Goal: Task Accomplishment & Management: Use online tool/utility

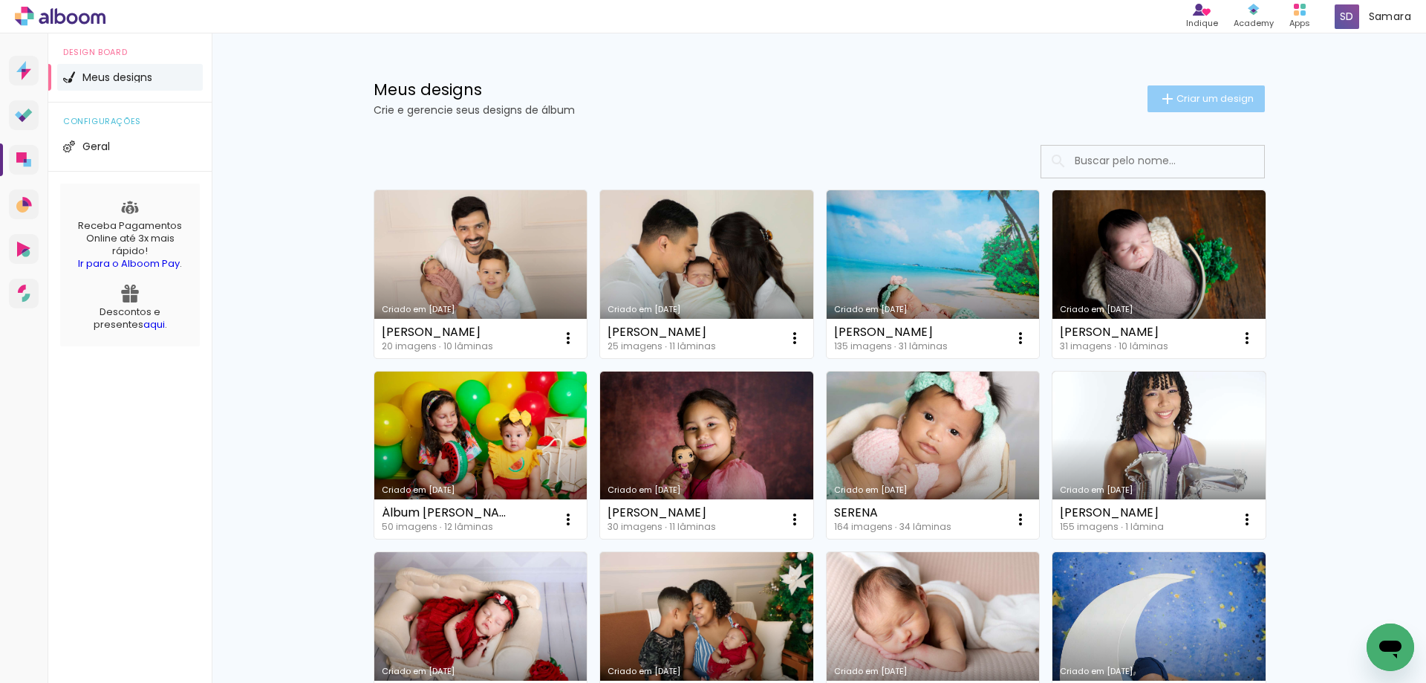
click at [1157, 108] on paper-button "Criar um design" at bounding box center [1205, 98] width 117 height 27
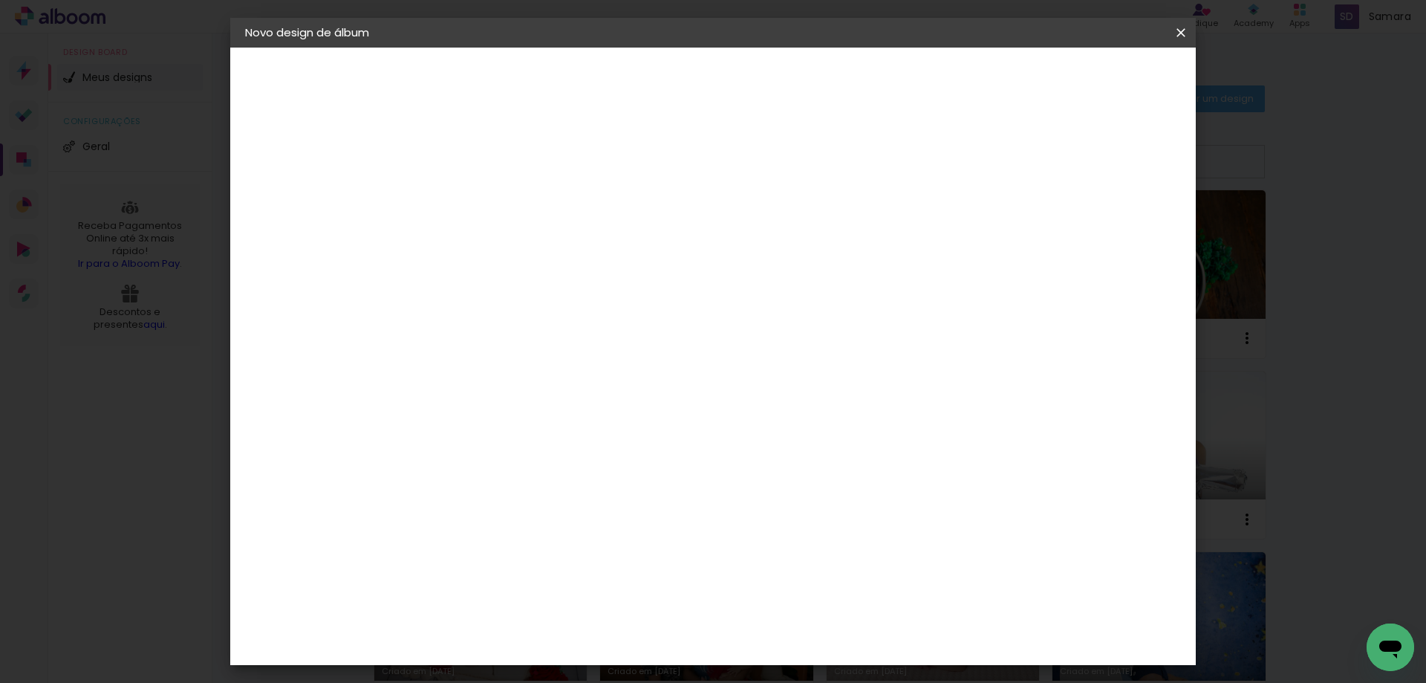
click at [488, 199] on input at bounding box center [488, 199] width 0 height 23
type input "[PERSON_NAME]"
type paper-input "[PERSON_NAME]"
click at [0, 0] on slot "Avançar" at bounding box center [0, 0] width 0 height 0
click at [720, 234] on paper-item "Criativa Álbuns" at bounding box center [602, 246] width 238 height 39
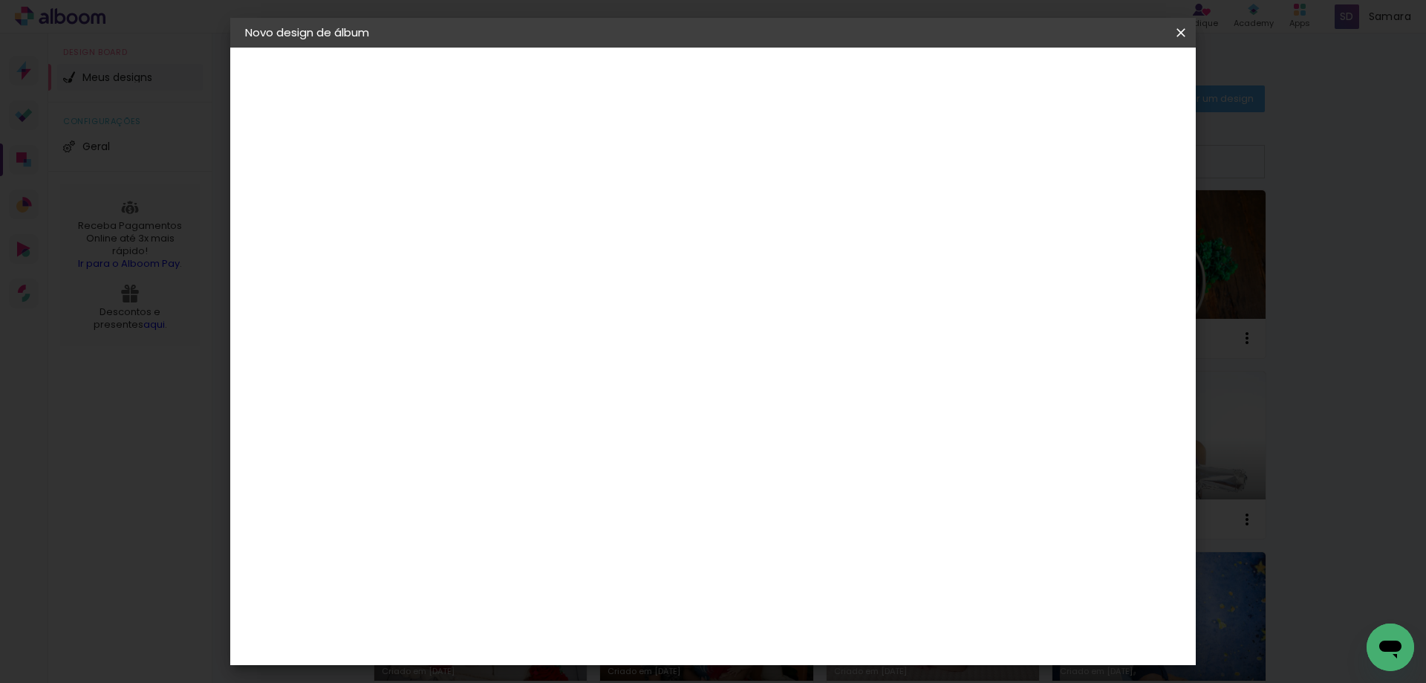
click at [0, 0] on slot "Avançar" at bounding box center [0, 0] width 0 height 0
drag, startPoint x: 791, startPoint y: 250, endPoint x: 735, endPoint y: 270, distance: 59.2
click at [546, 250] on input "text" at bounding box center [517, 258] width 58 height 23
click at [0, 0] on slot "Fotolivro Premium" at bounding box center [0, 0] width 0 height 0
type input "Fotolivro Premium"
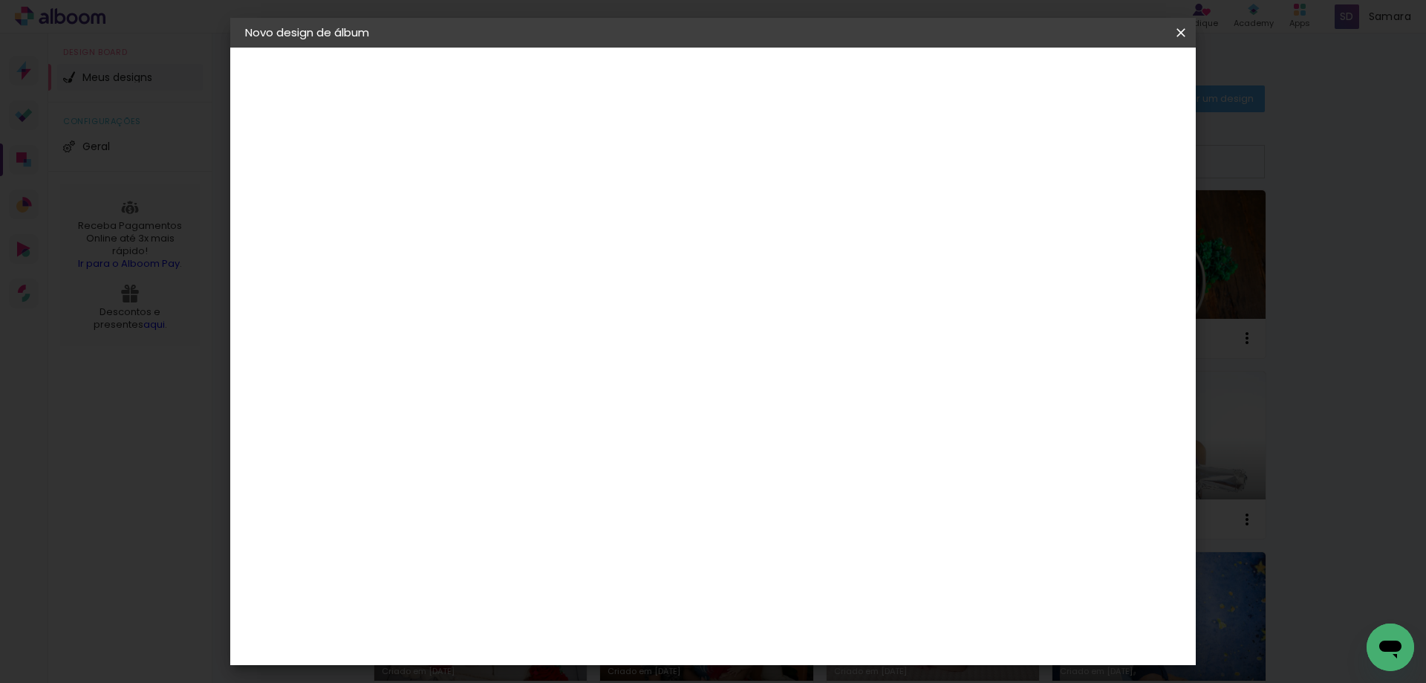
scroll to position [208, 0]
click at [588, 429] on span "15 × 15" at bounding box center [553, 448] width 69 height 39
click at [0, 0] on slot "Avançar" at bounding box center [0, 0] width 0 height 0
click at [1088, 77] on span "Iniciar design" at bounding box center [1054, 79] width 68 height 10
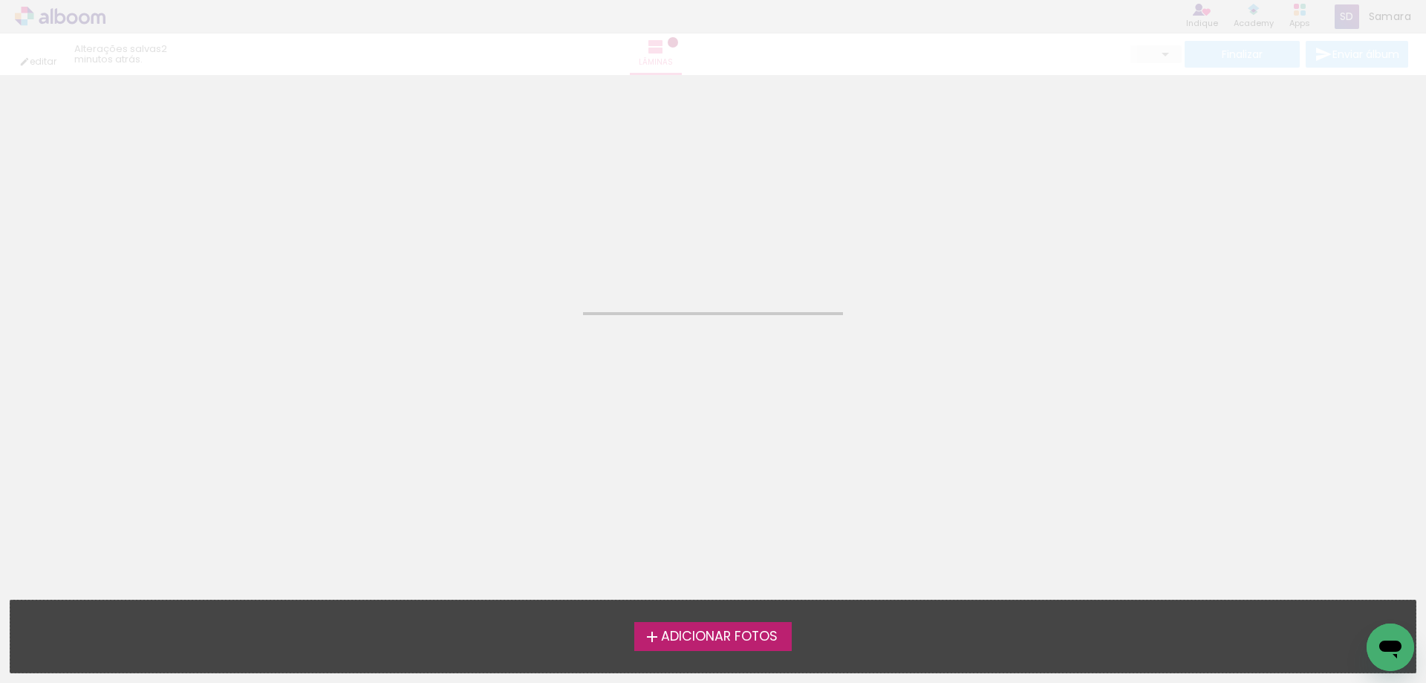
click at [716, 643] on span "Adicionar Fotos" at bounding box center [719, 636] width 117 height 13
click at [0, 0] on input "file" at bounding box center [0, 0] width 0 height 0
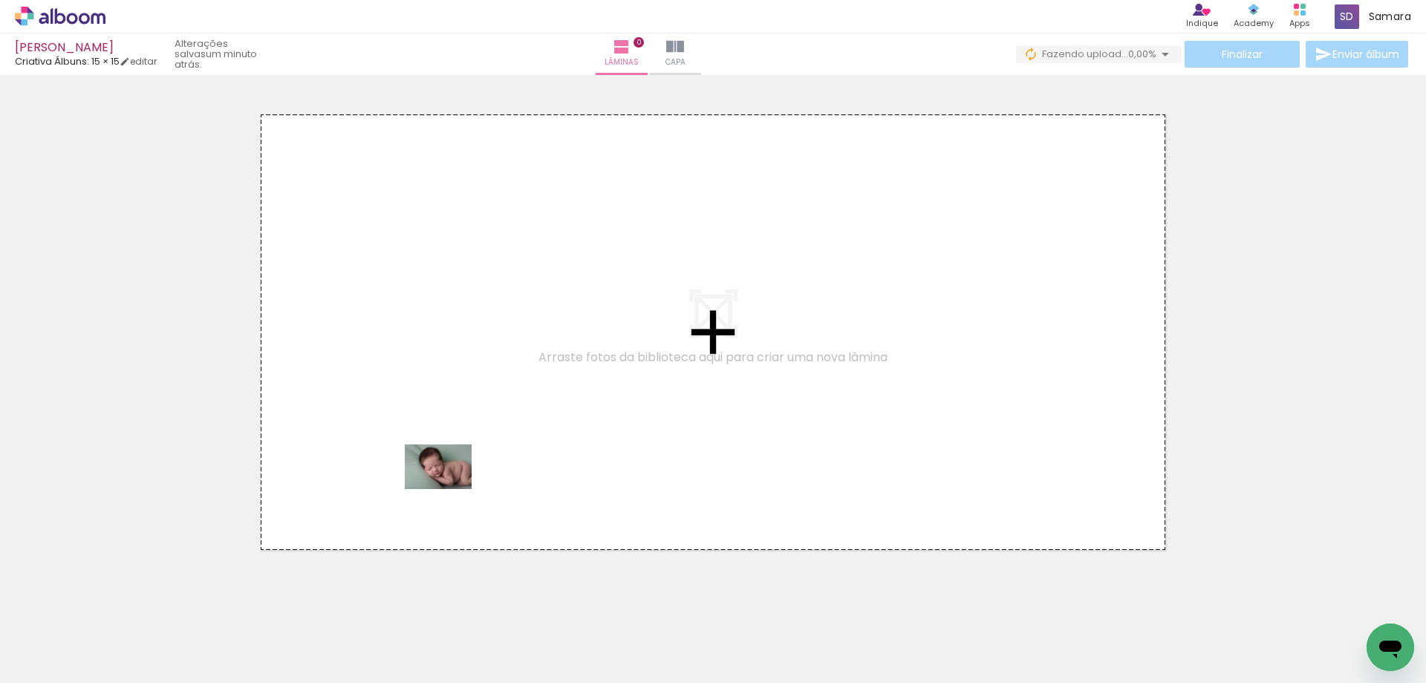
drag, startPoint x: 161, startPoint y: 639, endPoint x: 449, endPoint y: 489, distance: 324.9
click at [449, 489] on quentale-workspace at bounding box center [713, 341] width 1426 height 683
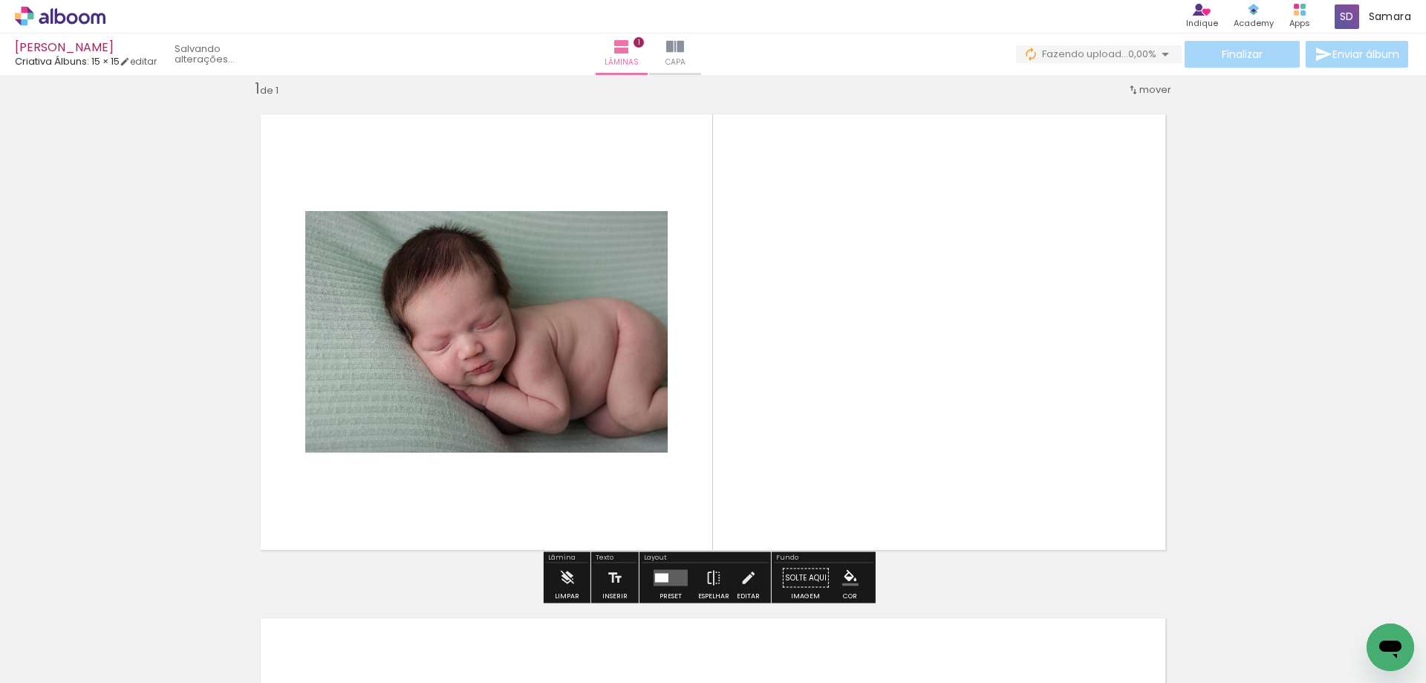
scroll to position [391, 0]
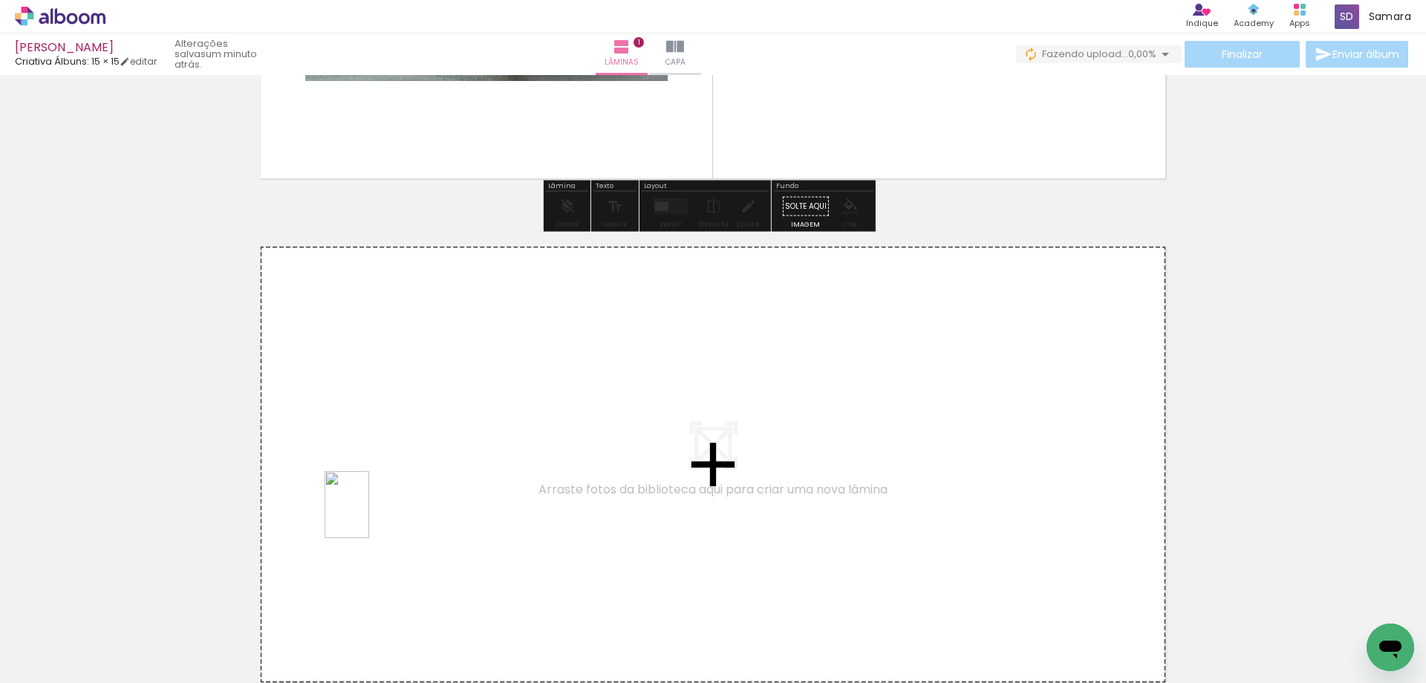
drag, startPoint x: 225, startPoint y: 624, endPoint x: 369, endPoint y: 515, distance: 180.3
click at [369, 515] on quentale-workspace at bounding box center [713, 341] width 1426 height 683
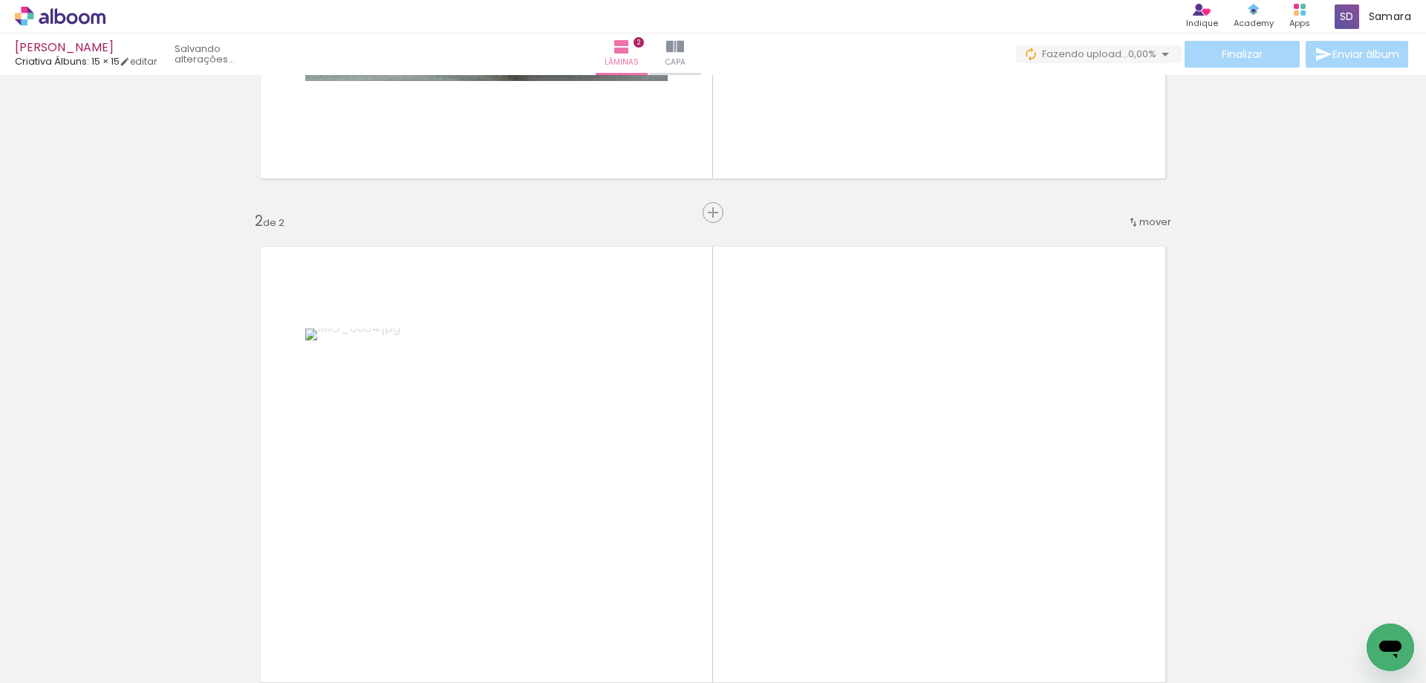
scroll to position [523, 0]
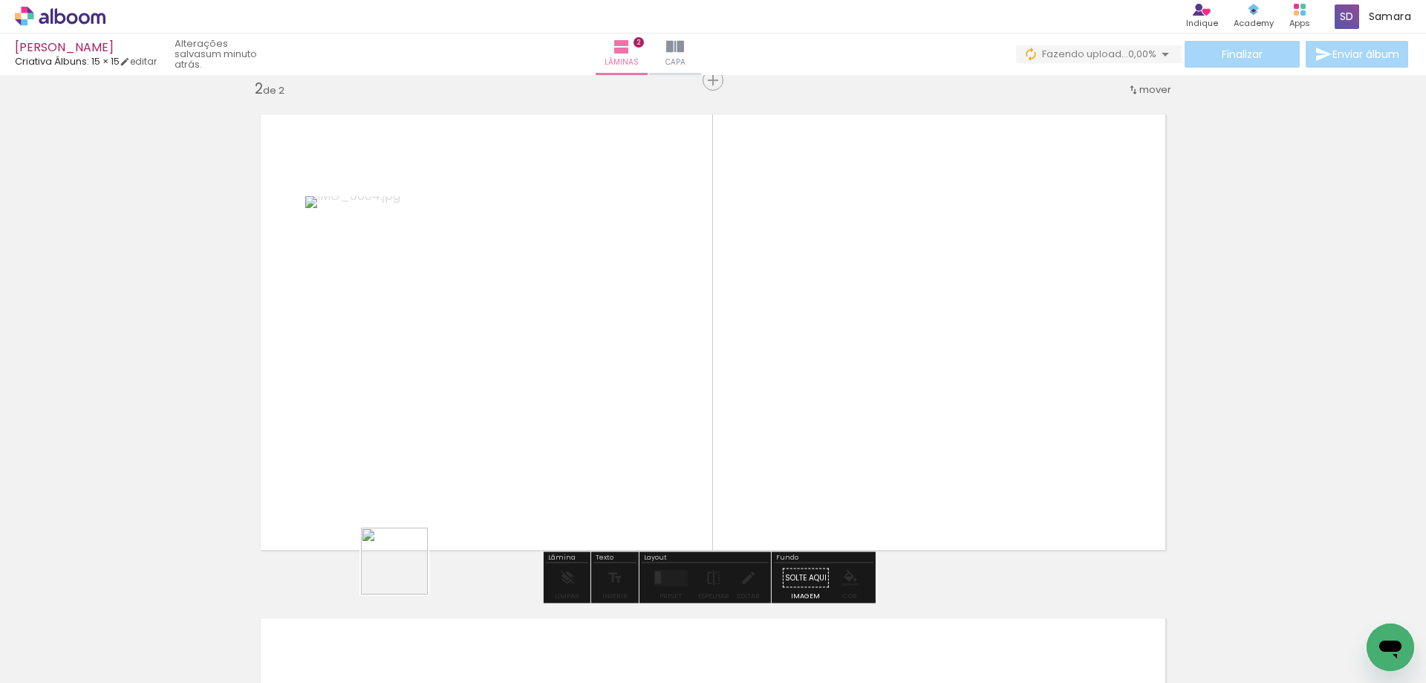
drag, startPoint x: 317, startPoint y: 646, endPoint x: 602, endPoint y: 454, distance: 344.0
click at [602, 454] on quentale-workspace at bounding box center [713, 341] width 1426 height 683
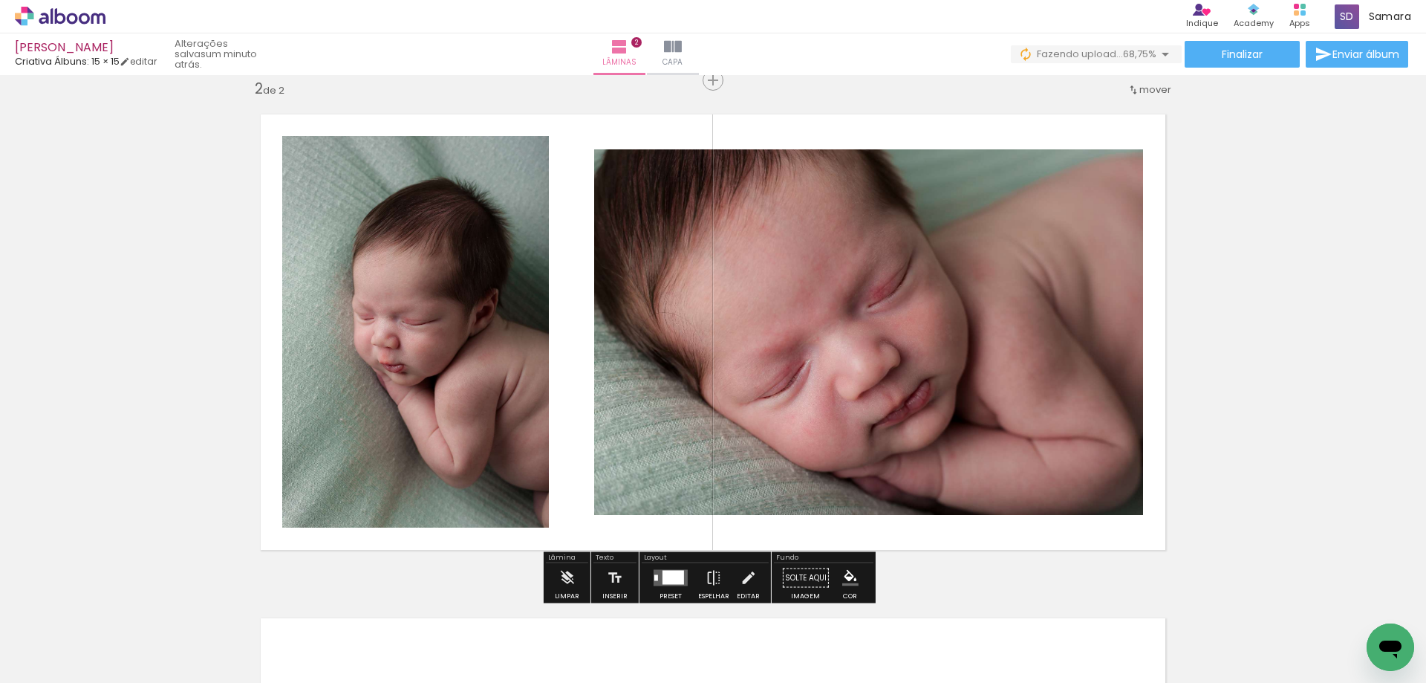
scroll to position [894, 0]
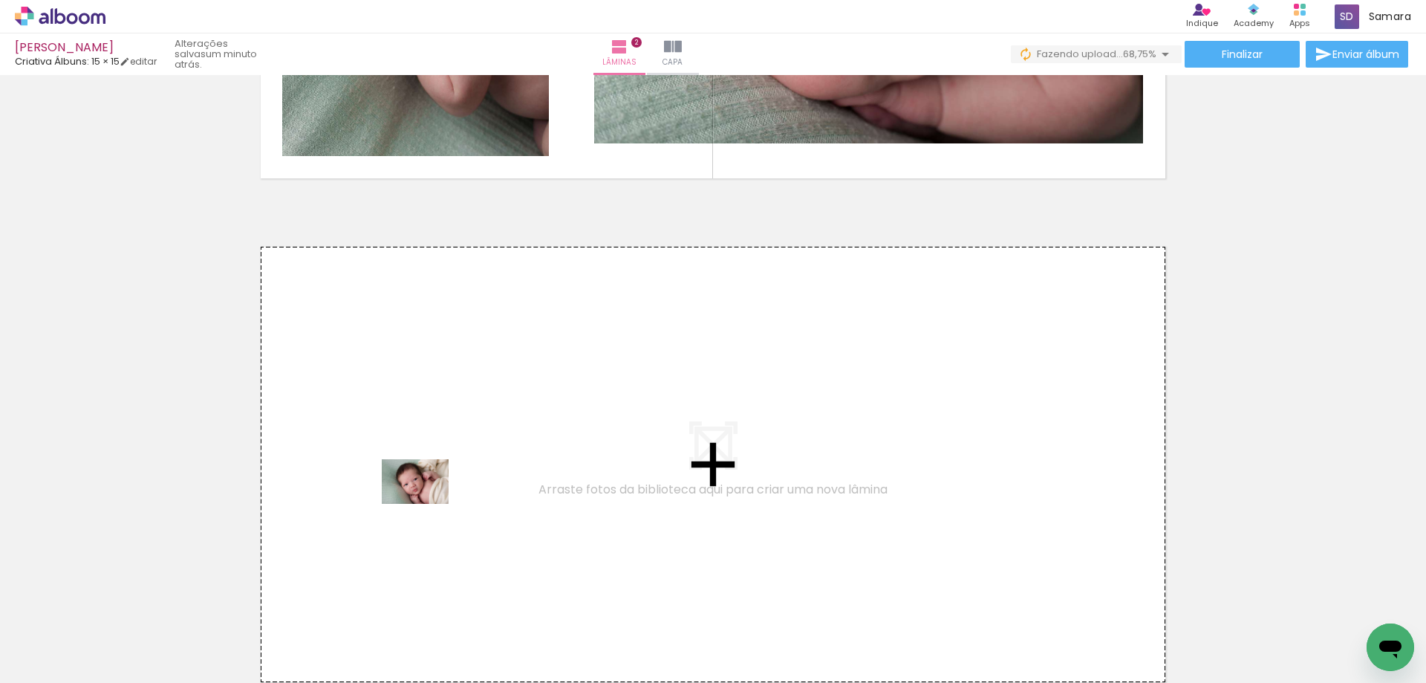
drag, startPoint x: 410, startPoint y: 625, endPoint x: 426, endPoint y: 504, distance: 122.9
click at [426, 504] on quentale-workspace at bounding box center [713, 341] width 1426 height 683
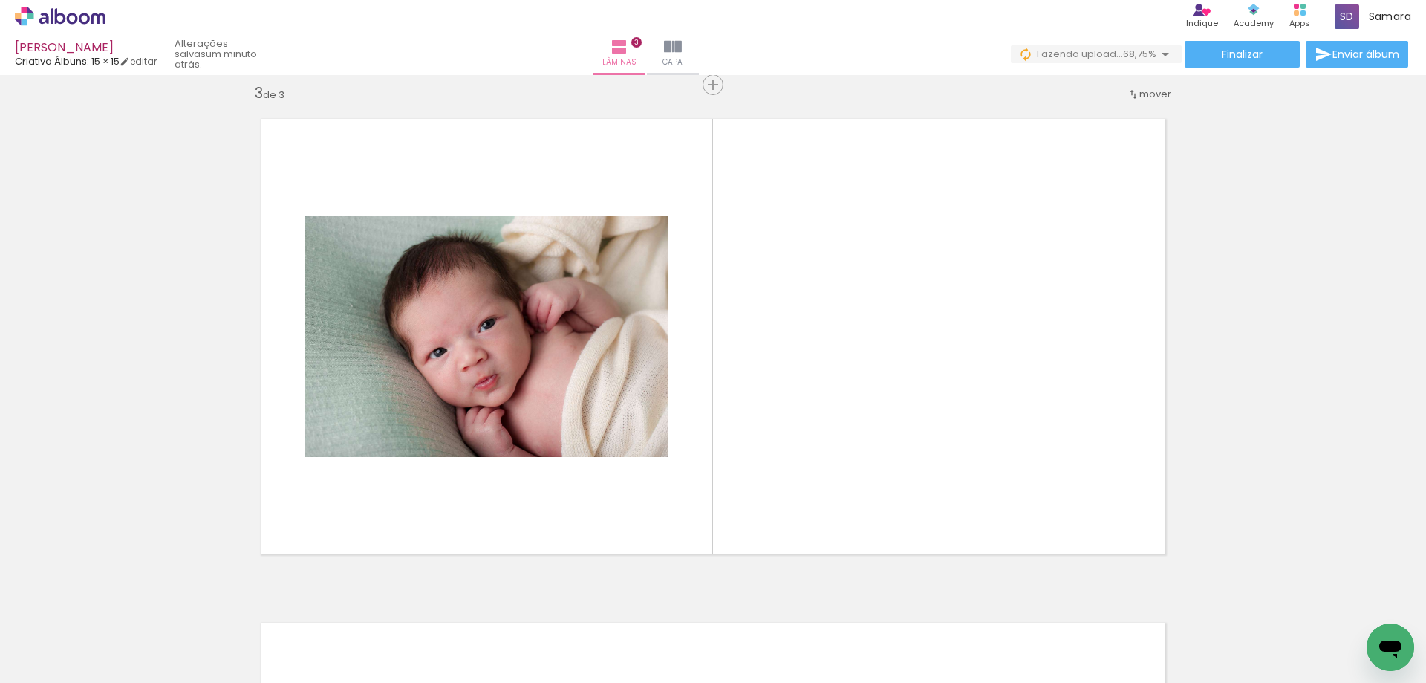
scroll to position [1026, 0]
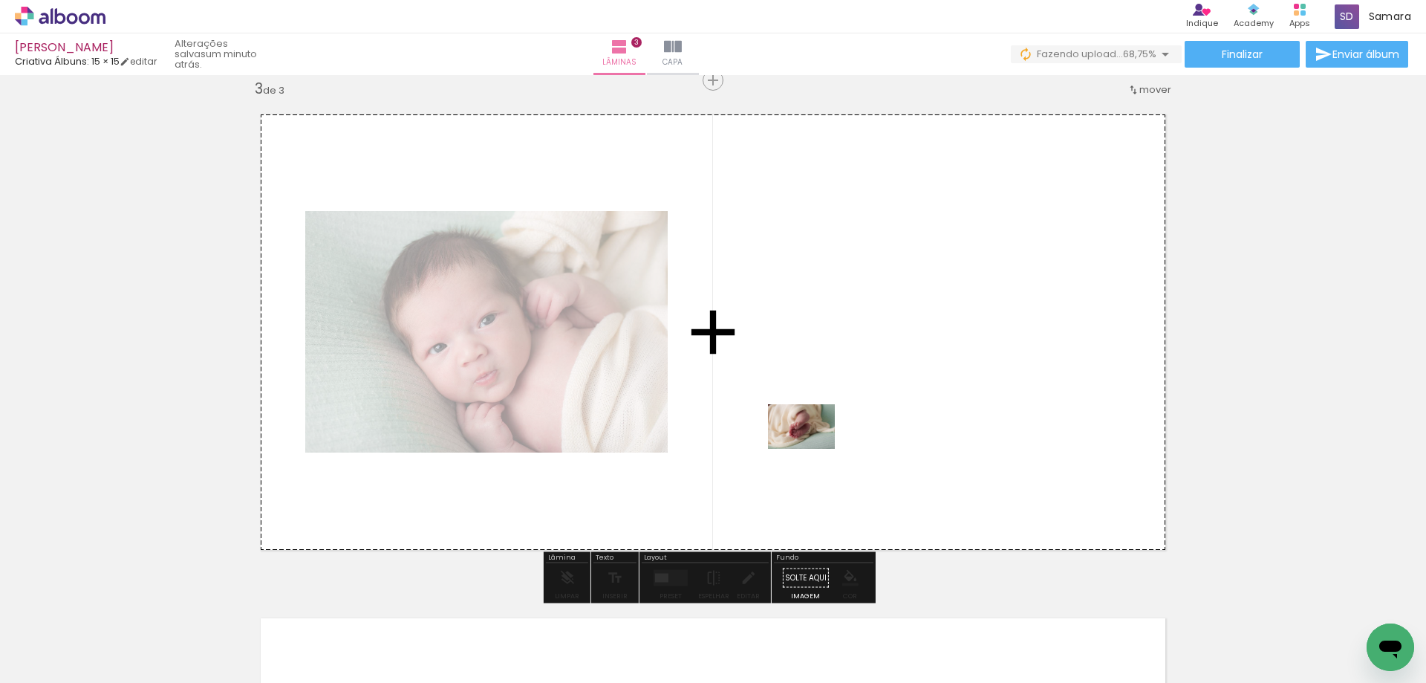
drag, startPoint x: 477, startPoint y: 637, endPoint x: 818, endPoint y: 445, distance: 391.4
click at [818, 445] on quentale-workspace at bounding box center [713, 341] width 1426 height 683
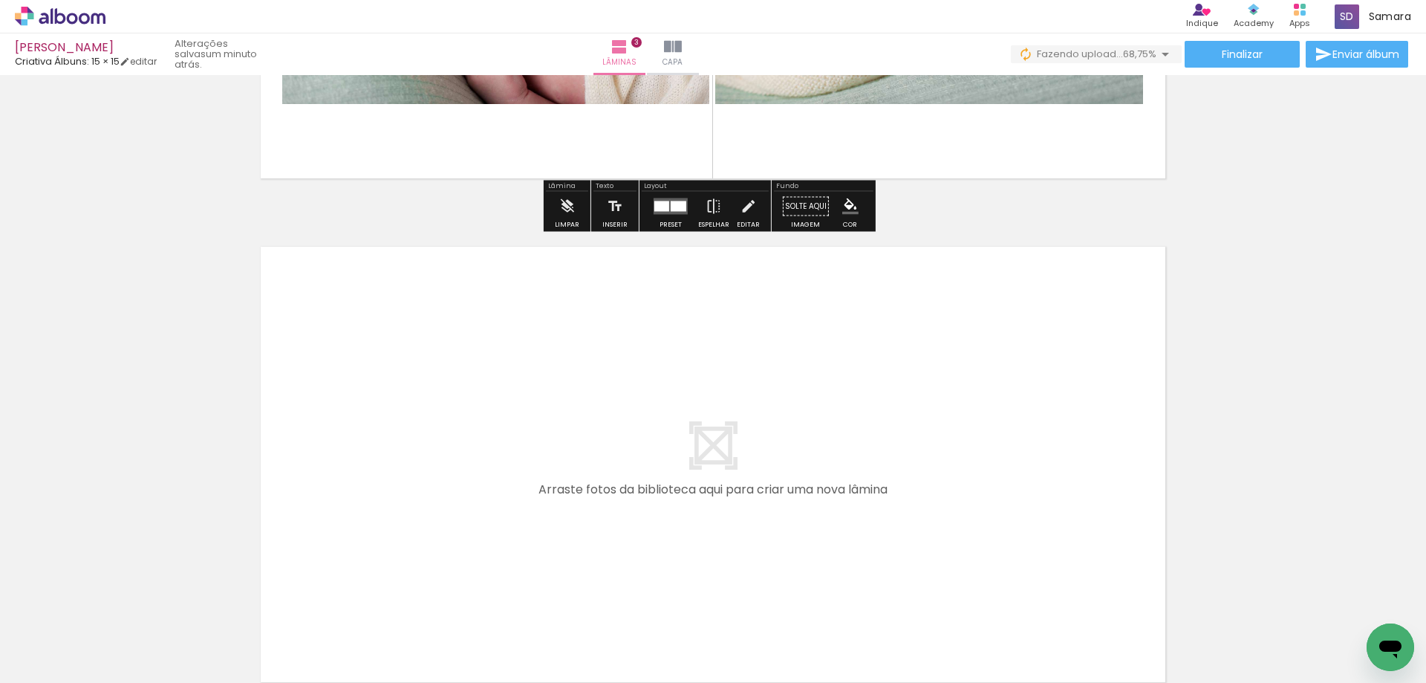
scroll to position [1546, 0]
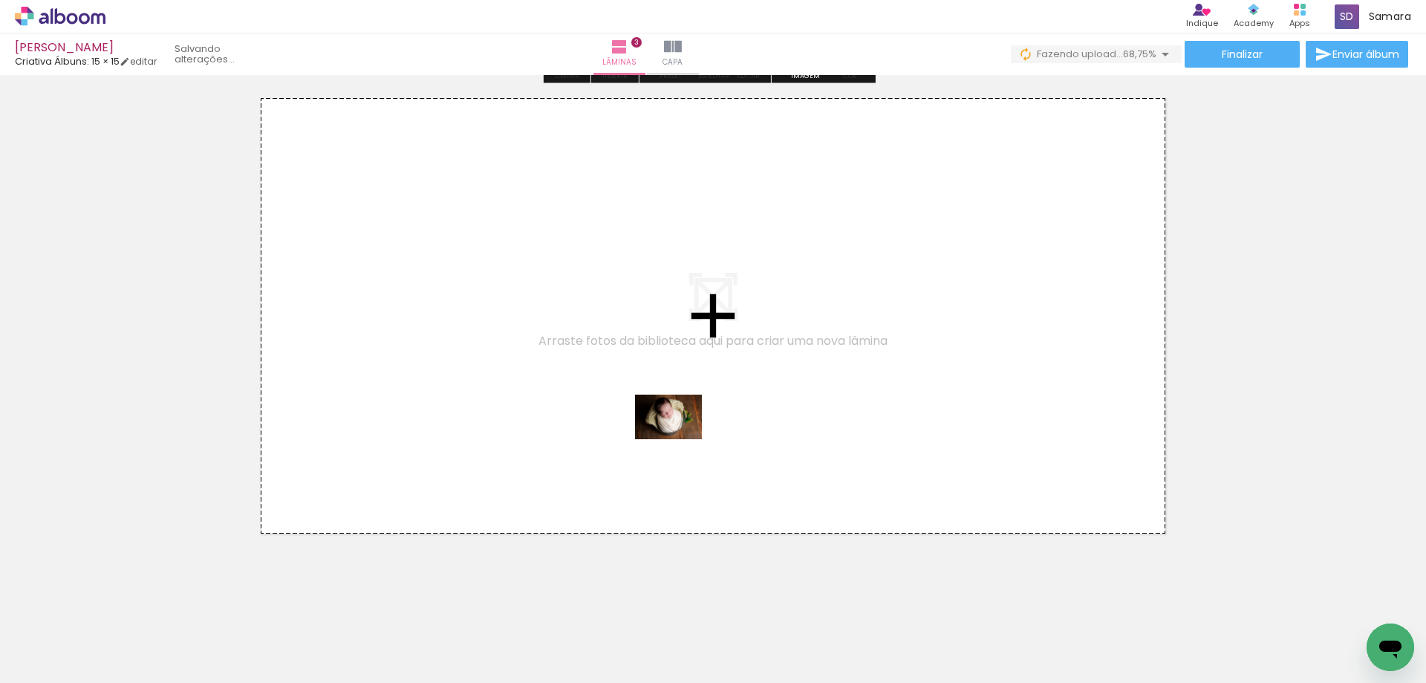
drag, startPoint x: 584, startPoint y: 625, endPoint x: 694, endPoint y: 427, distance: 226.7
click at [694, 427] on quentale-workspace at bounding box center [713, 341] width 1426 height 683
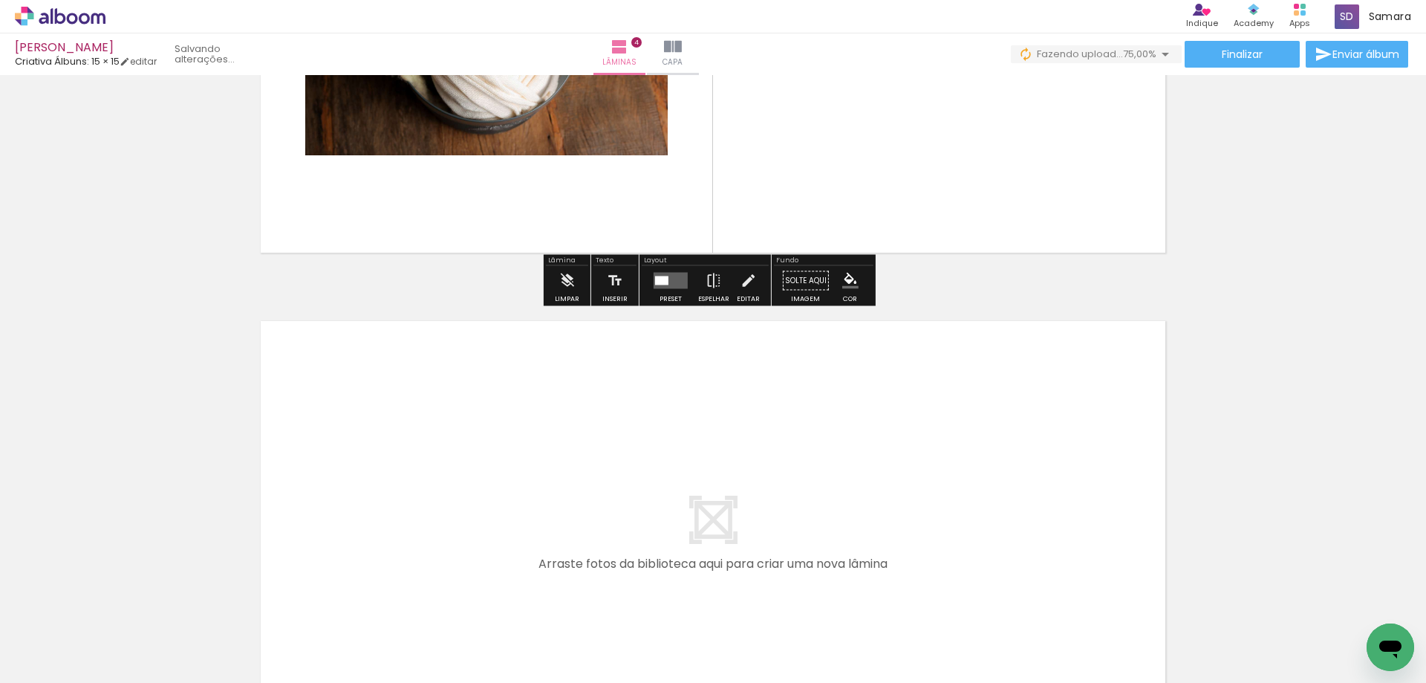
scroll to position [1901, 0]
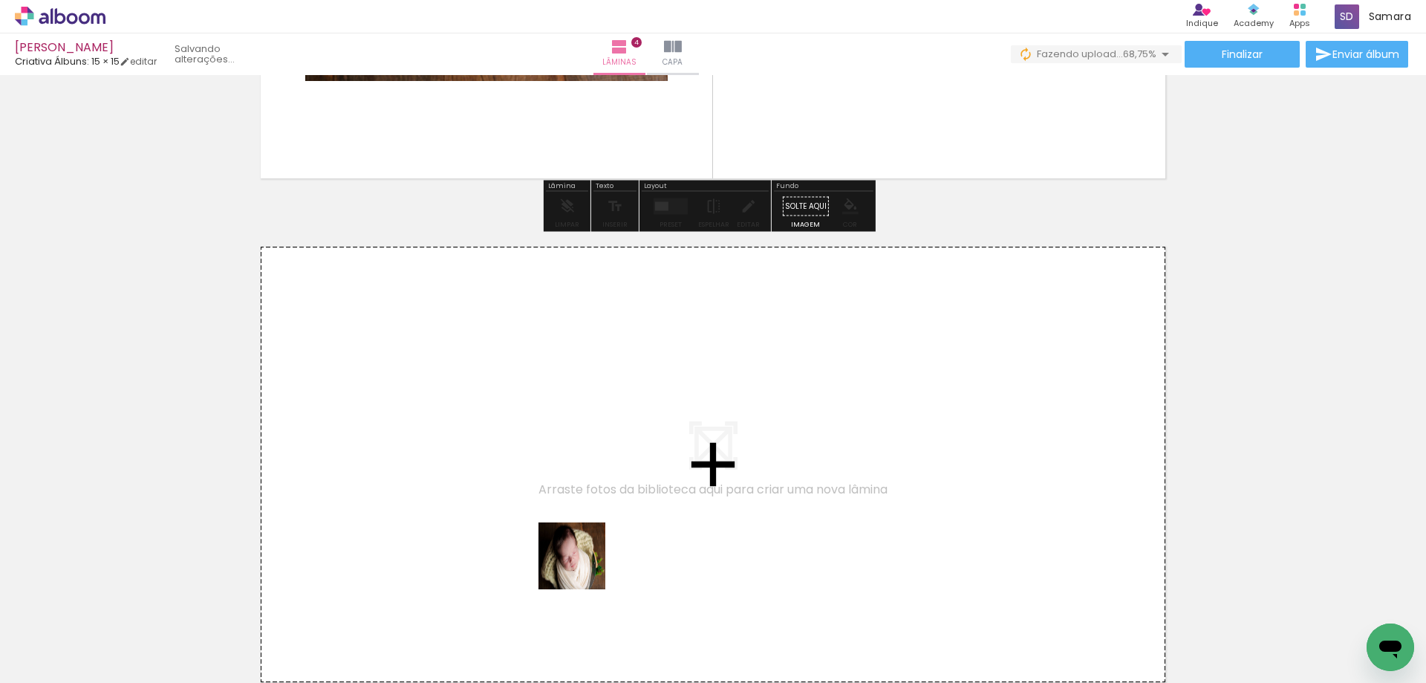
drag, startPoint x: 654, startPoint y: 634, endPoint x: 678, endPoint y: 610, distance: 33.6
click at [580, 563] on quentale-workspace at bounding box center [713, 341] width 1426 height 683
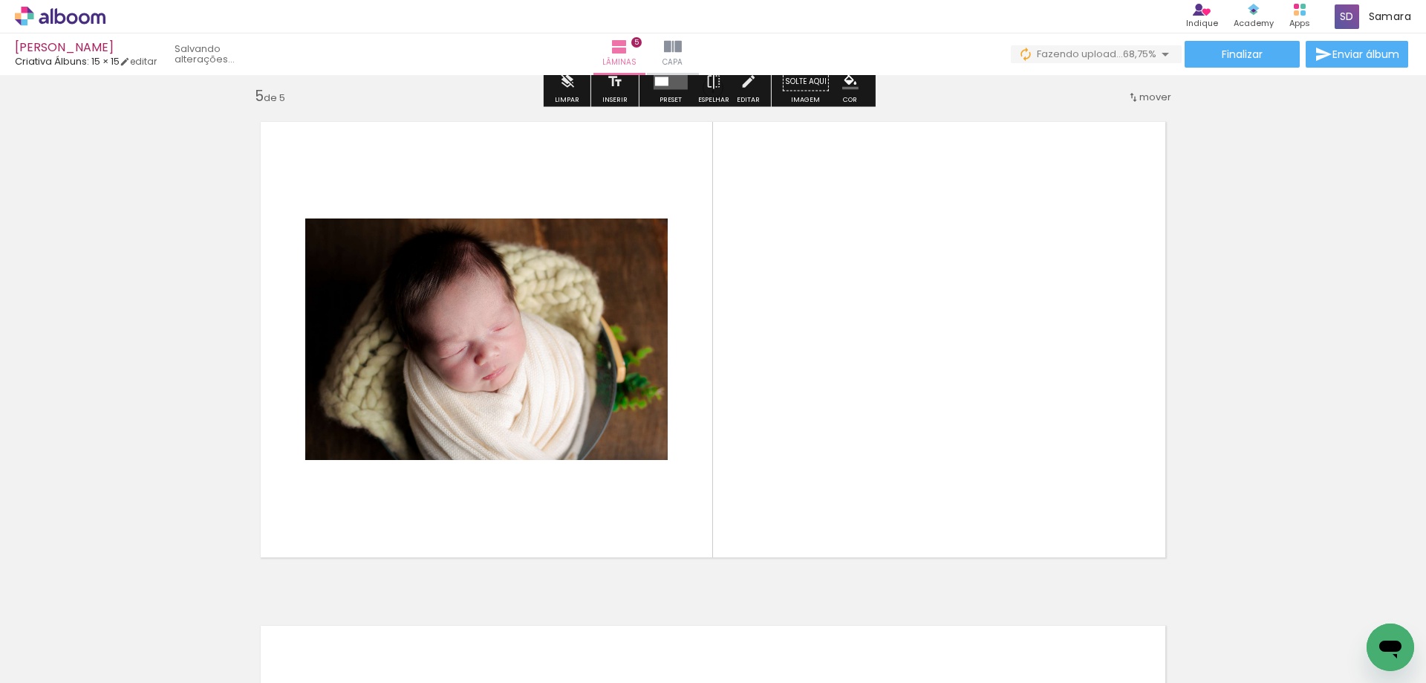
scroll to position [2033, 0]
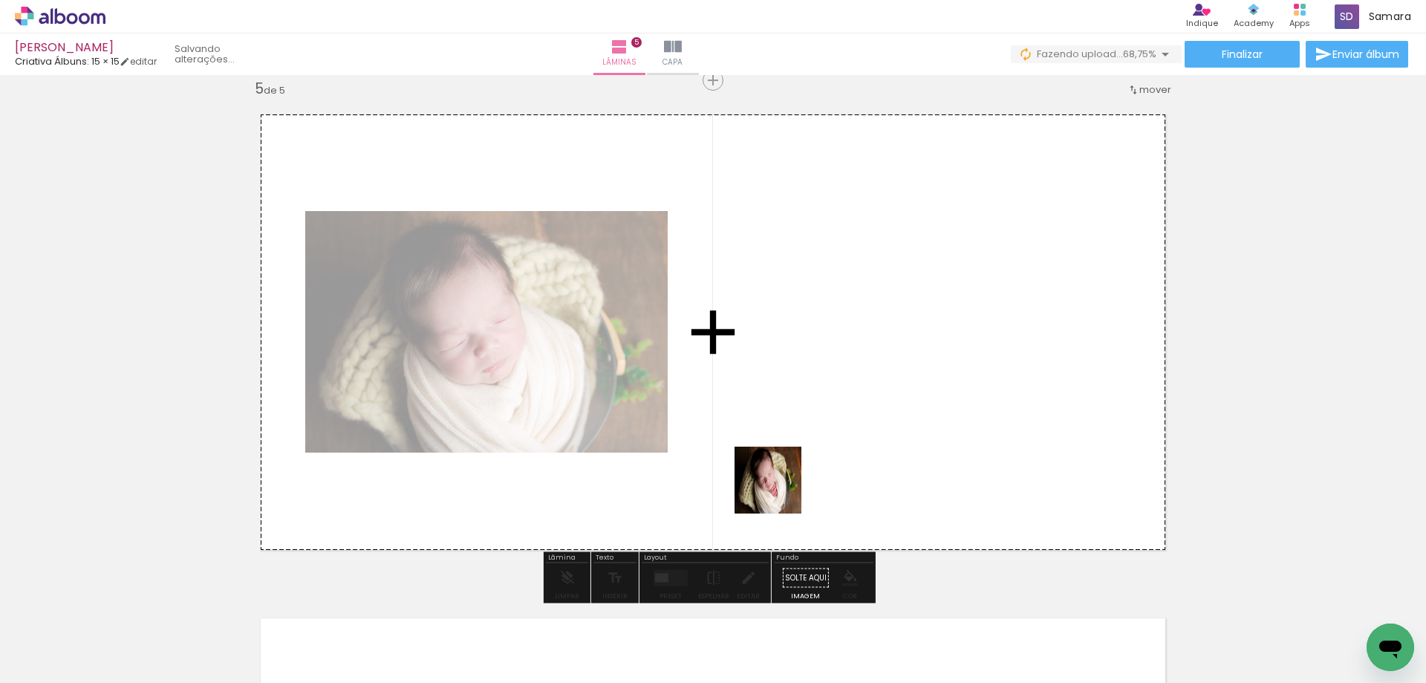
drag, startPoint x: 738, startPoint y: 631, endPoint x: 749, endPoint y: 476, distance: 155.6
click at [787, 464] on quentale-workspace at bounding box center [713, 341] width 1426 height 683
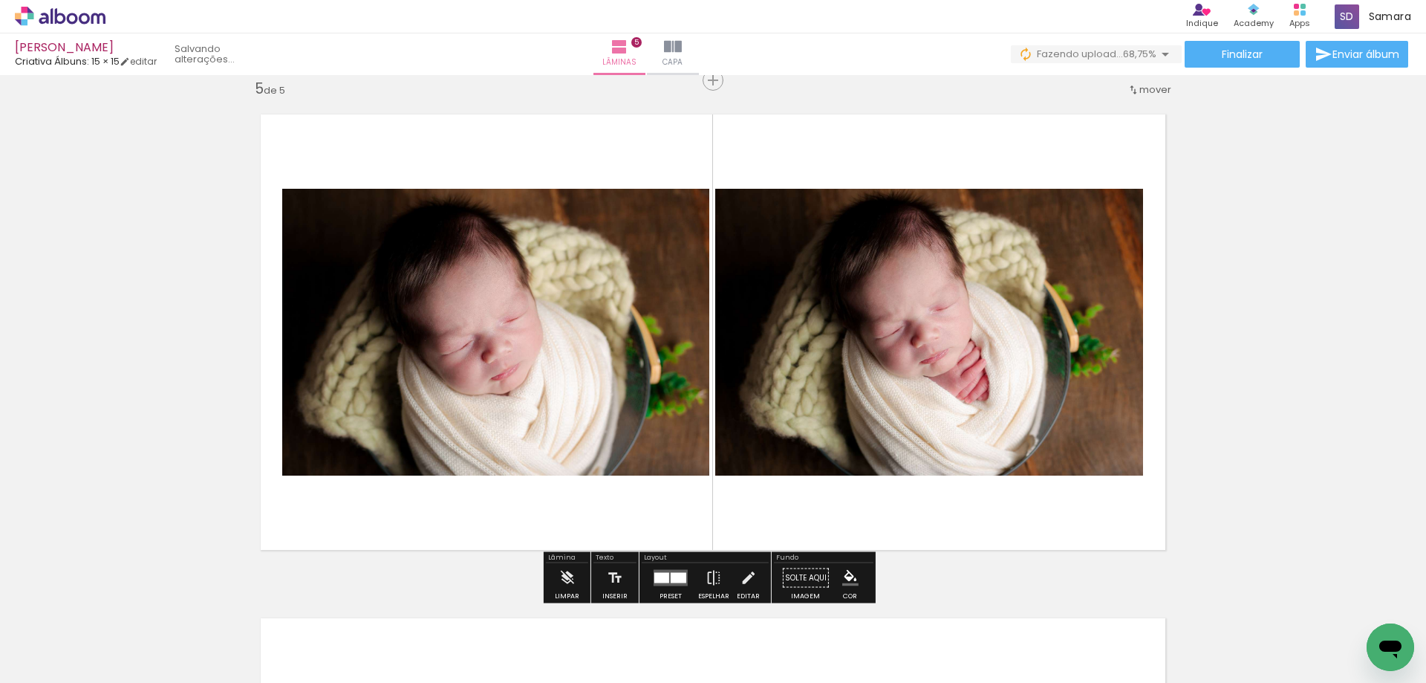
scroll to position [2405, 0]
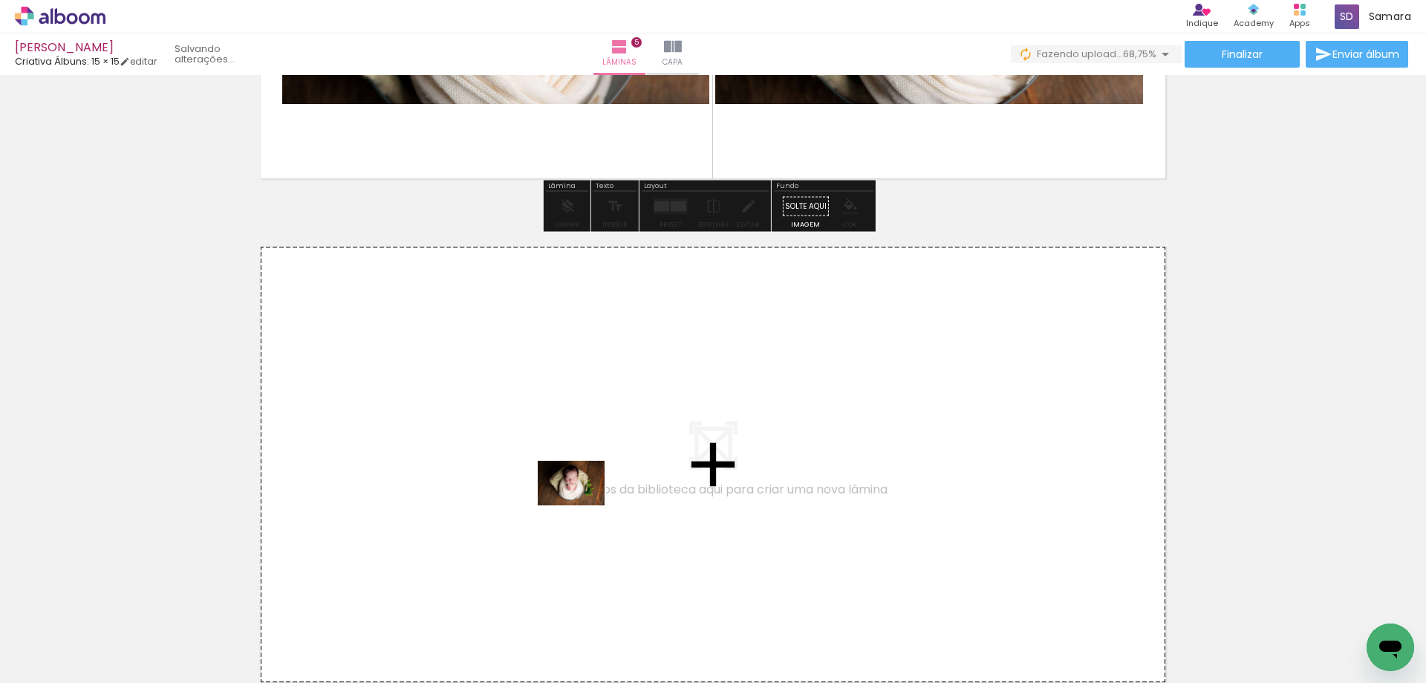
drag, startPoint x: 801, startPoint y: 644, endPoint x: 582, endPoint y: 505, distance: 259.4
click at [582, 505] on quentale-workspace at bounding box center [713, 341] width 1426 height 683
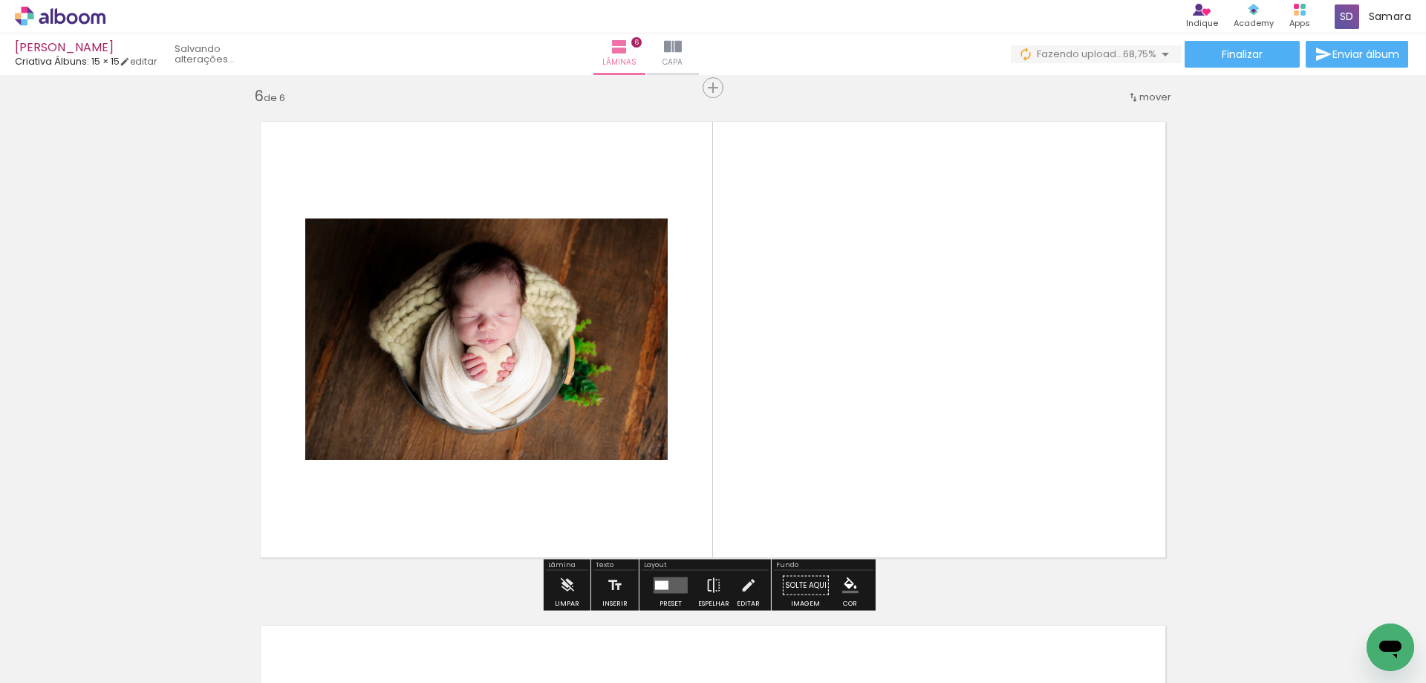
scroll to position [2537, 0]
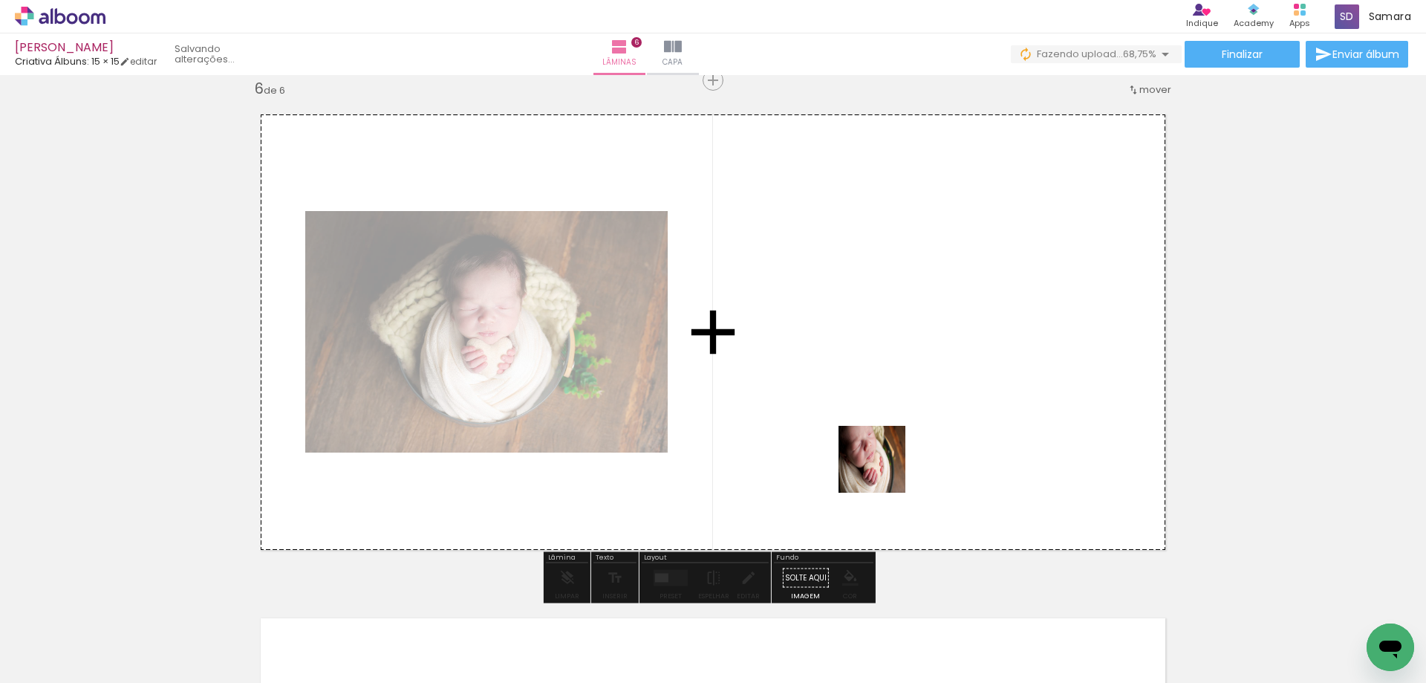
drag, startPoint x: 896, startPoint y: 630, endPoint x: 883, endPoint y: 449, distance: 181.0
click at [883, 449] on quentale-workspace at bounding box center [713, 341] width 1426 height 683
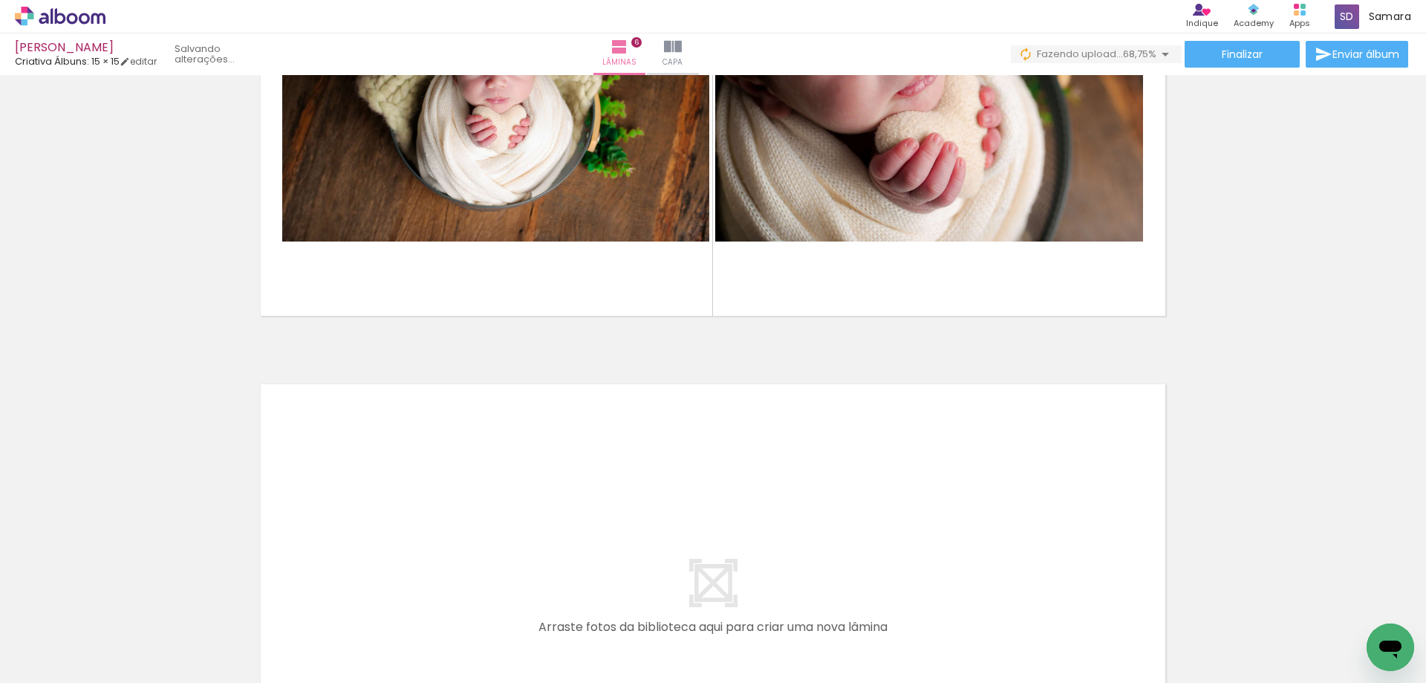
scroll to position [3068, 0]
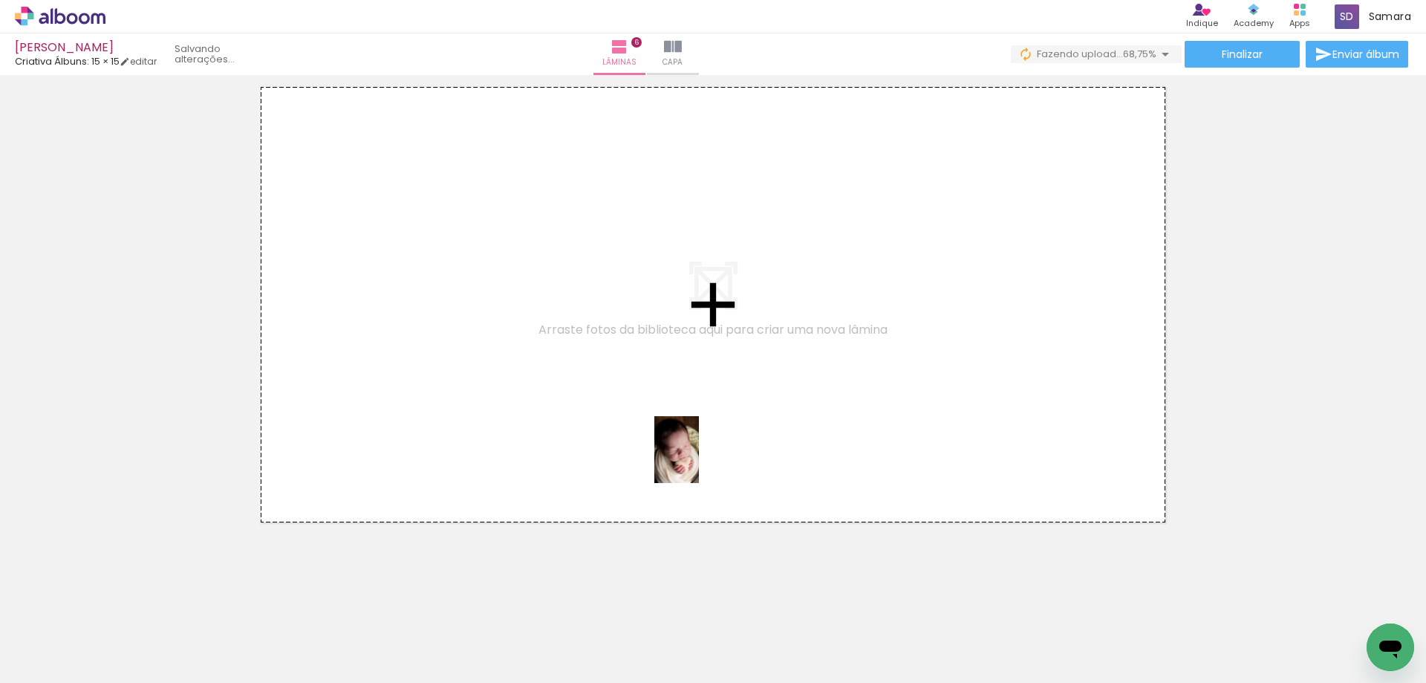
drag, startPoint x: 971, startPoint y: 615, endPoint x: 699, endPoint y: 460, distance: 312.6
click at [699, 460] on quentale-workspace at bounding box center [713, 341] width 1426 height 683
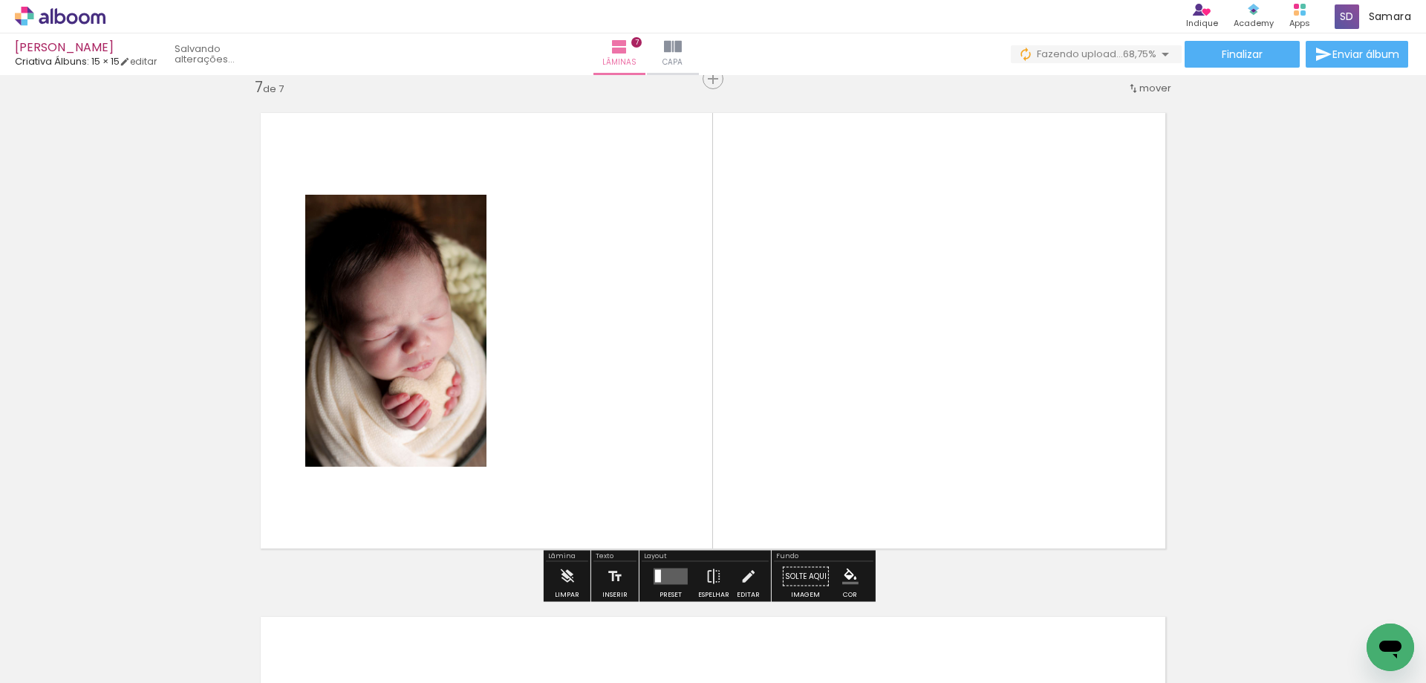
scroll to position [3040, 0]
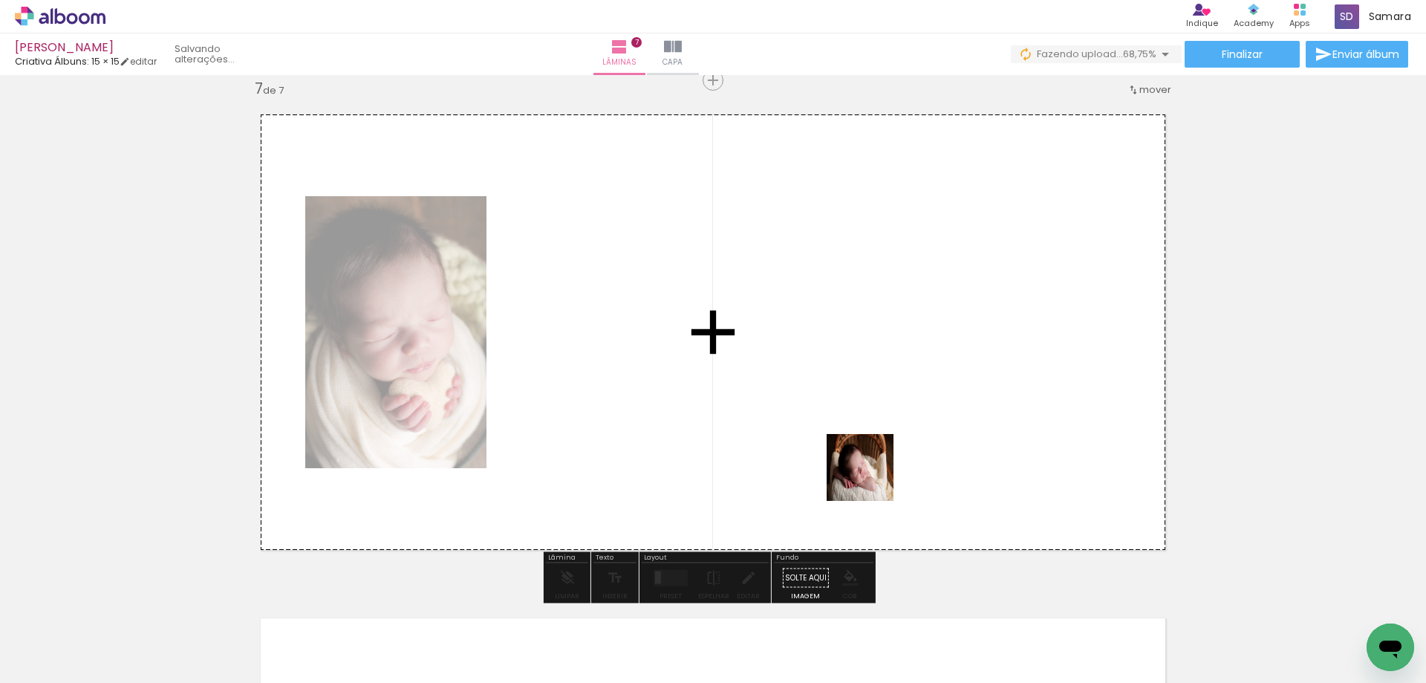
drag, startPoint x: 1055, startPoint y: 641, endPoint x: 840, endPoint y: 437, distance: 296.8
click at [840, 437] on quentale-workspace at bounding box center [713, 341] width 1426 height 683
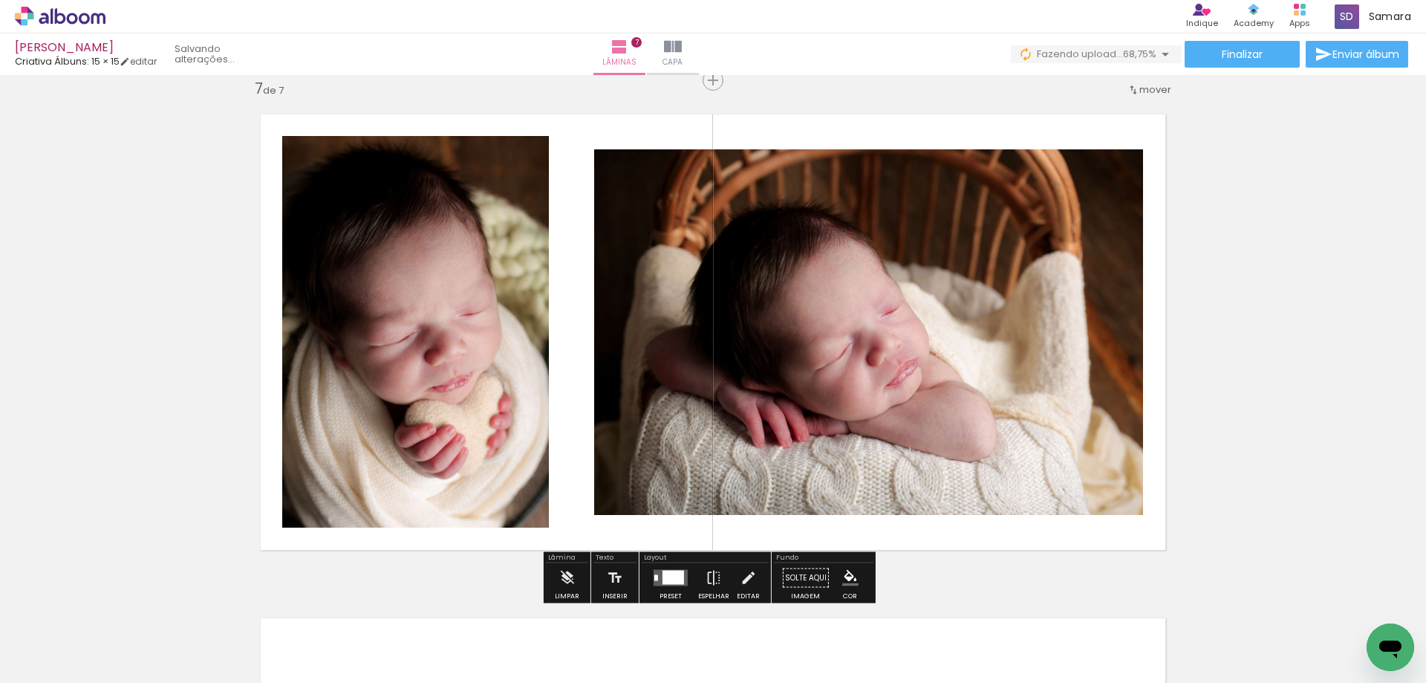
scroll to position [3412, 0]
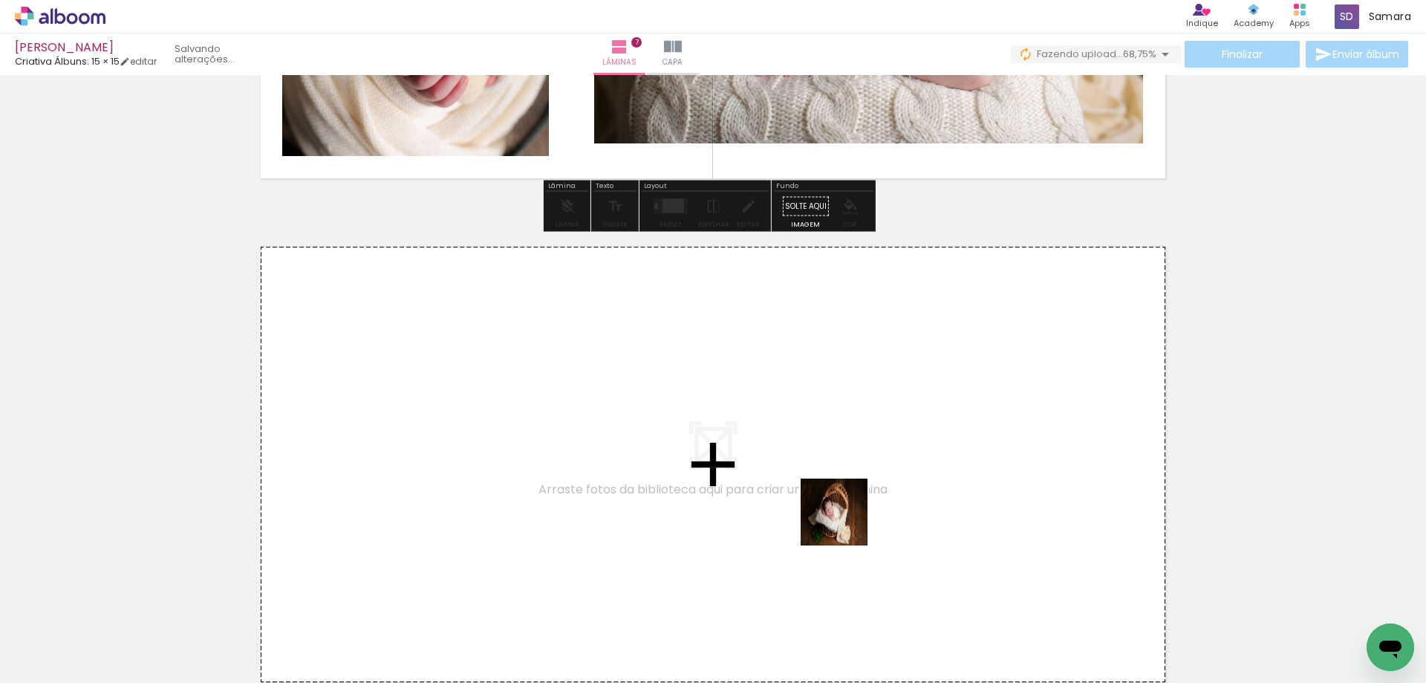
drag, startPoint x: 1154, startPoint y: 625, endPoint x: 821, endPoint y: 515, distance: 350.2
click at [821, 515] on quentale-workspace at bounding box center [713, 341] width 1426 height 683
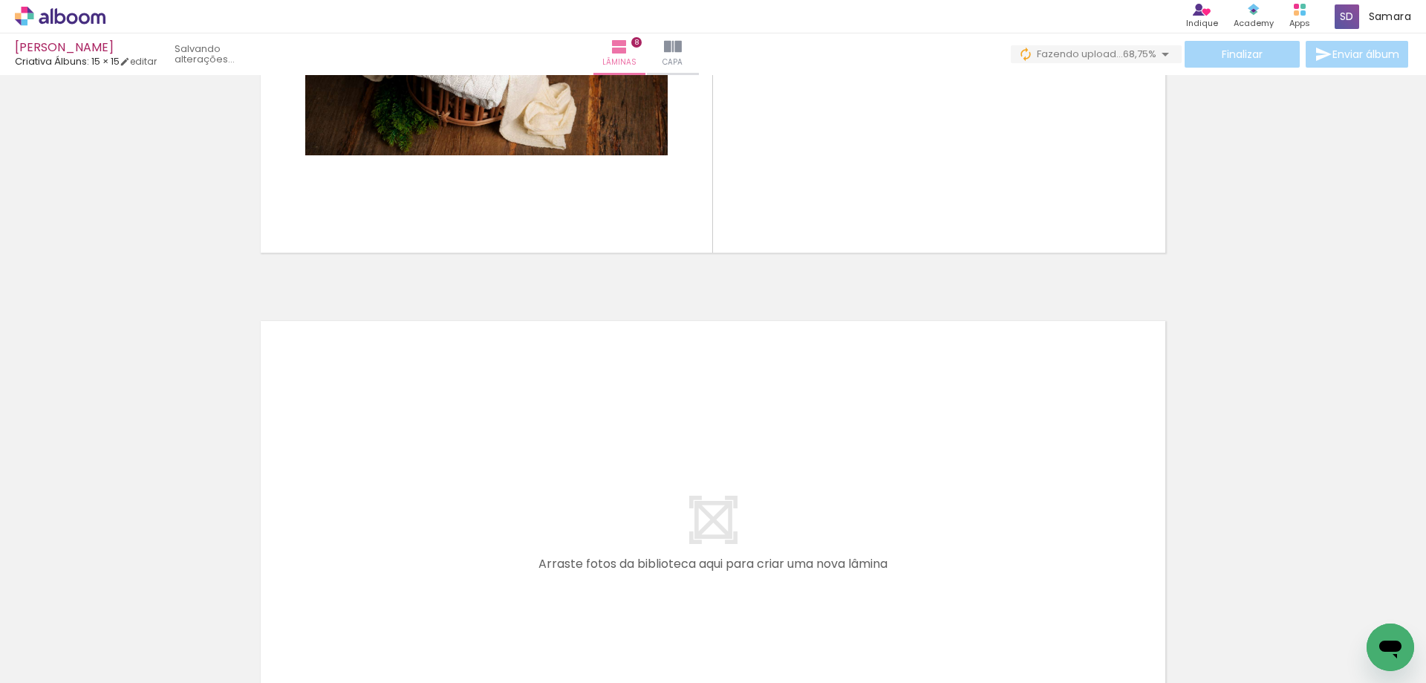
scroll to position [4075, 0]
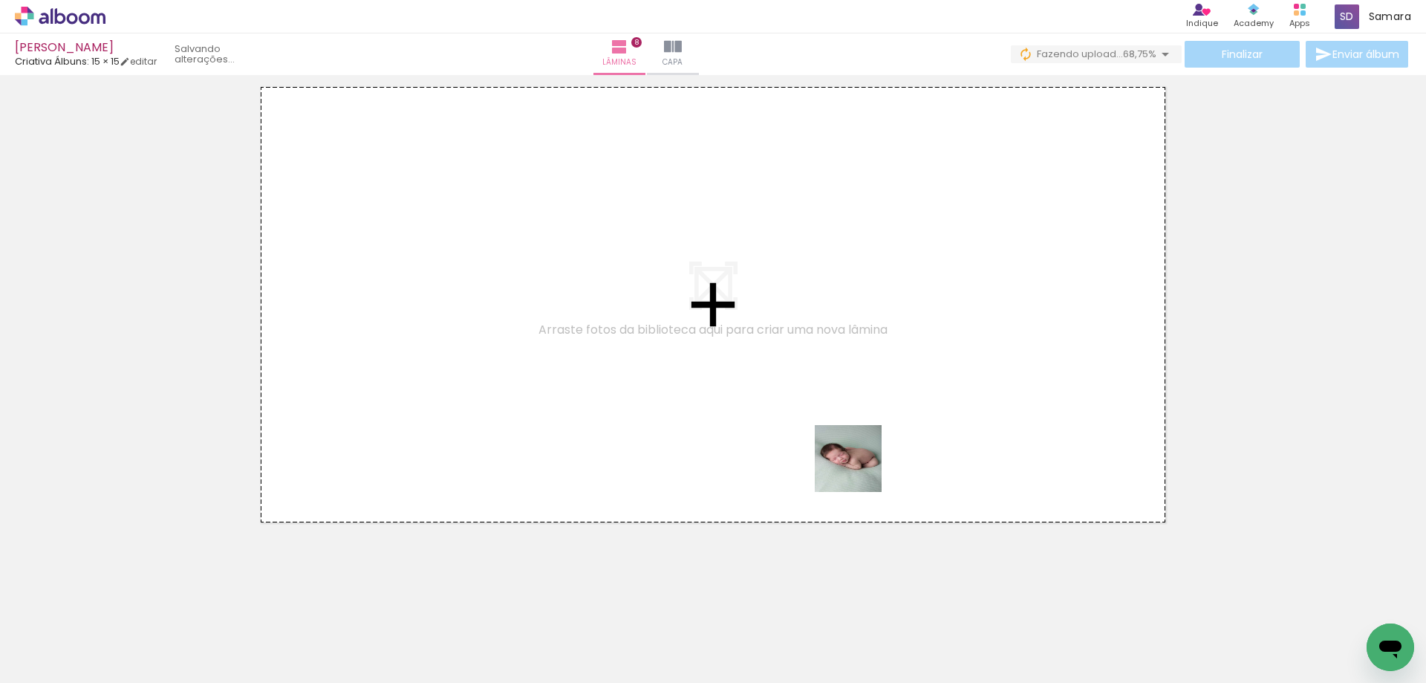
drag, startPoint x: 1198, startPoint y: 613, endPoint x: 859, endPoint y: 469, distance: 367.7
click at [859, 469] on quentale-workspace at bounding box center [713, 341] width 1426 height 683
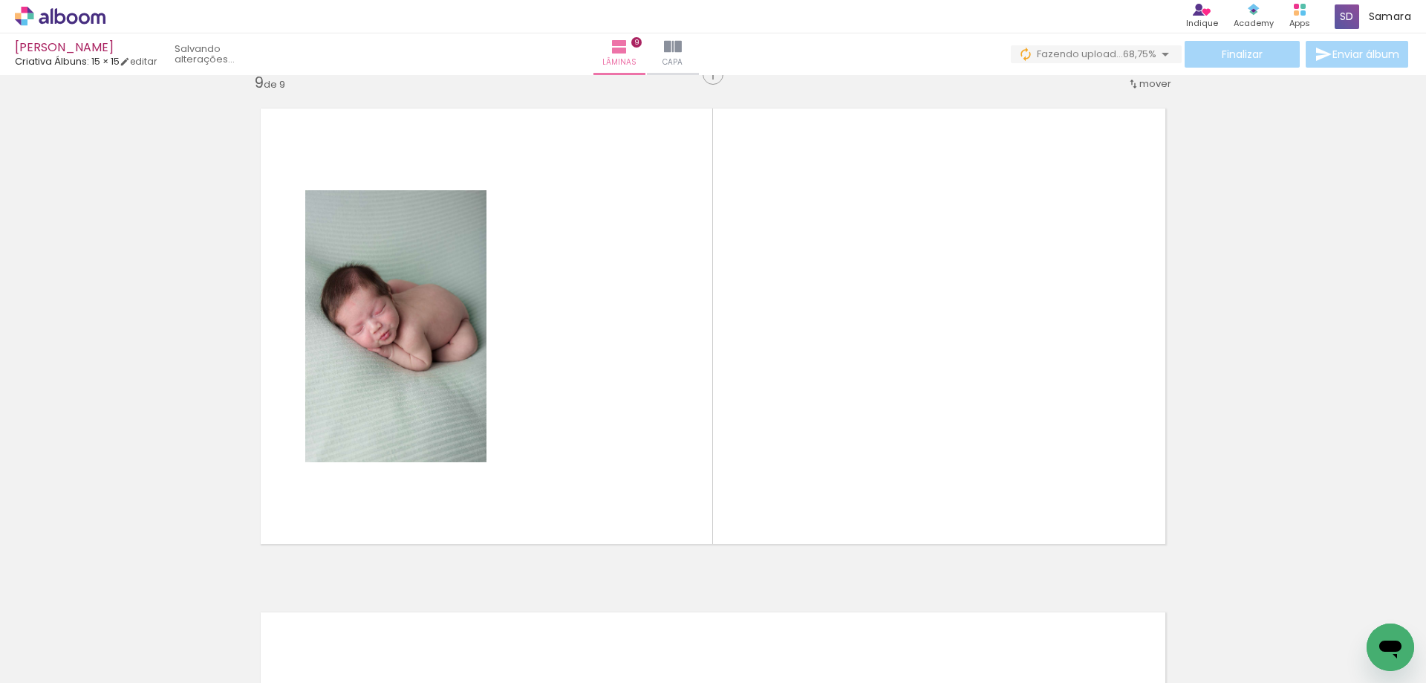
scroll to position [4047, 0]
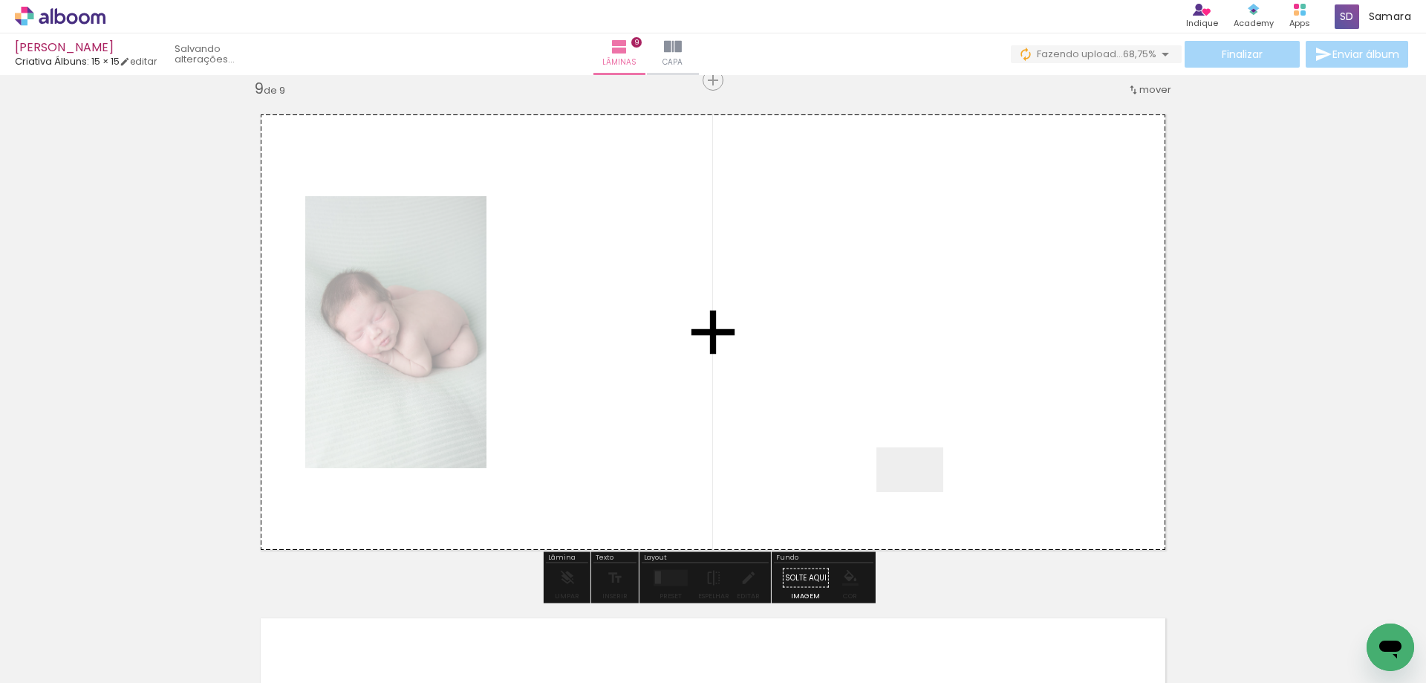
drag, startPoint x: 1269, startPoint y: 625, endPoint x: 789, endPoint y: 439, distance: 514.7
click at [789, 439] on quentale-workspace at bounding box center [713, 341] width 1426 height 683
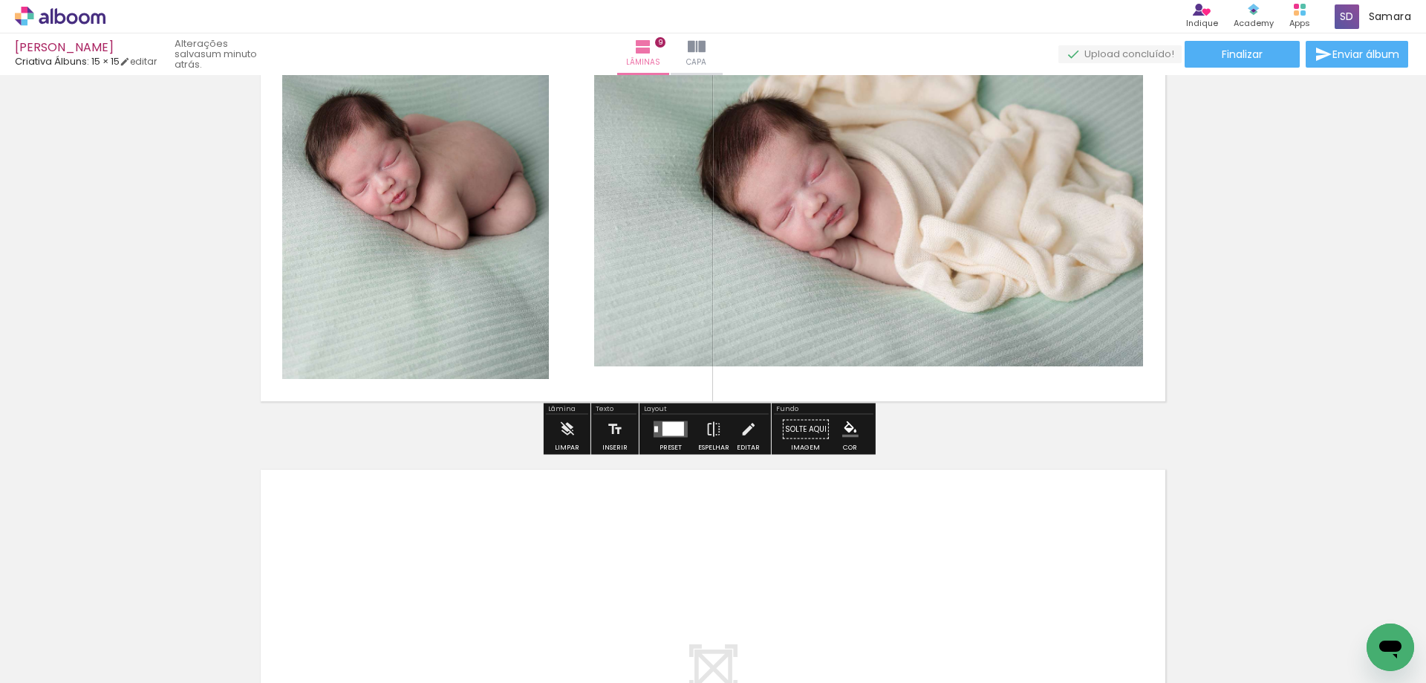
scroll to position [4270, 0]
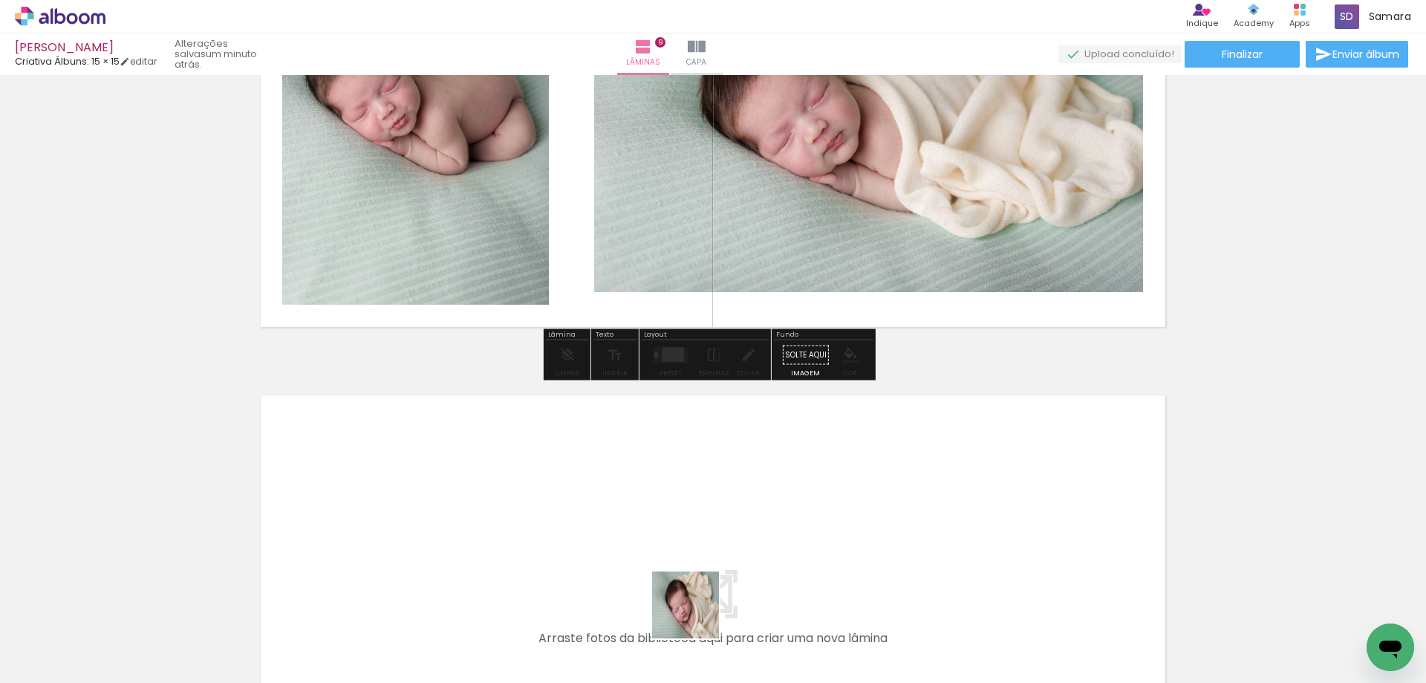
drag, startPoint x: 1372, startPoint y: 628, endPoint x: 696, endPoint y: 616, distance: 675.9
click at [0, 0] on slot at bounding box center [0, 0] width 0 height 0
click at [151, 616] on div at bounding box center [117, 632] width 67 height 45
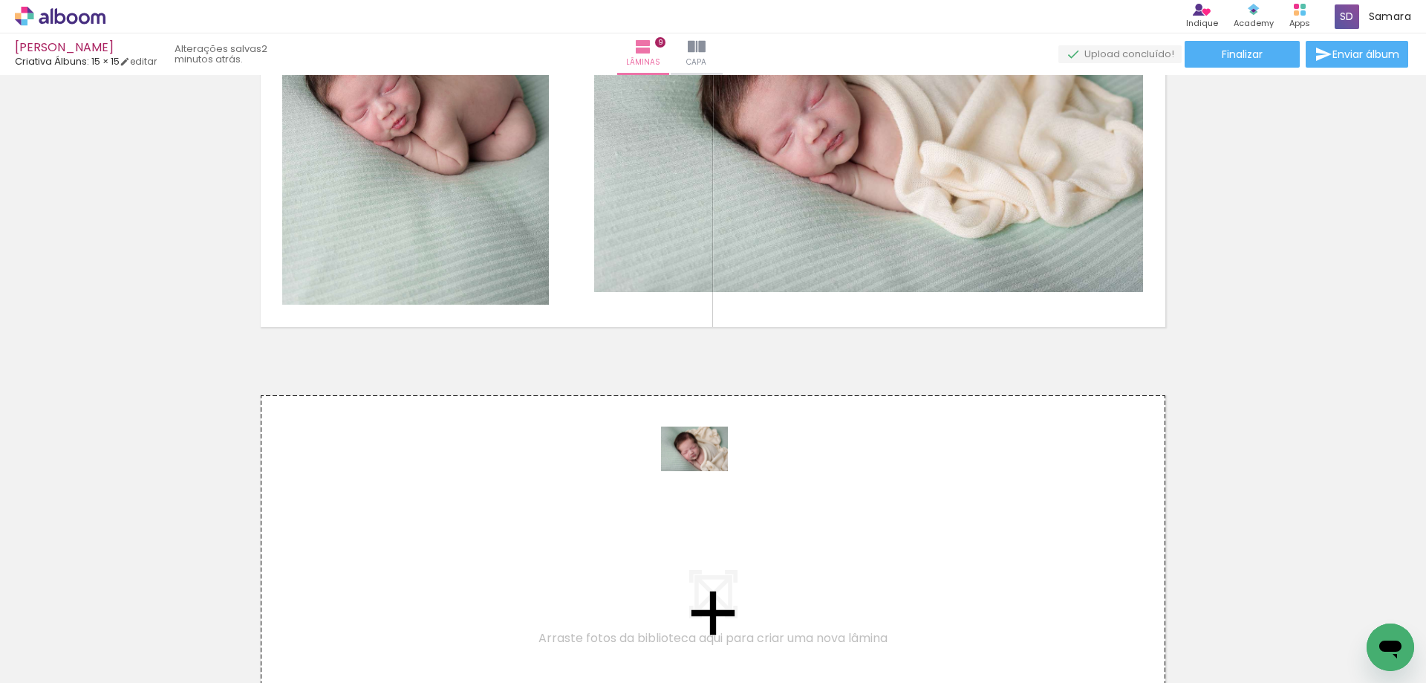
drag, startPoint x: 1355, startPoint y: 622, endPoint x: 706, endPoint y: 471, distance: 666.5
click at [706, 471] on quentale-workspace at bounding box center [713, 341] width 1426 height 683
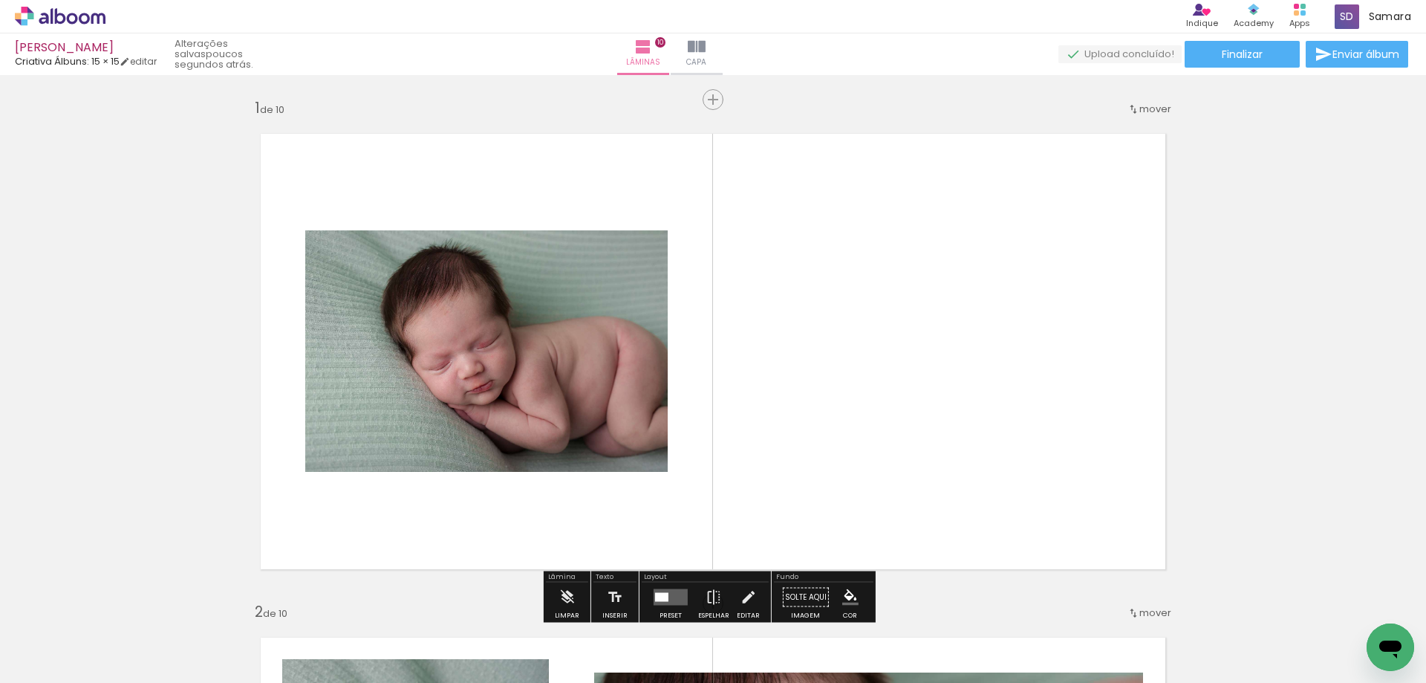
scroll to position [149, 0]
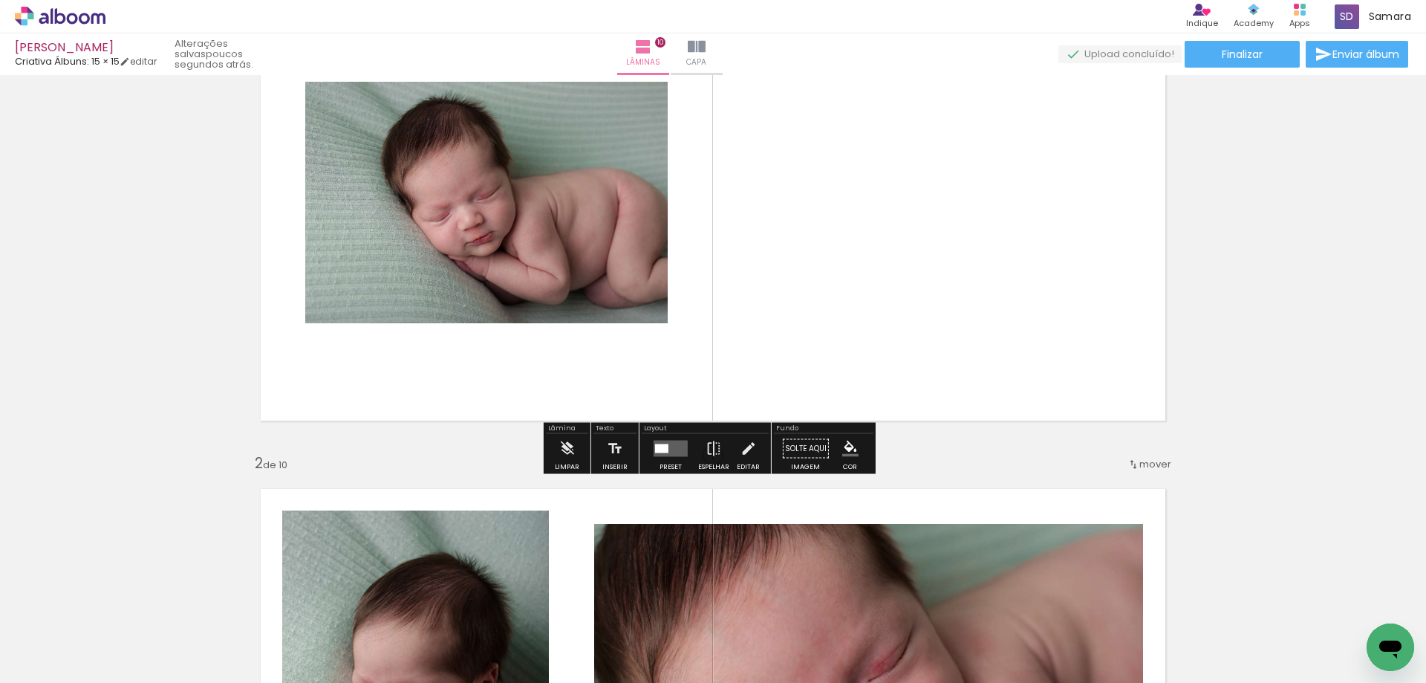
click at [659, 442] on quentale-layouter at bounding box center [671, 448] width 34 height 16
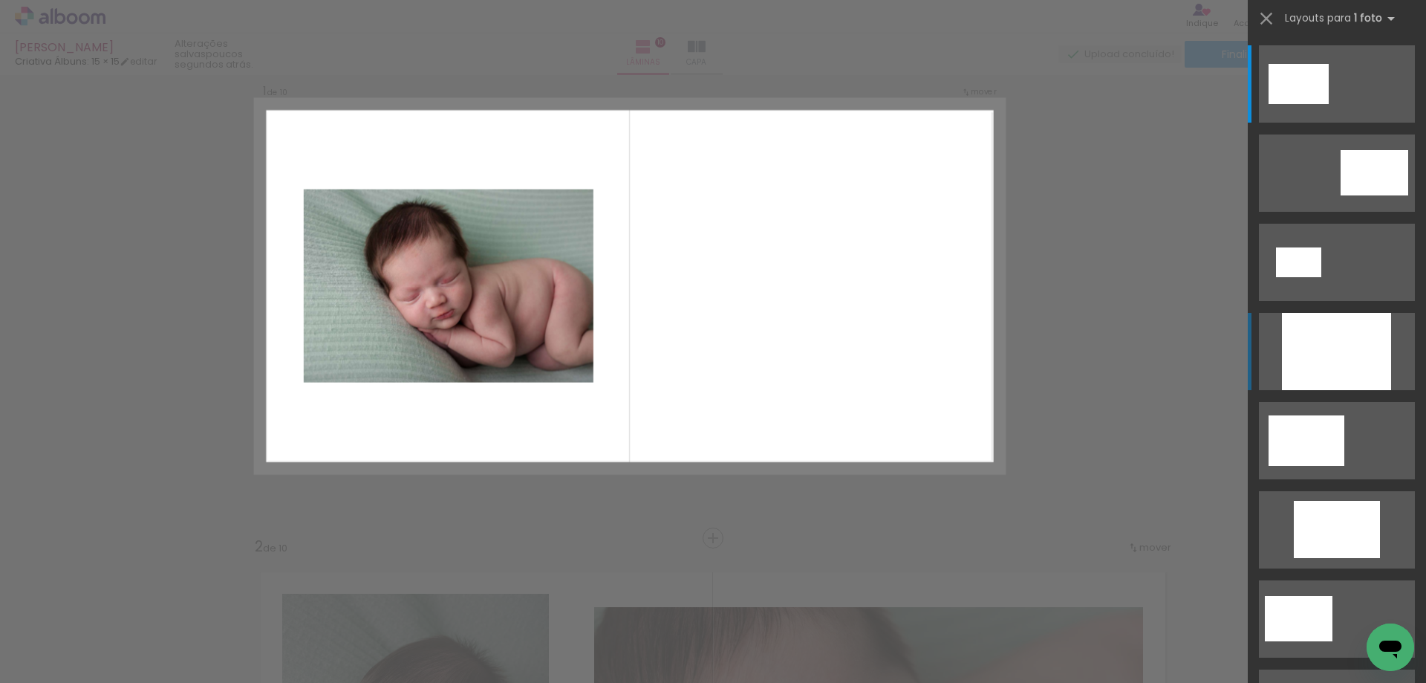
scroll to position [19, 0]
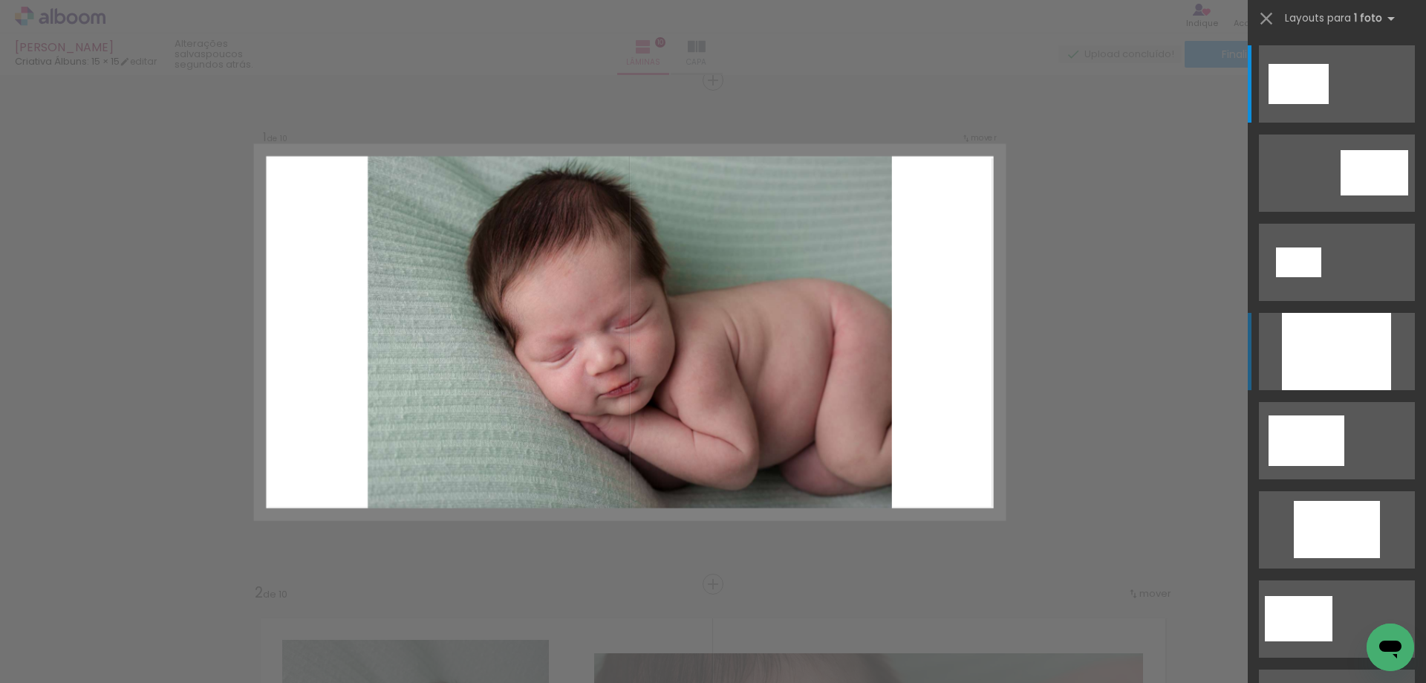
click at [1323, 359] on div at bounding box center [1336, 351] width 109 height 77
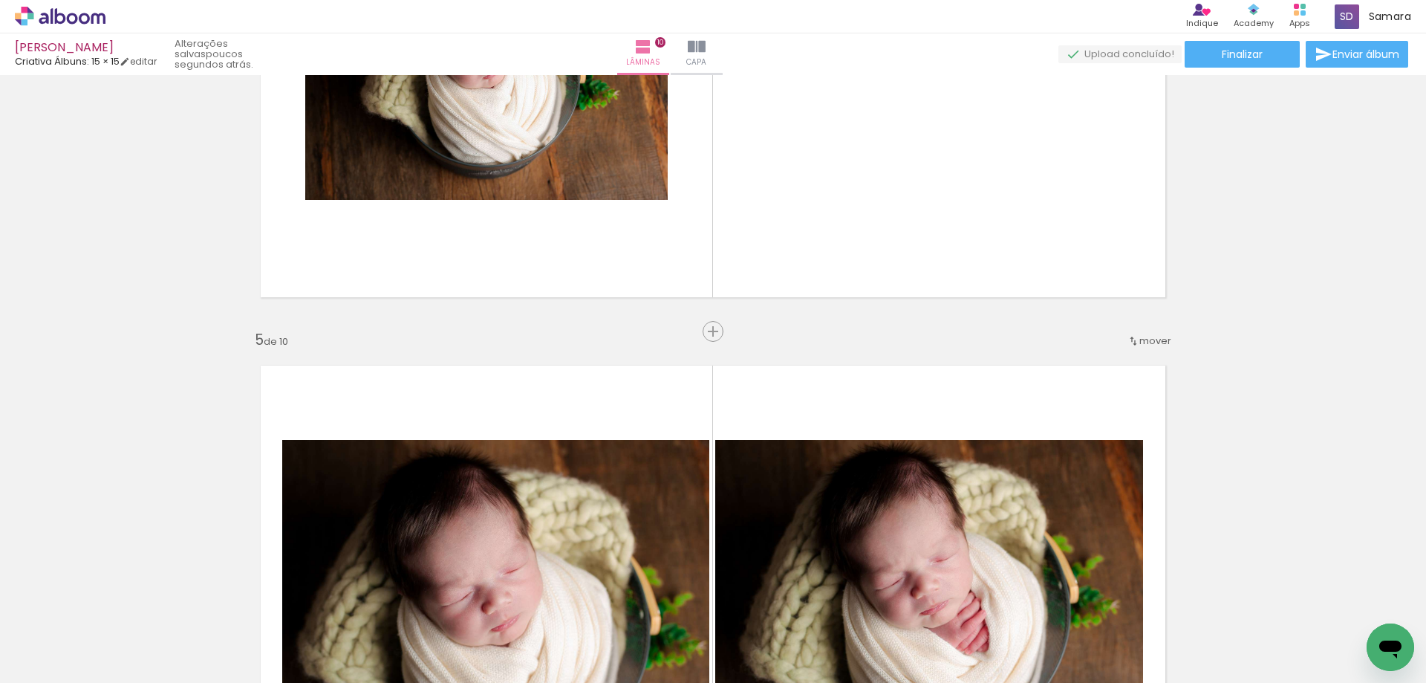
scroll to position [1560, 0]
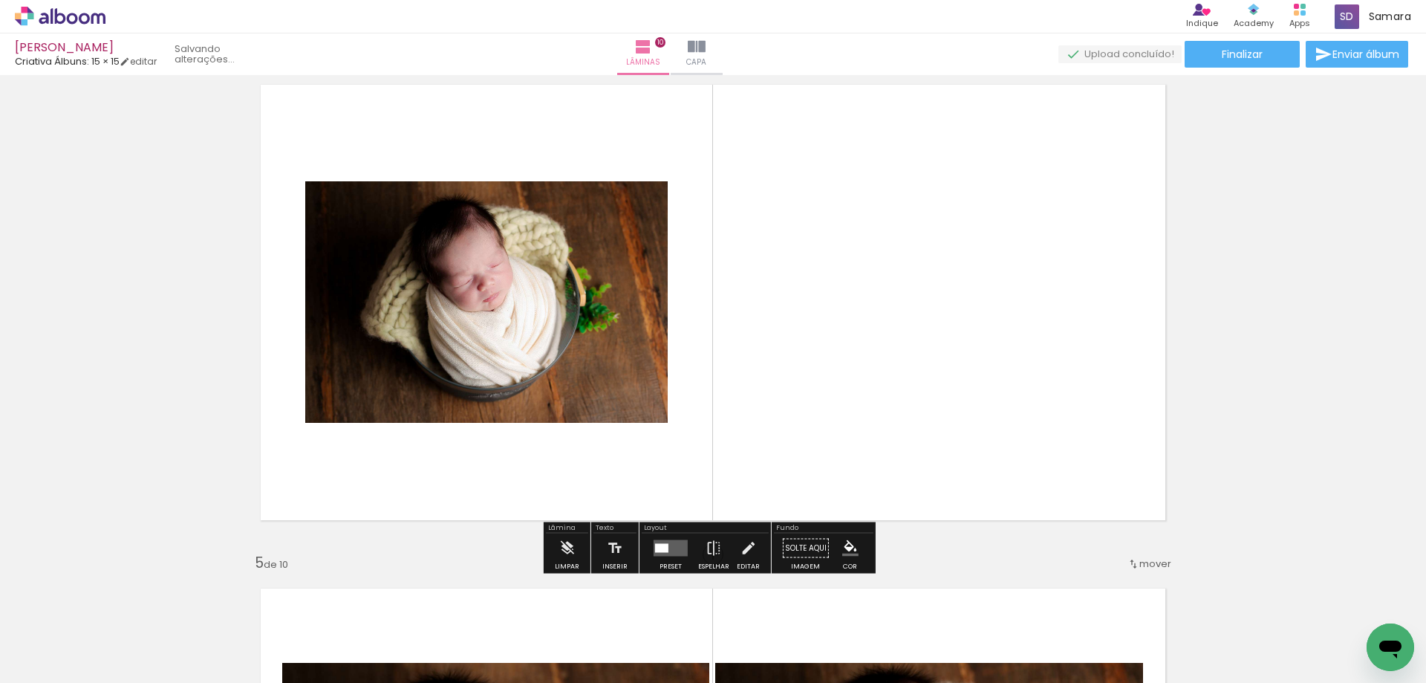
click at [670, 550] on quentale-layouter at bounding box center [671, 548] width 34 height 16
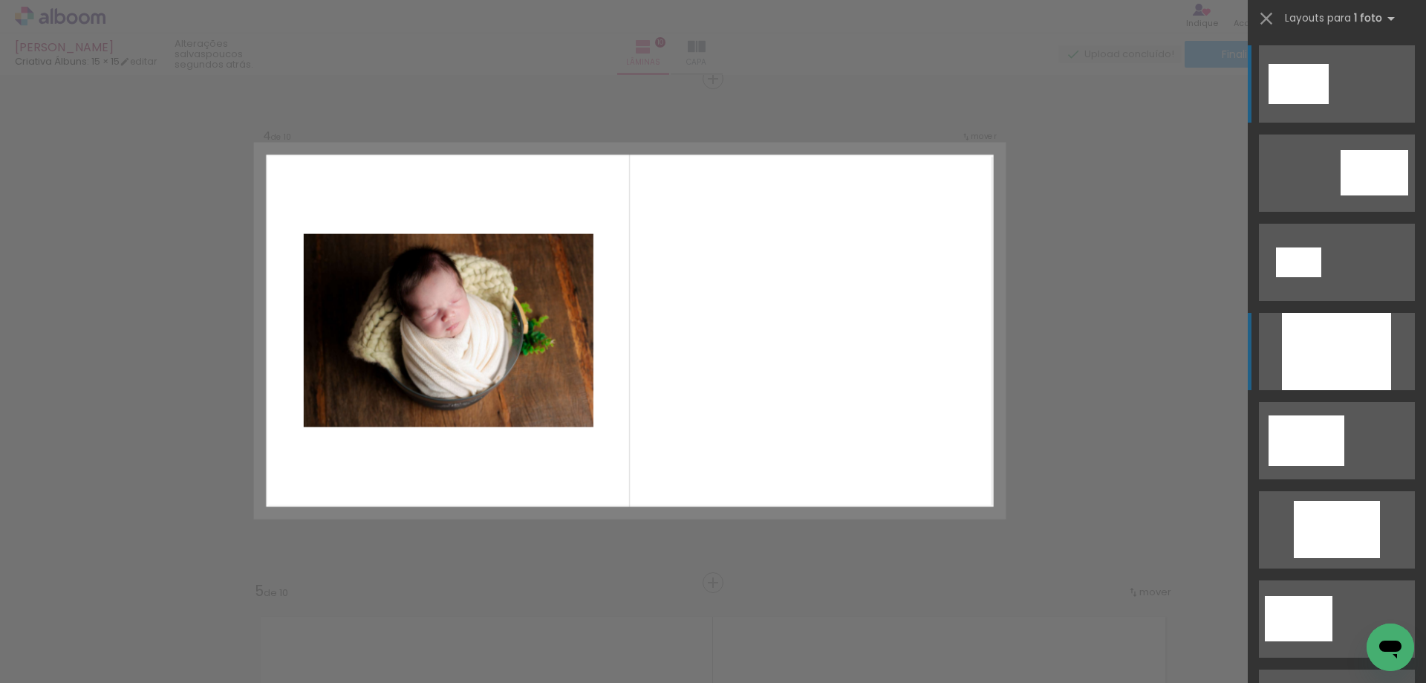
scroll to position [1530, 0]
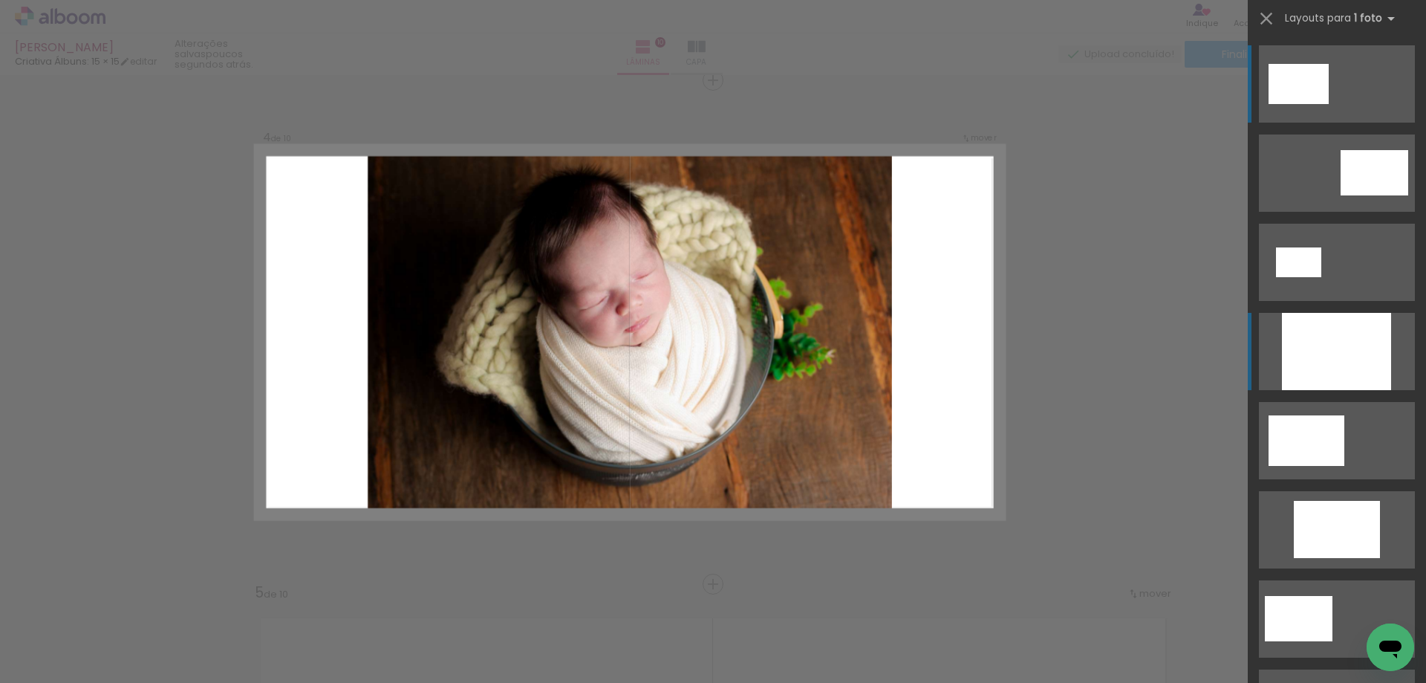
click at [1328, 363] on div at bounding box center [1336, 351] width 109 height 77
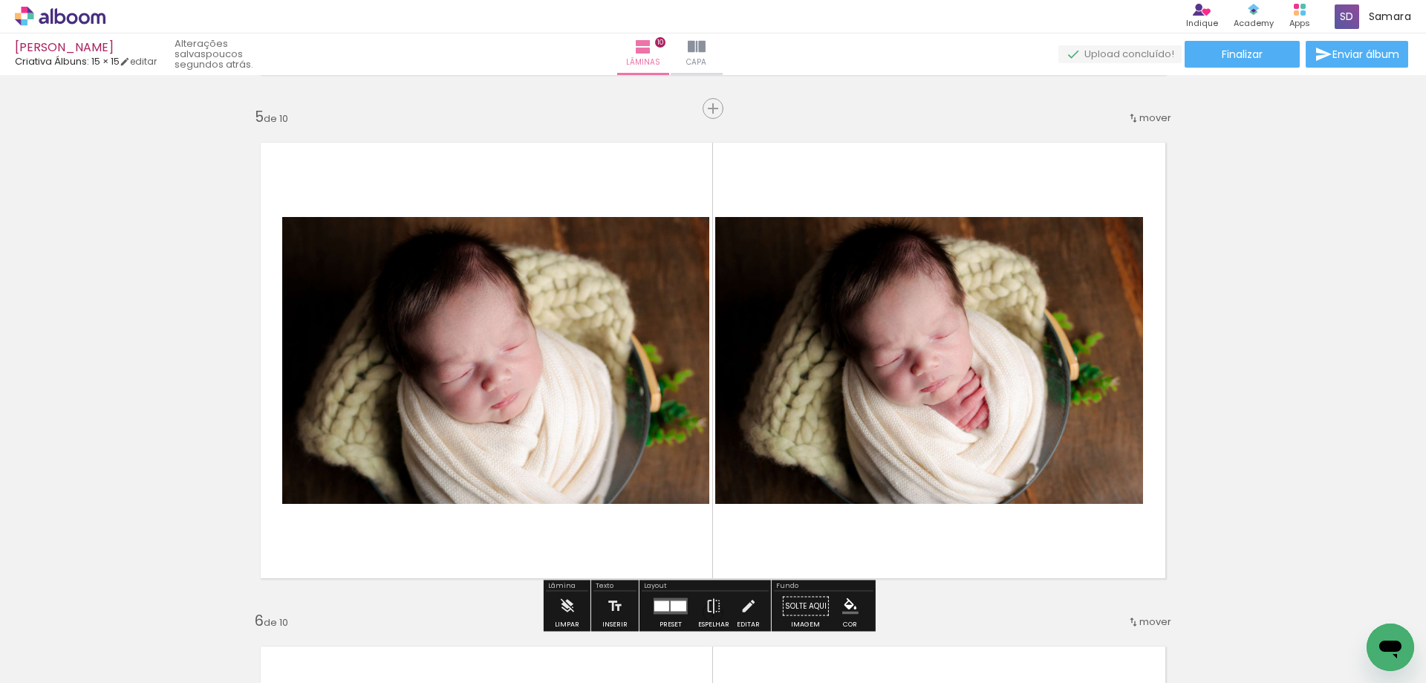
scroll to position [2079, 0]
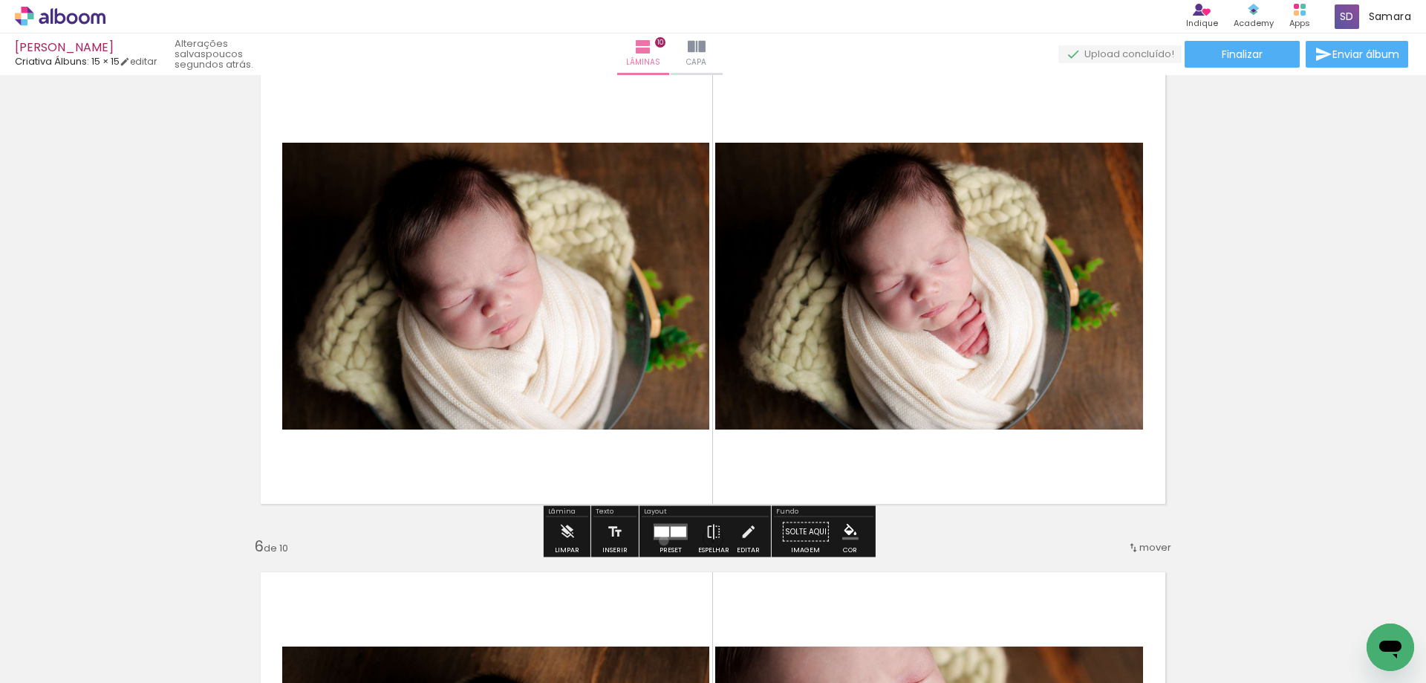
click at [660, 540] on div at bounding box center [671, 532] width 40 height 30
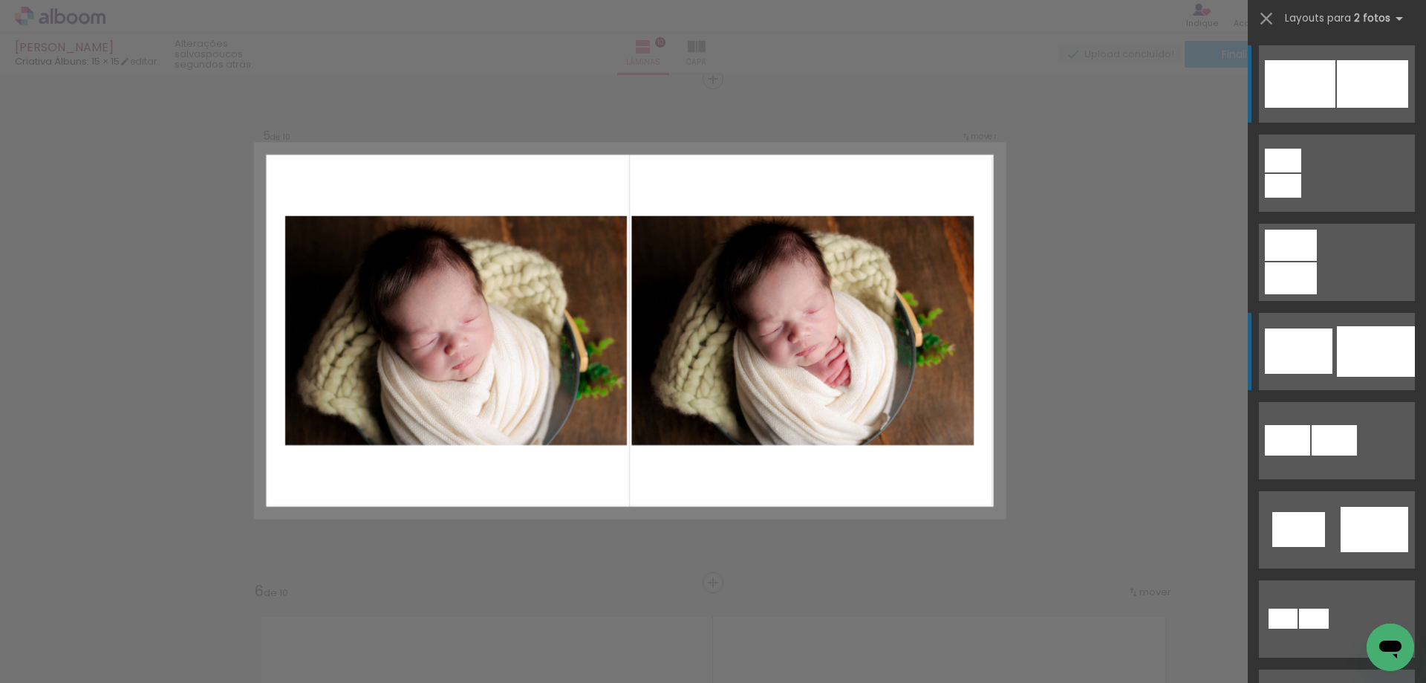
scroll to position [2033, 0]
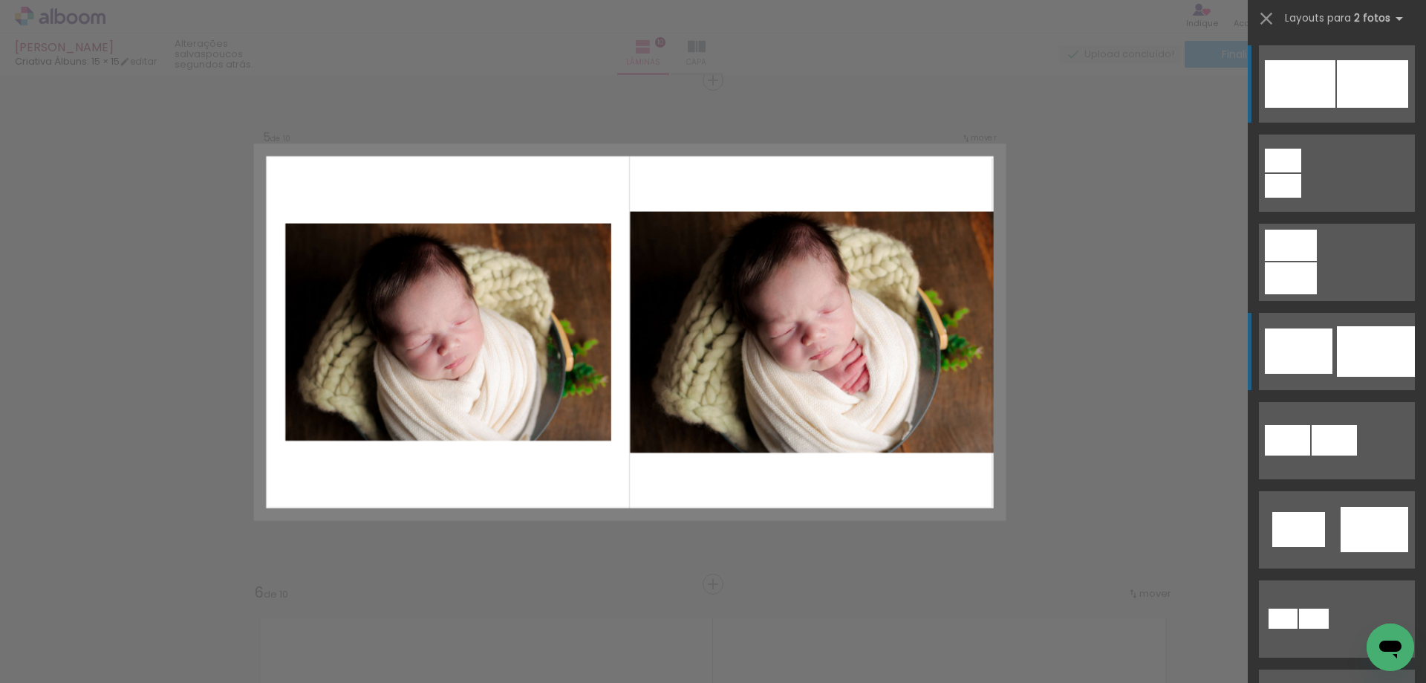
click at [1361, 123] on quentale-layouter at bounding box center [1337, 83] width 156 height 77
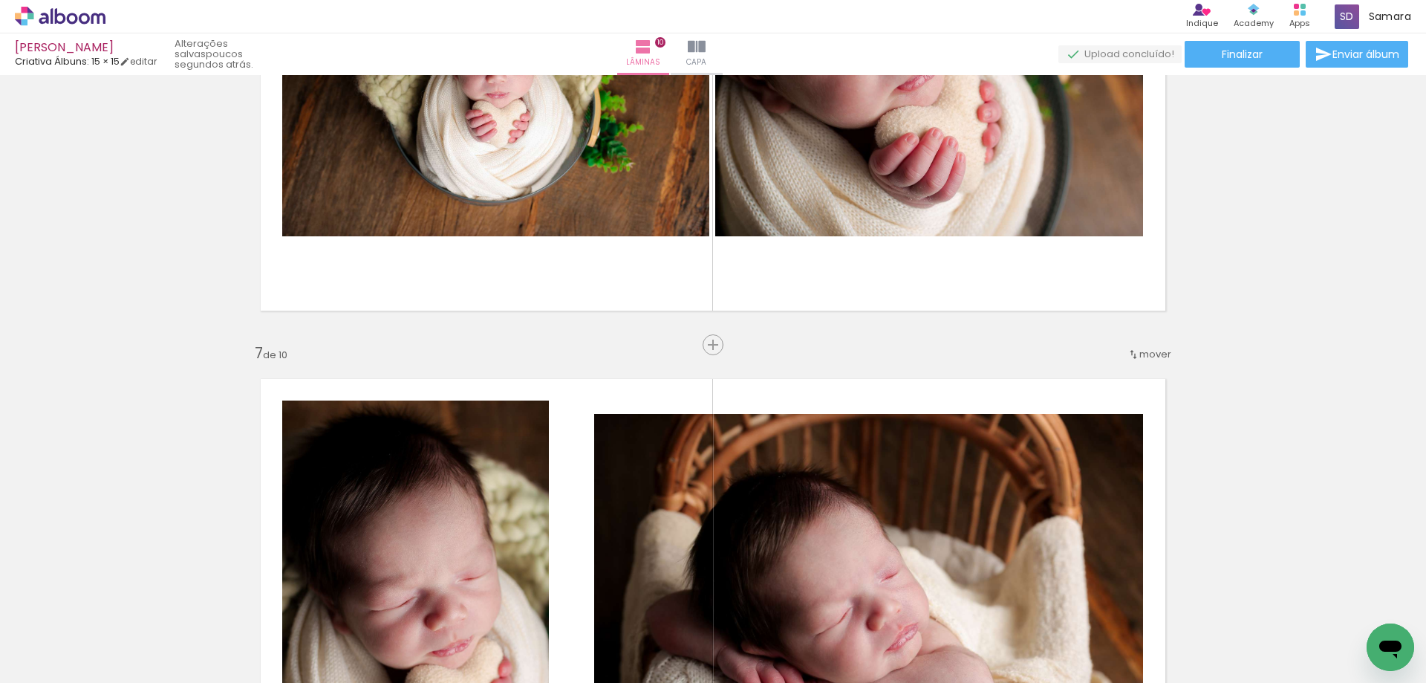
scroll to position [2553, 0]
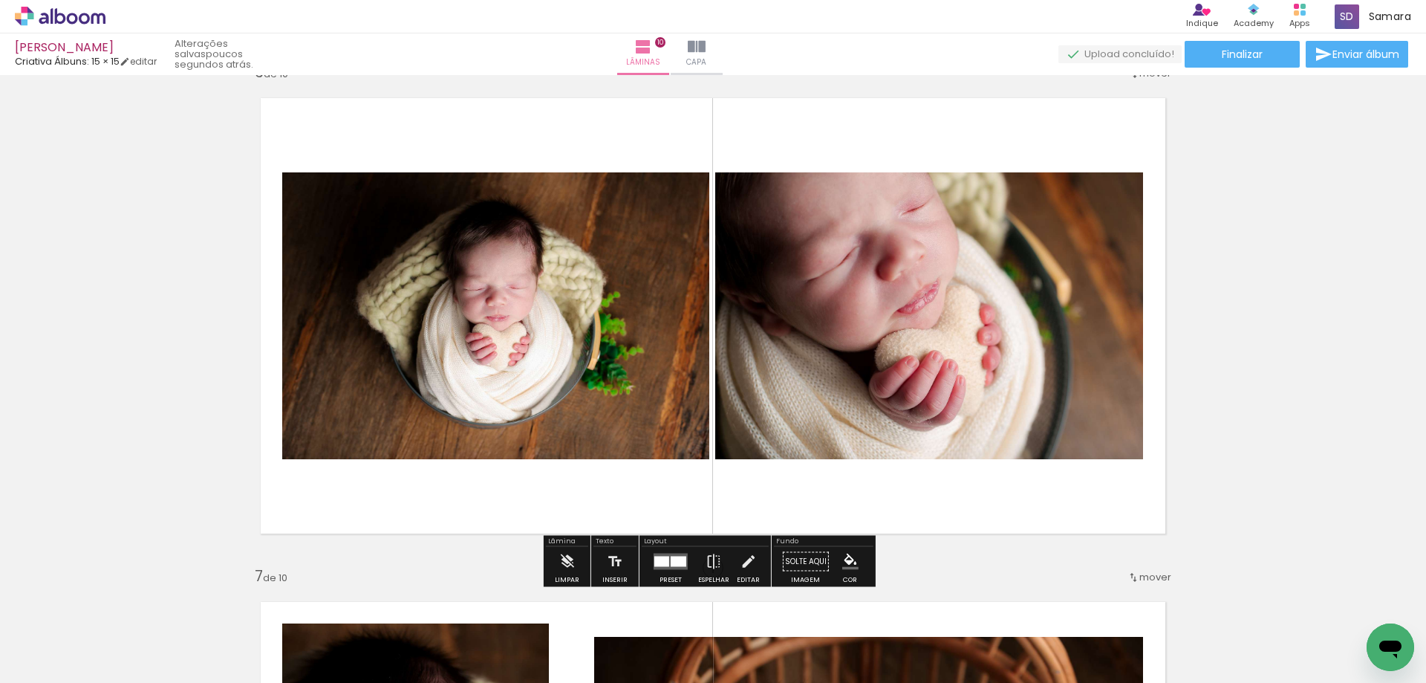
drag, startPoint x: 668, startPoint y: 560, endPoint x: 729, endPoint y: 561, distance: 61.6
click at [671, 561] on div at bounding box center [679, 561] width 16 height 10
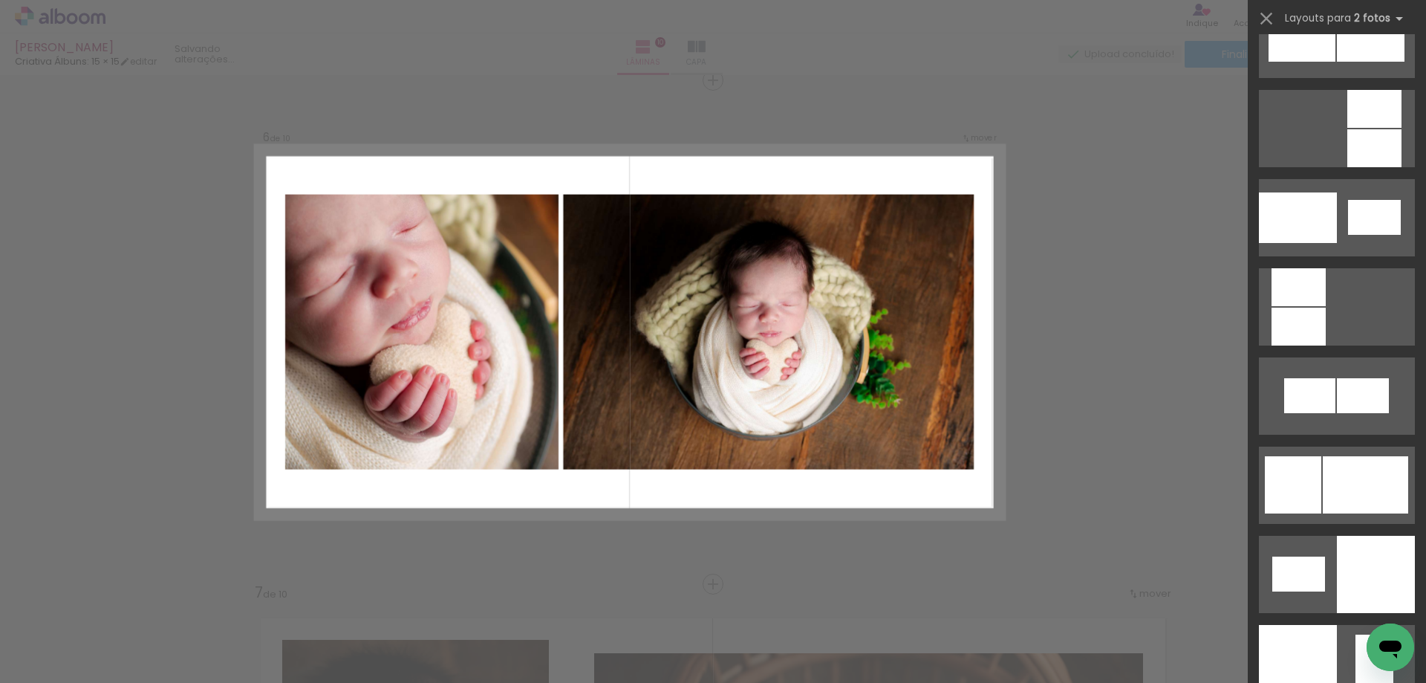
scroll to position [1634, 0]
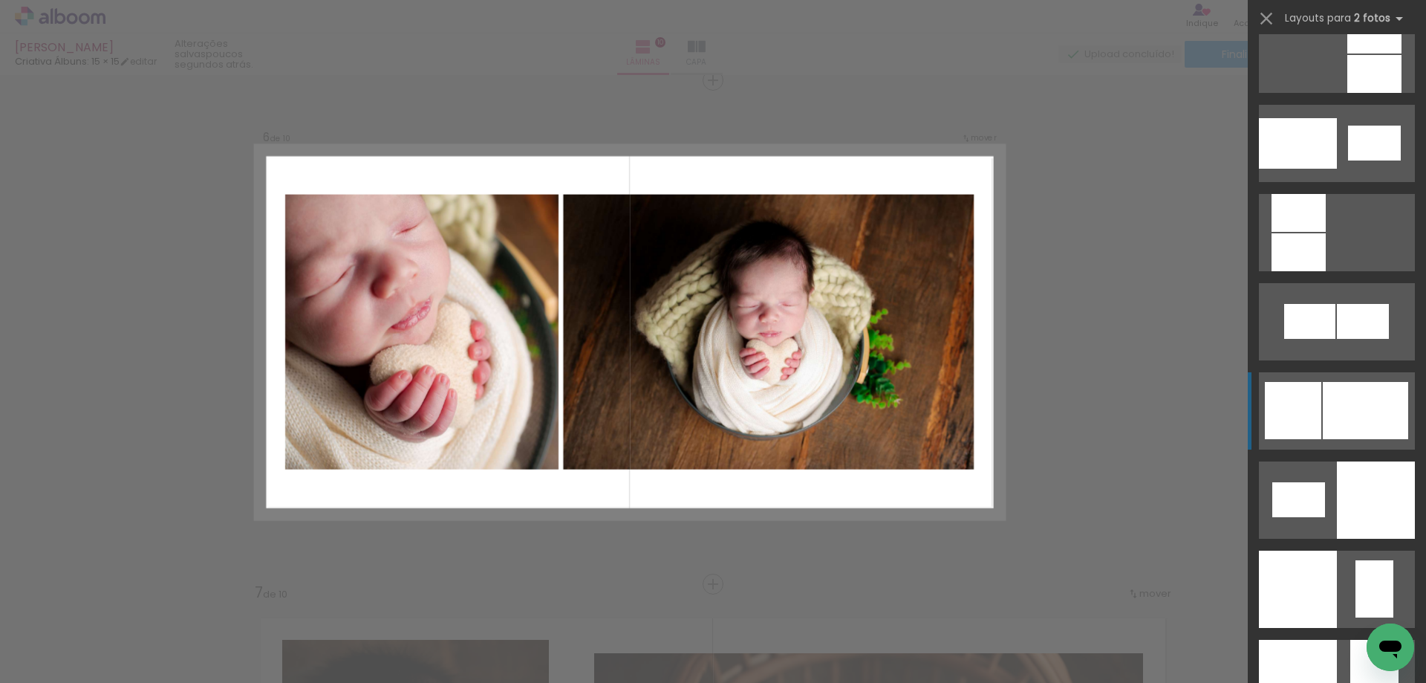
click at [1287, 169] on div at bounding box center [1298, 143] width 78 height 51
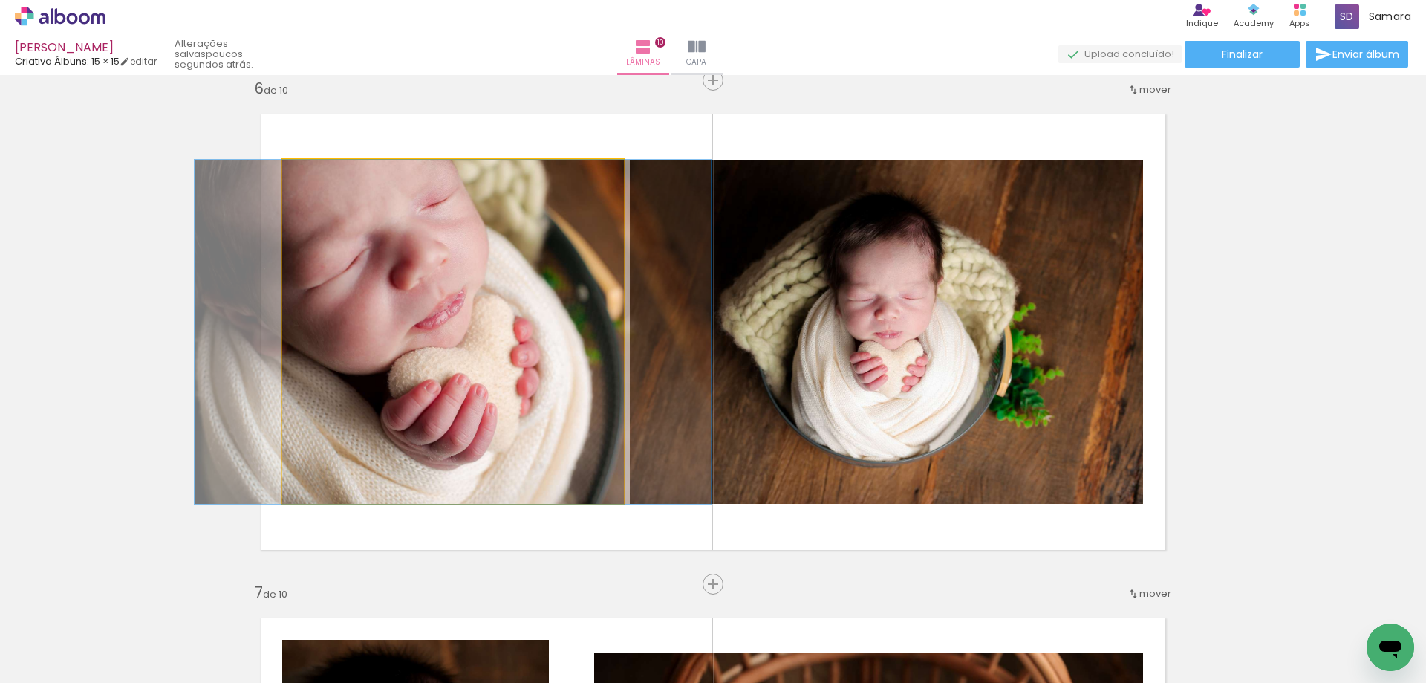
click at [518, 372] on quentale-photo at bounding box center [453, 332] width 342 height 344
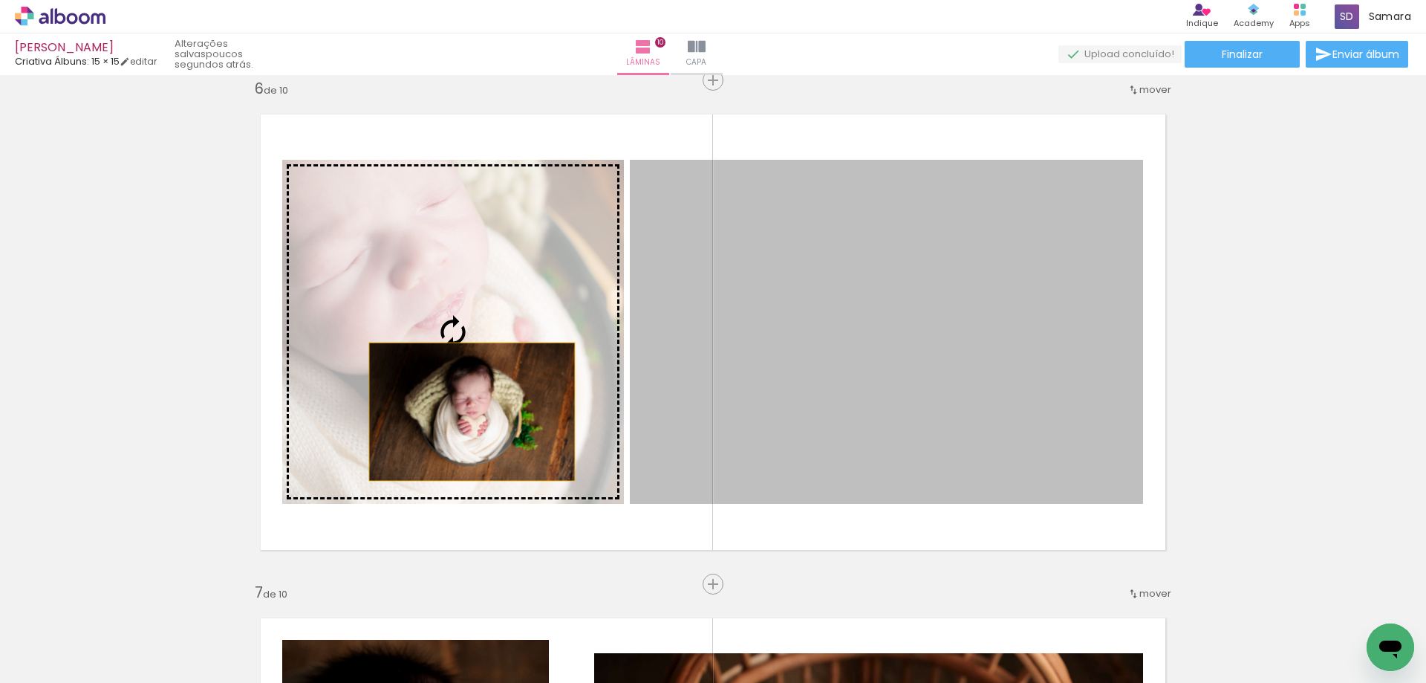
drag, startPoint x: 814, startPoint y: 412, endPoint x: 466, endPoint y: 411, distance: 347.6
click at [0, 0] on slot at bounding box center [0, 0] width 0 height 0
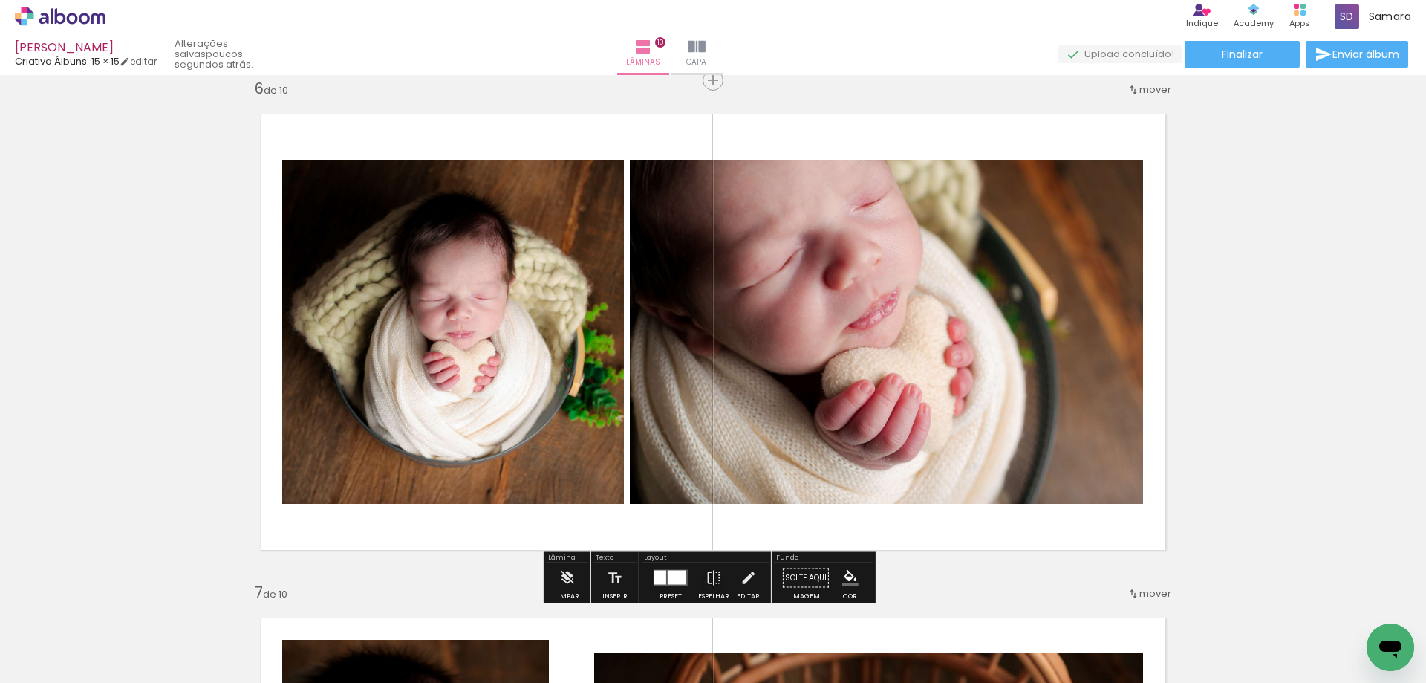
scroll to position [2685, 0]
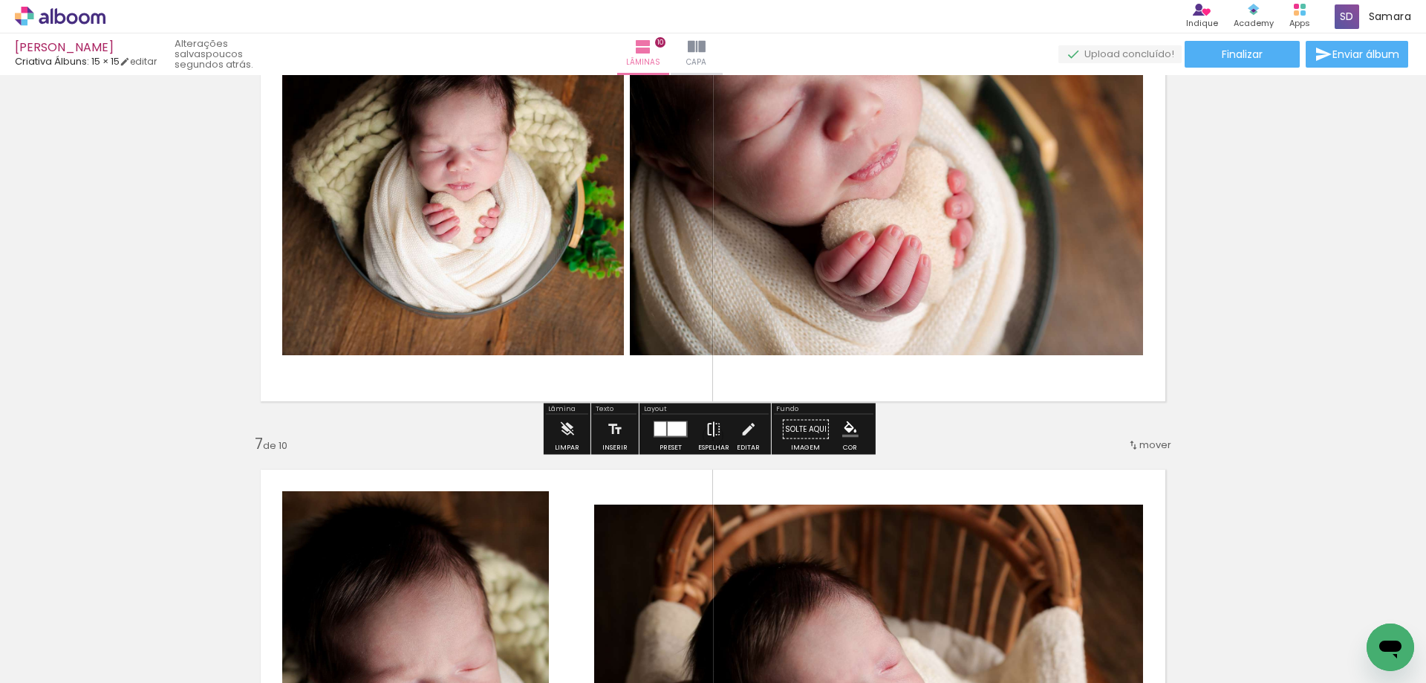
click at [712, 431] on iron-icon at bounding box center [714, 429] width 16 height 30
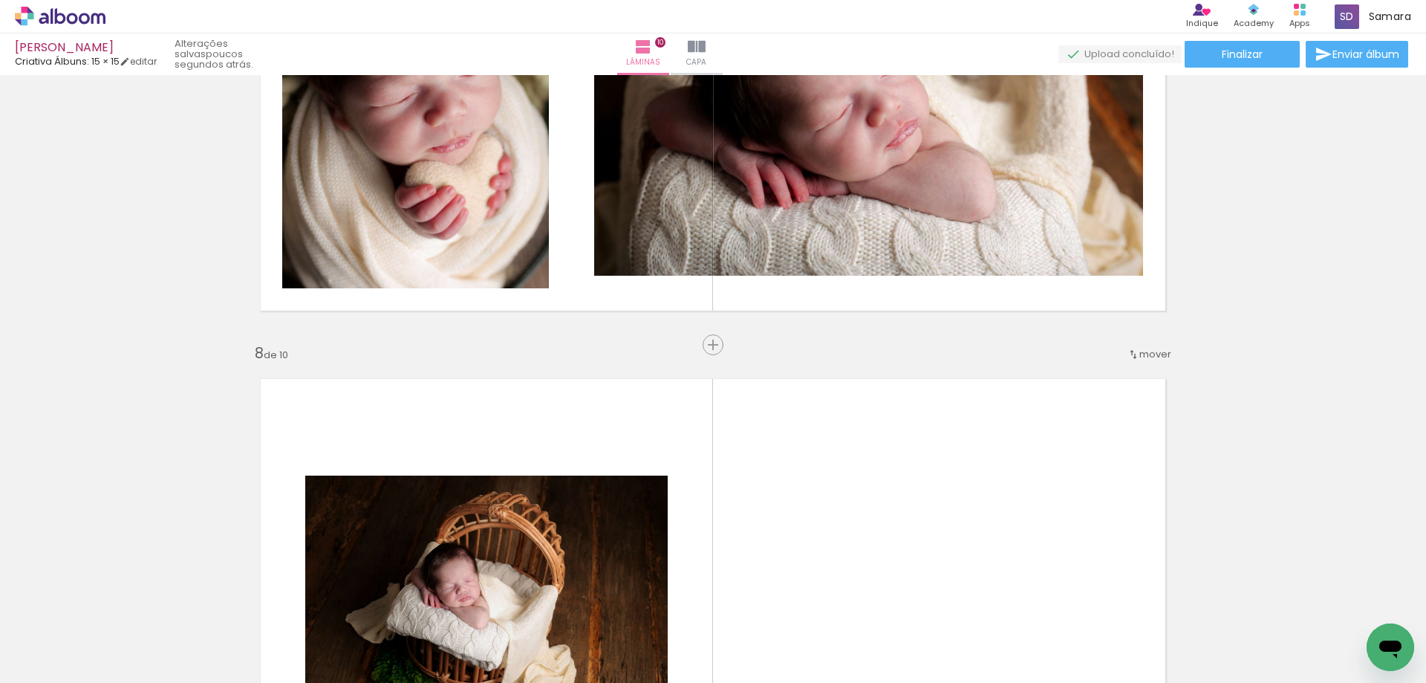
scroll to position [3205, 0]
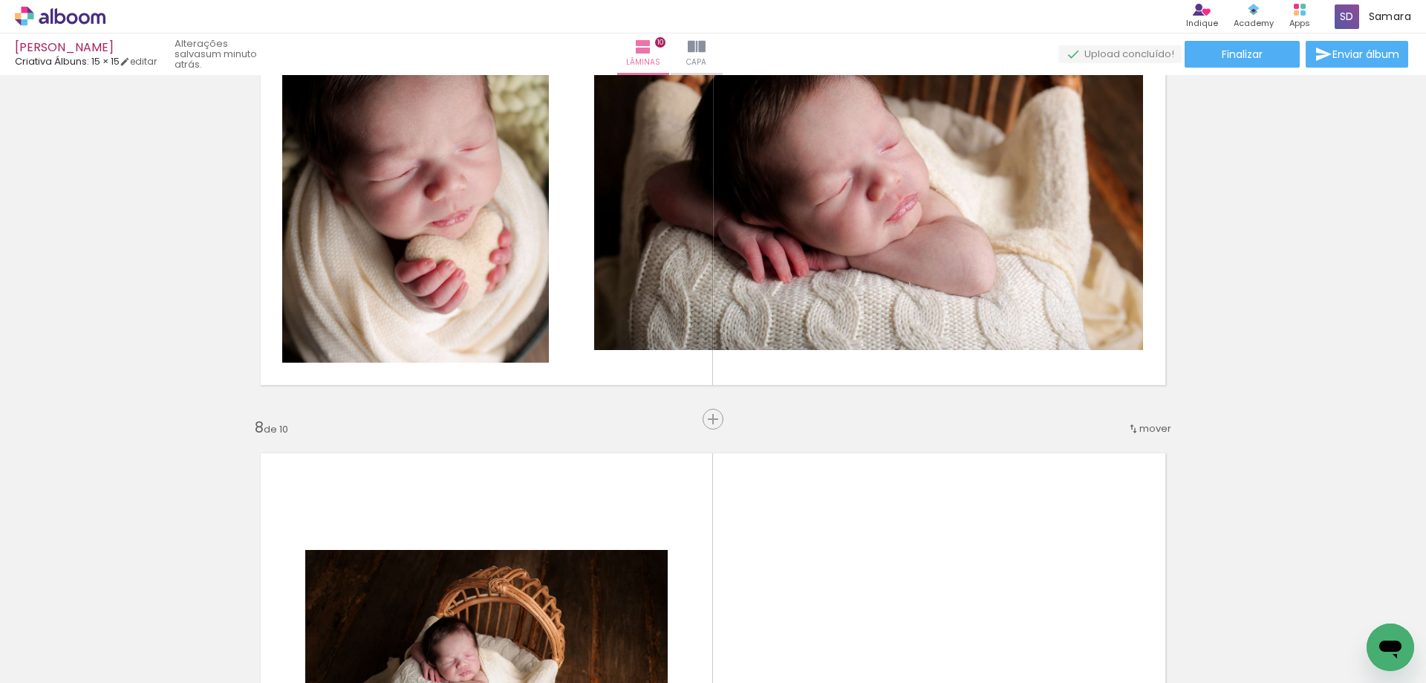
click at [1141, 431] on span "mover" at bounding box center [1155, 428] width 32 height 14
click at [1130, 584] on span "8" at bounding box center [1128, 591] width 8 height 25
click at [1115, 568] on paper-item "antes da 7" at bounding box center [1100, 567] width 113 height 25
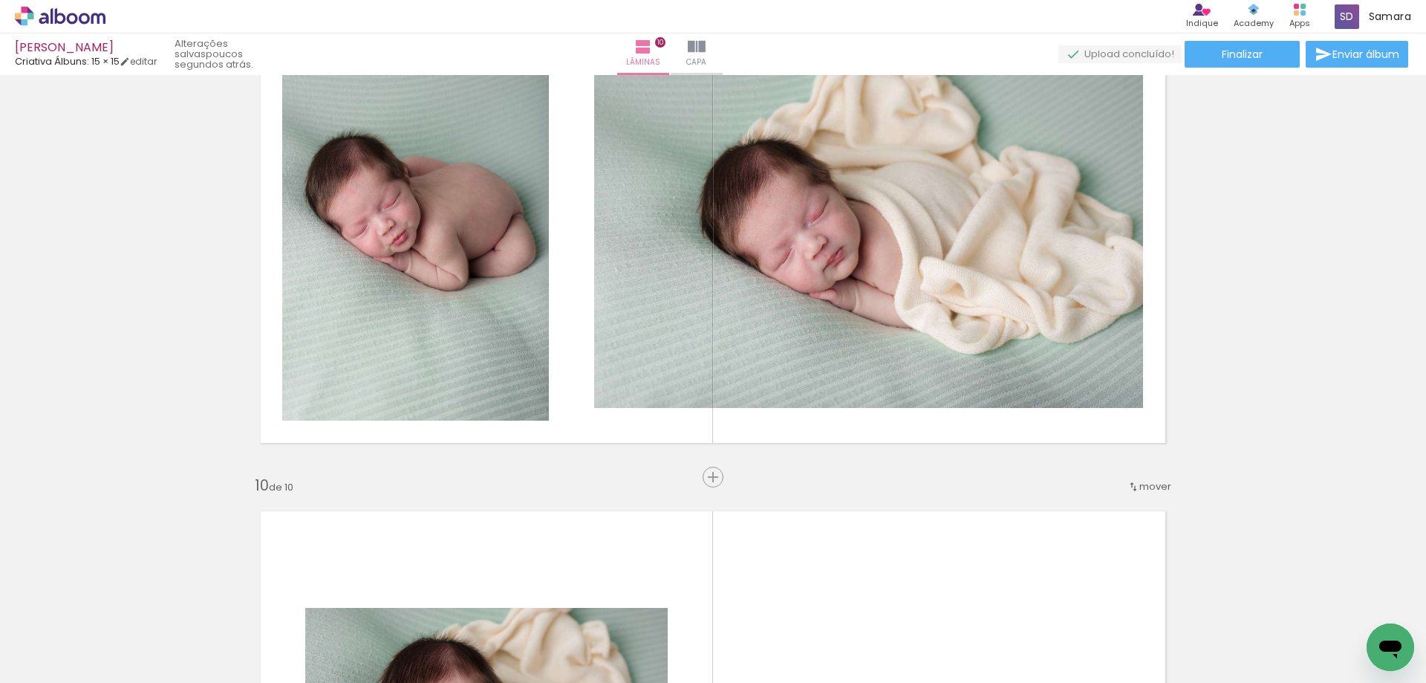
scroll to position [4451, 0]
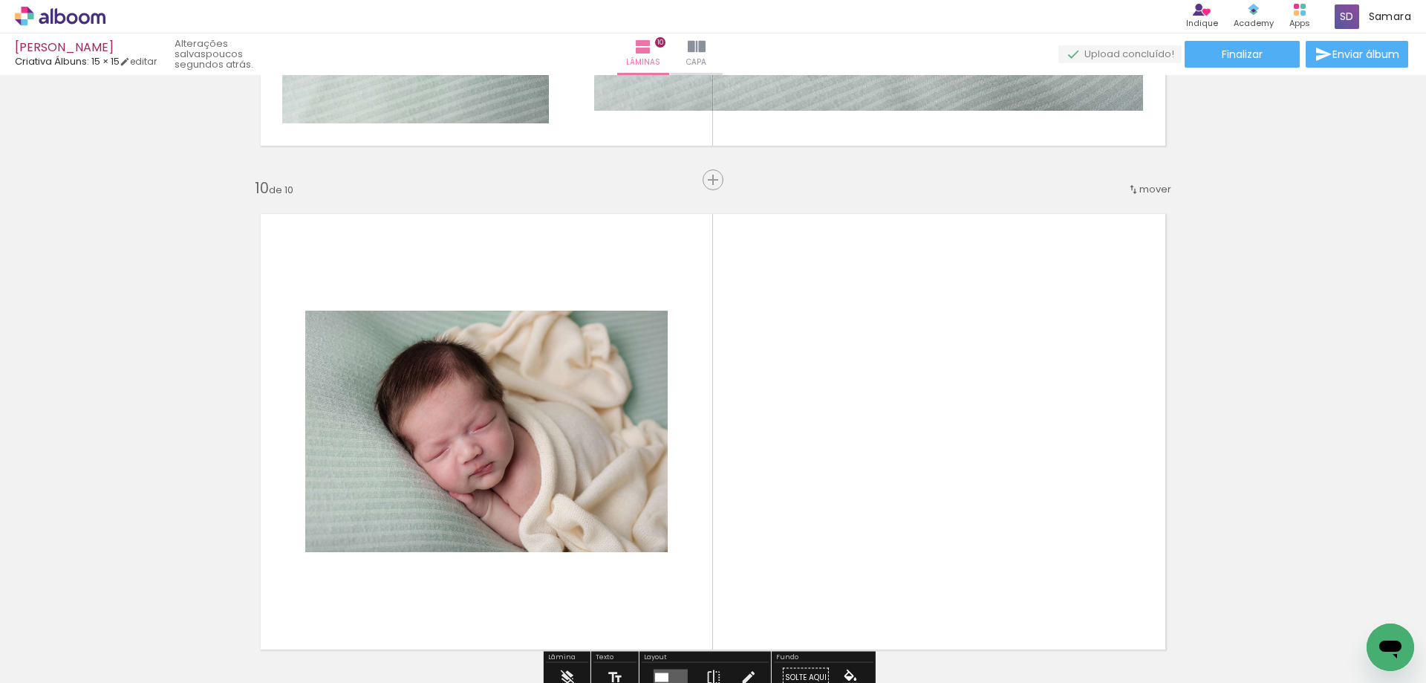
click at [1151, 194] on span "mover" at bounding box center [1155, 189] width 32 height 14
click at [1102, 370] on span "9" at bounding box center [1103, 377] width 8 height 25
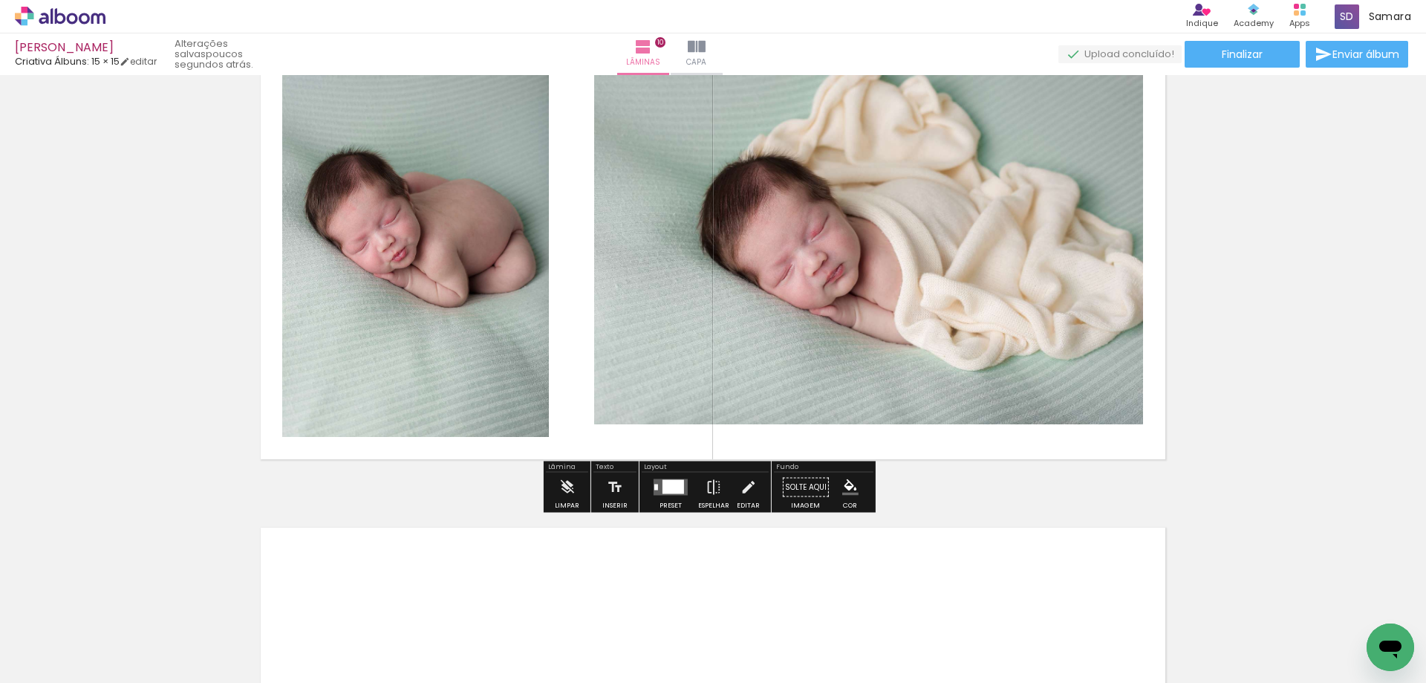
scroll to position [4196, 0]
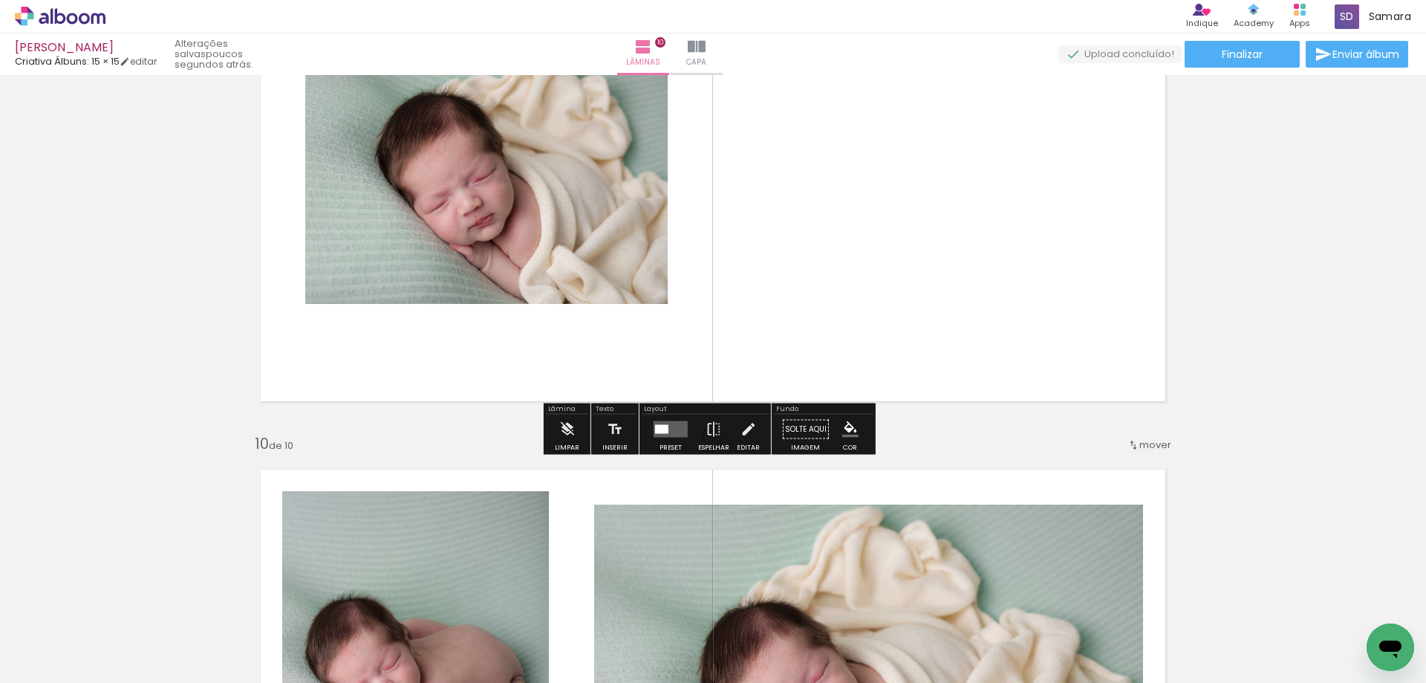
click at [669, 429] on quentale-layouter at bounding box center [671, 429] width 34 height 16
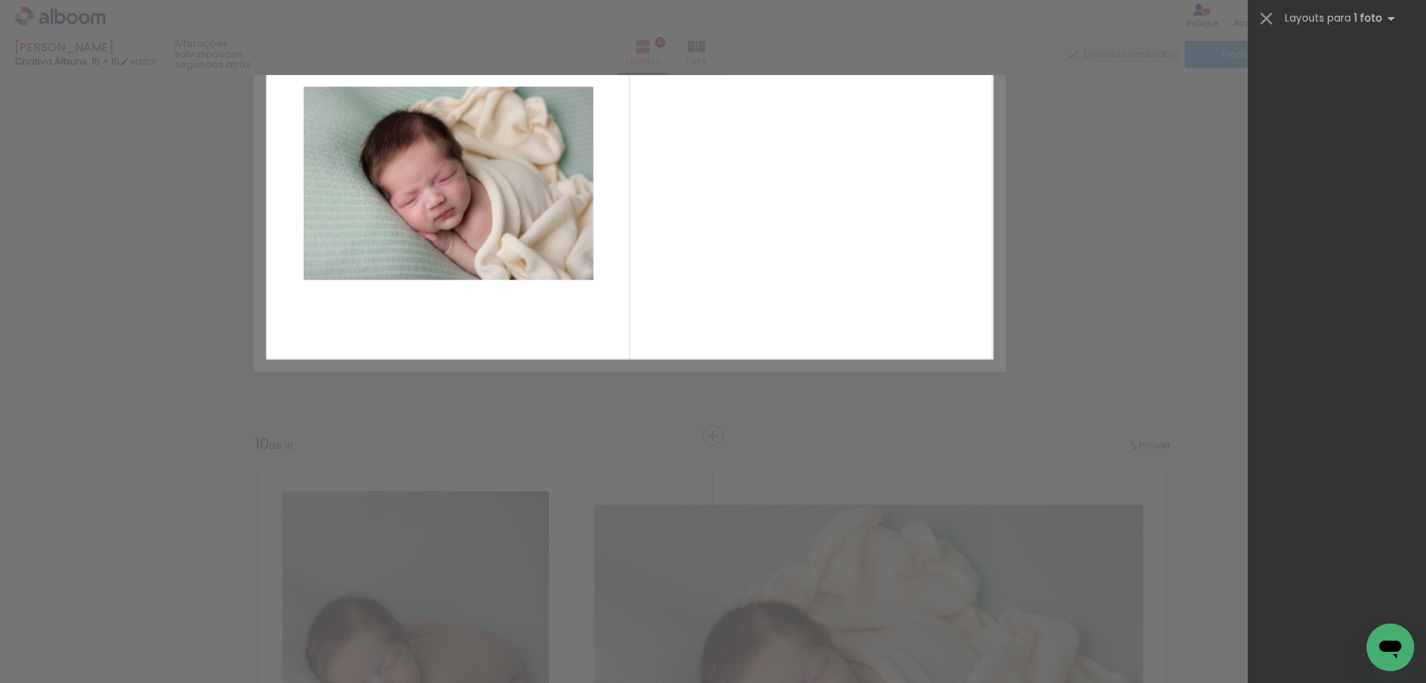
scroll to position [0, 0]
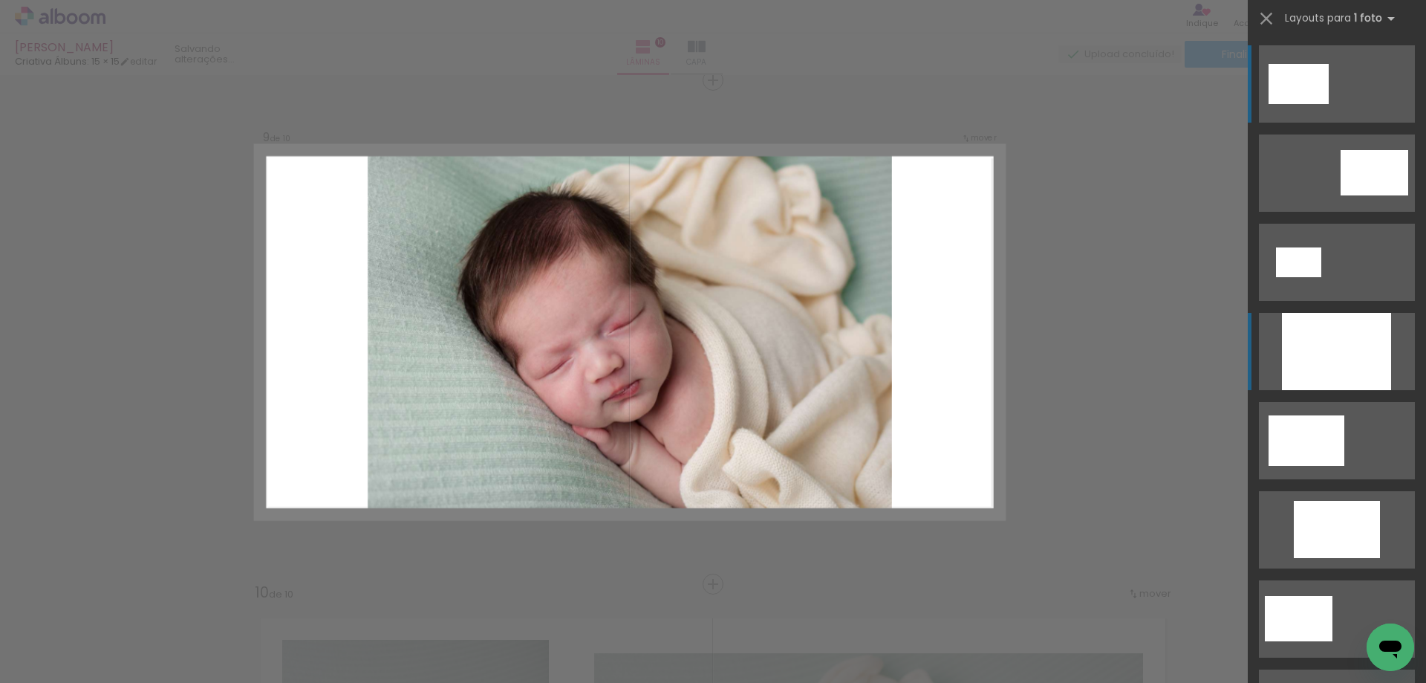
click at [1334, 364] on div at bounding box center [1336, 351] width 109 height 77
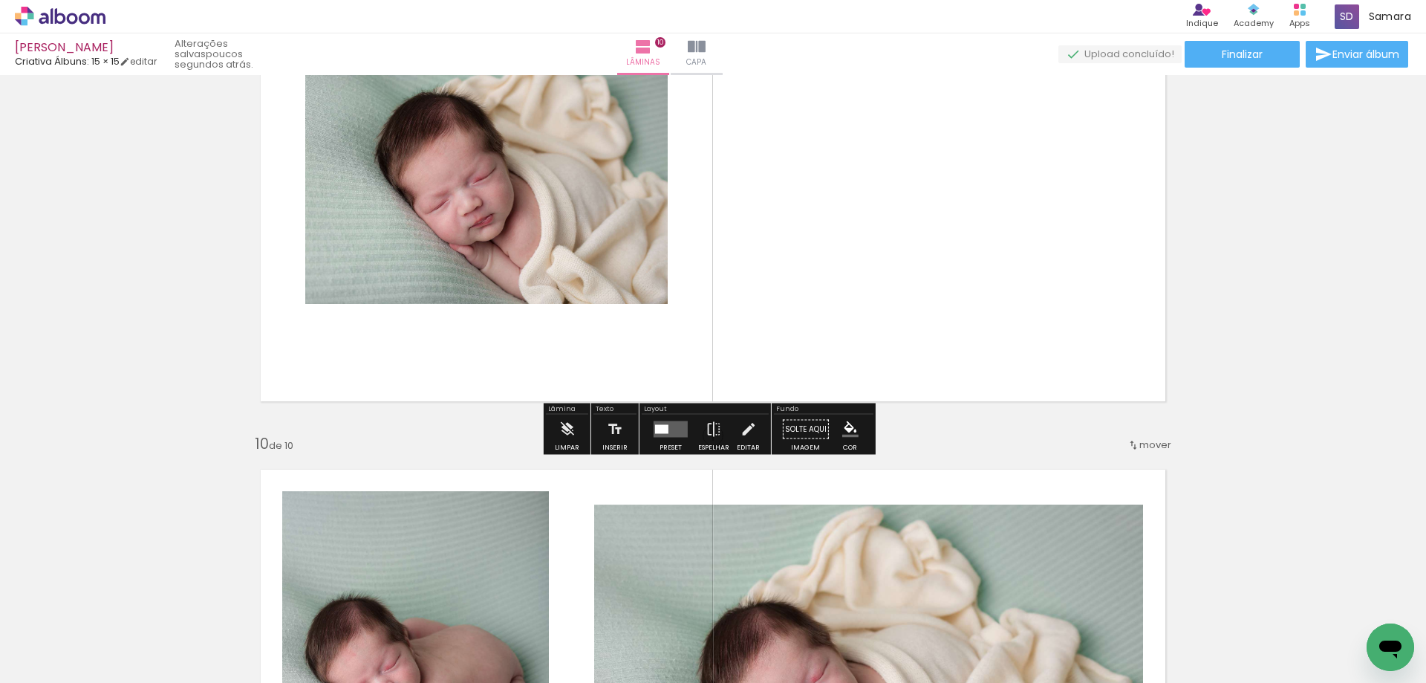
scroll to position [4122, 0]
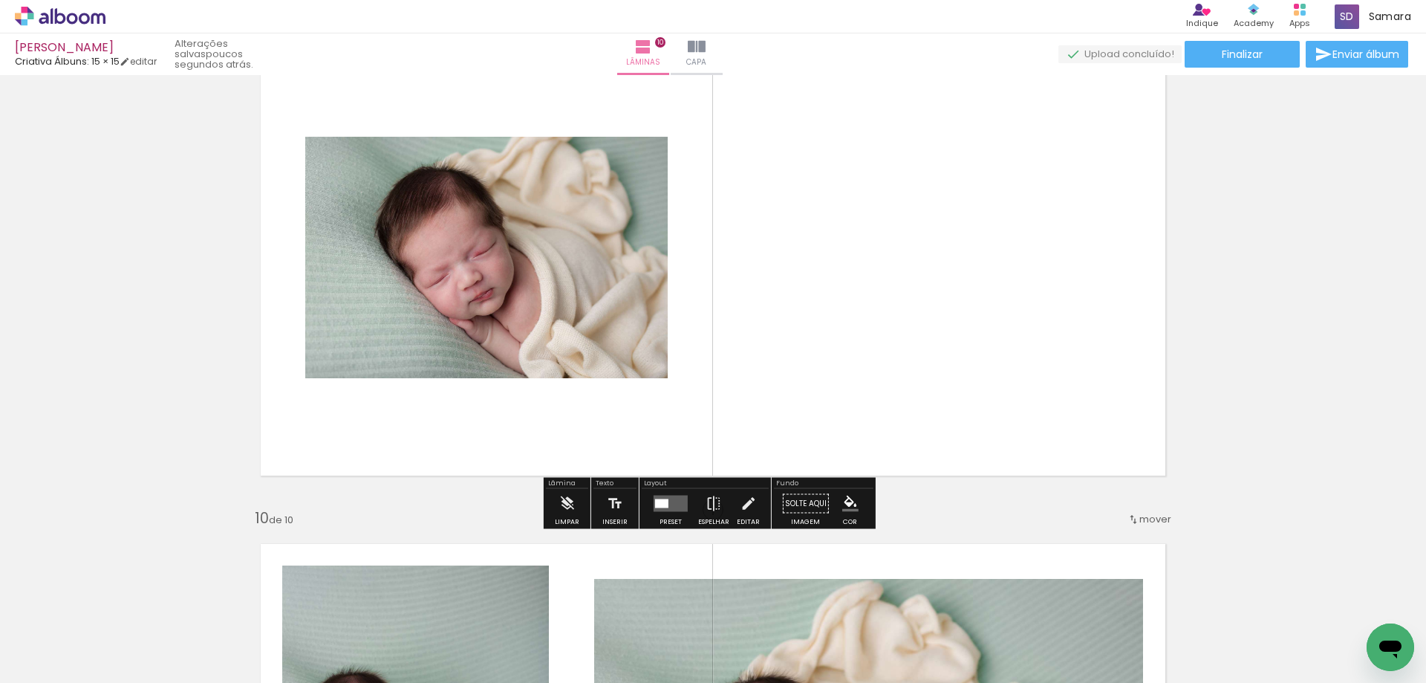
click at [671, 501] on quentale-layouter at bounding box center [671, 503] width 34 height 16
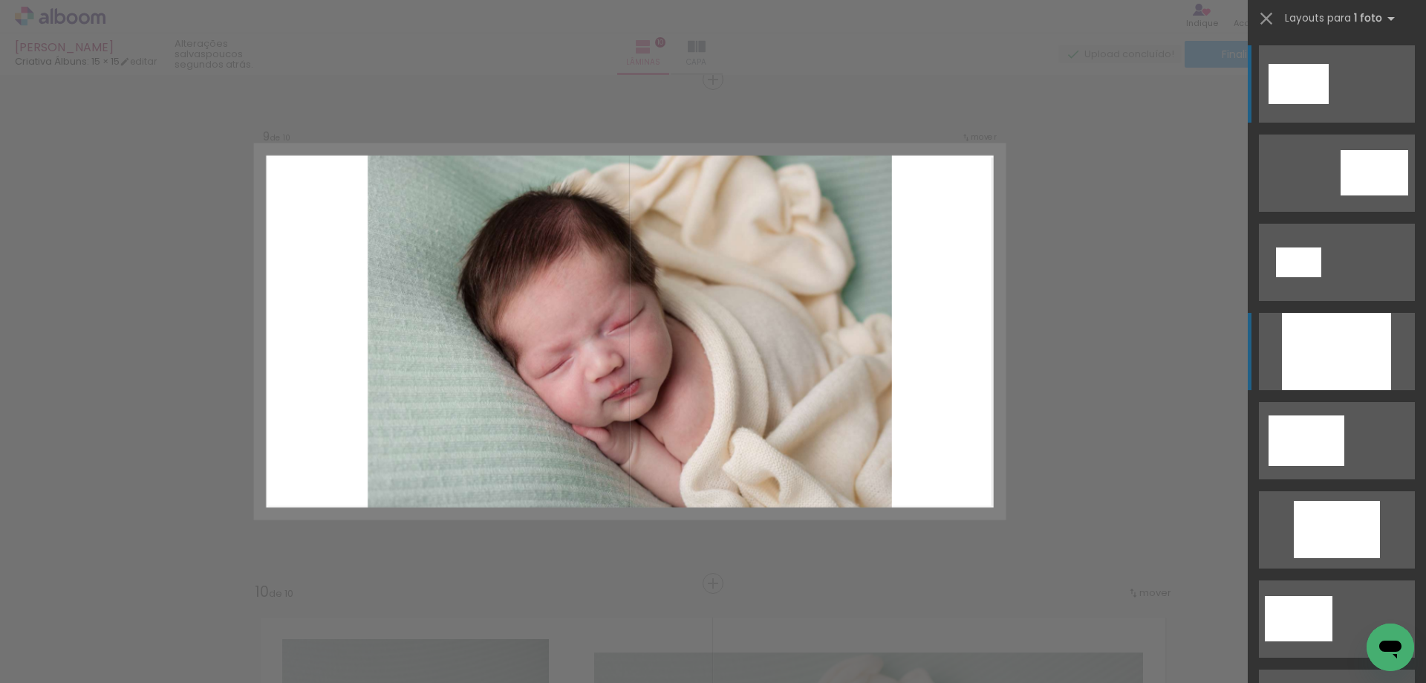
scroll to position [4047, 0]
click at [1338, 362] on div at bounding box center [1336, 351] width 109 height 77
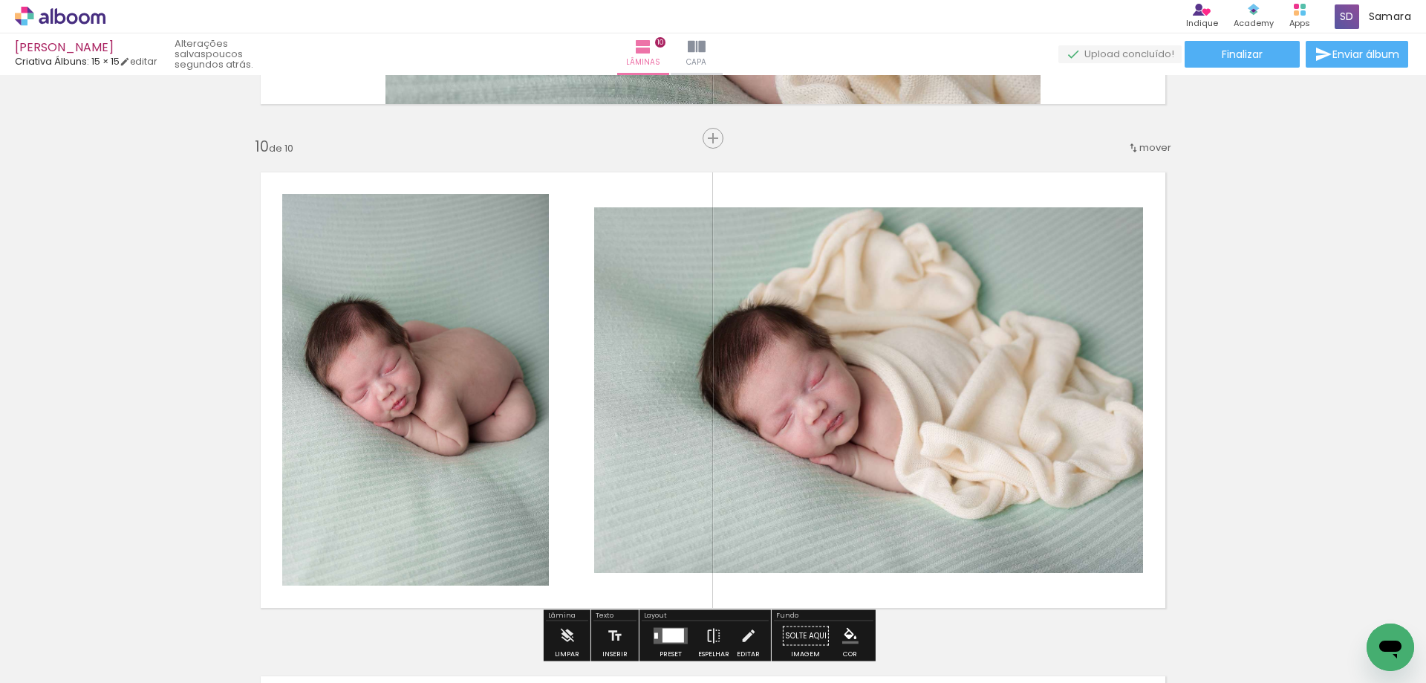
scroll to position [4567, 0]
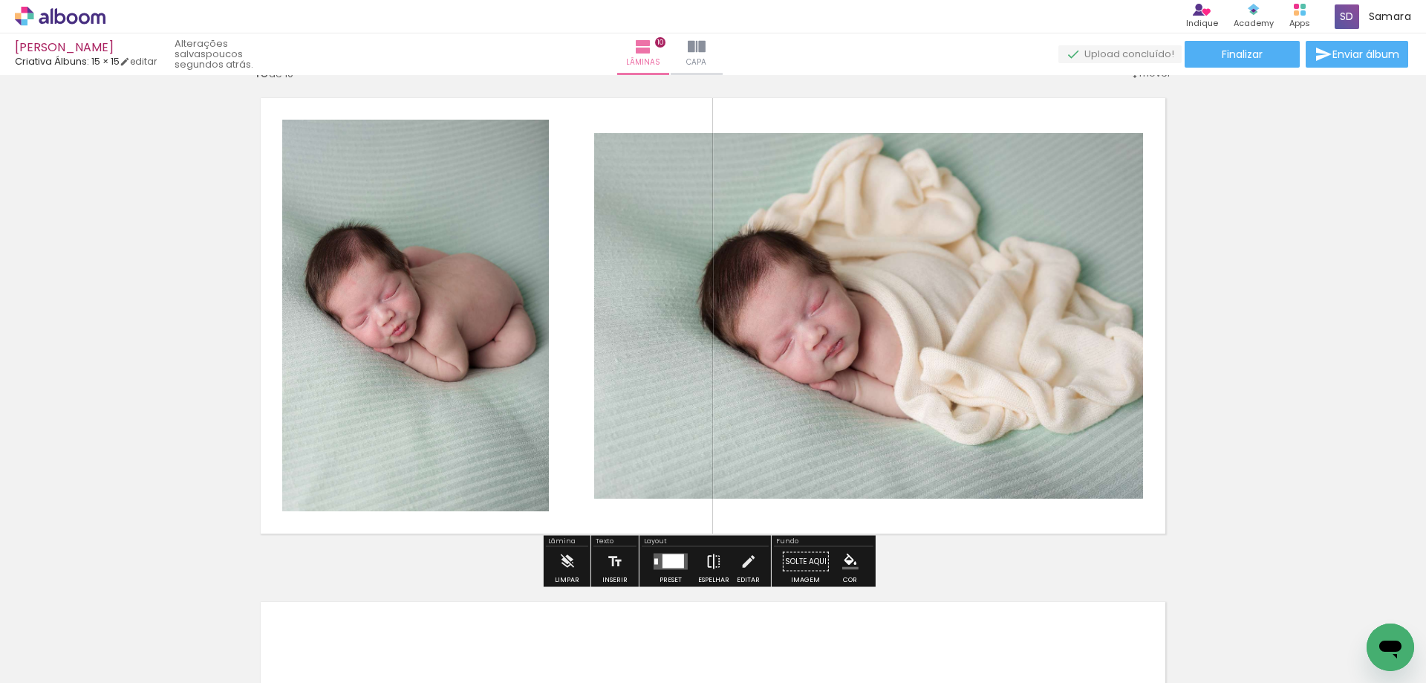
click at [706, 564] on iron-icon at bounding box center [714, 562] width 16 height 30
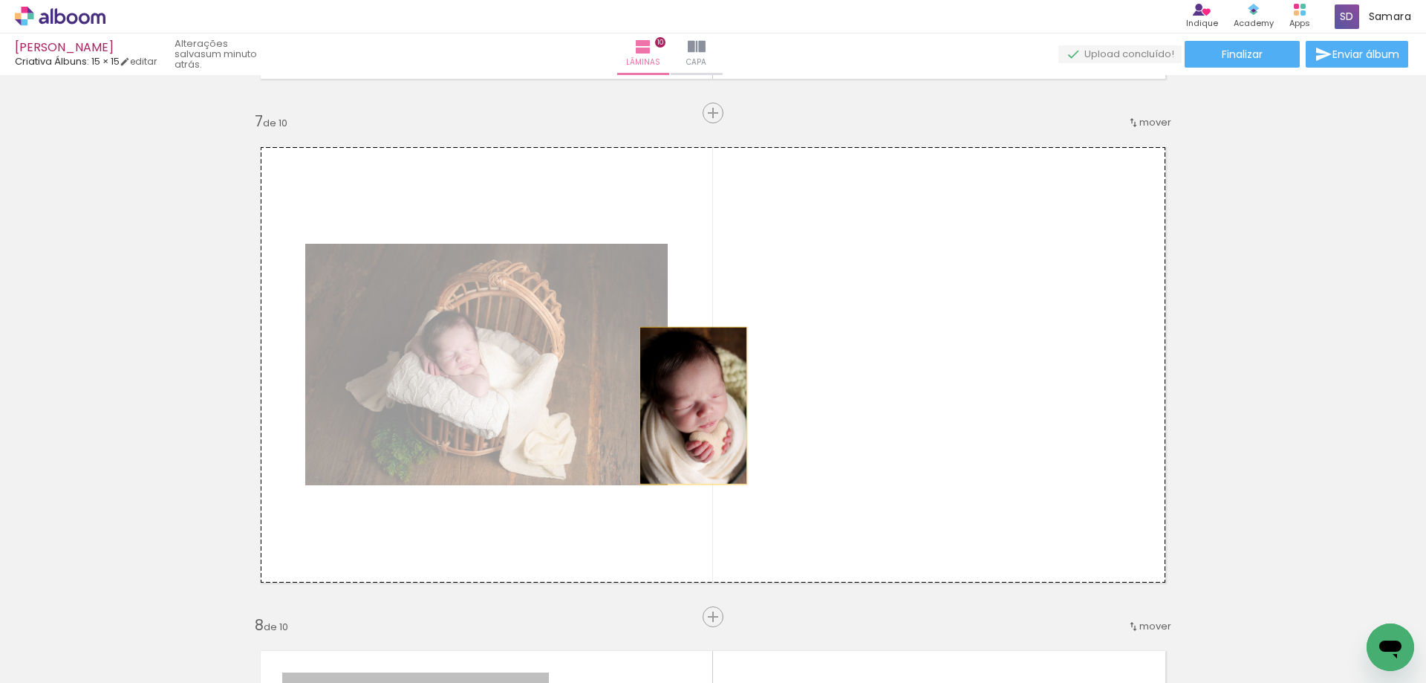
scroll to position [2785, 0]
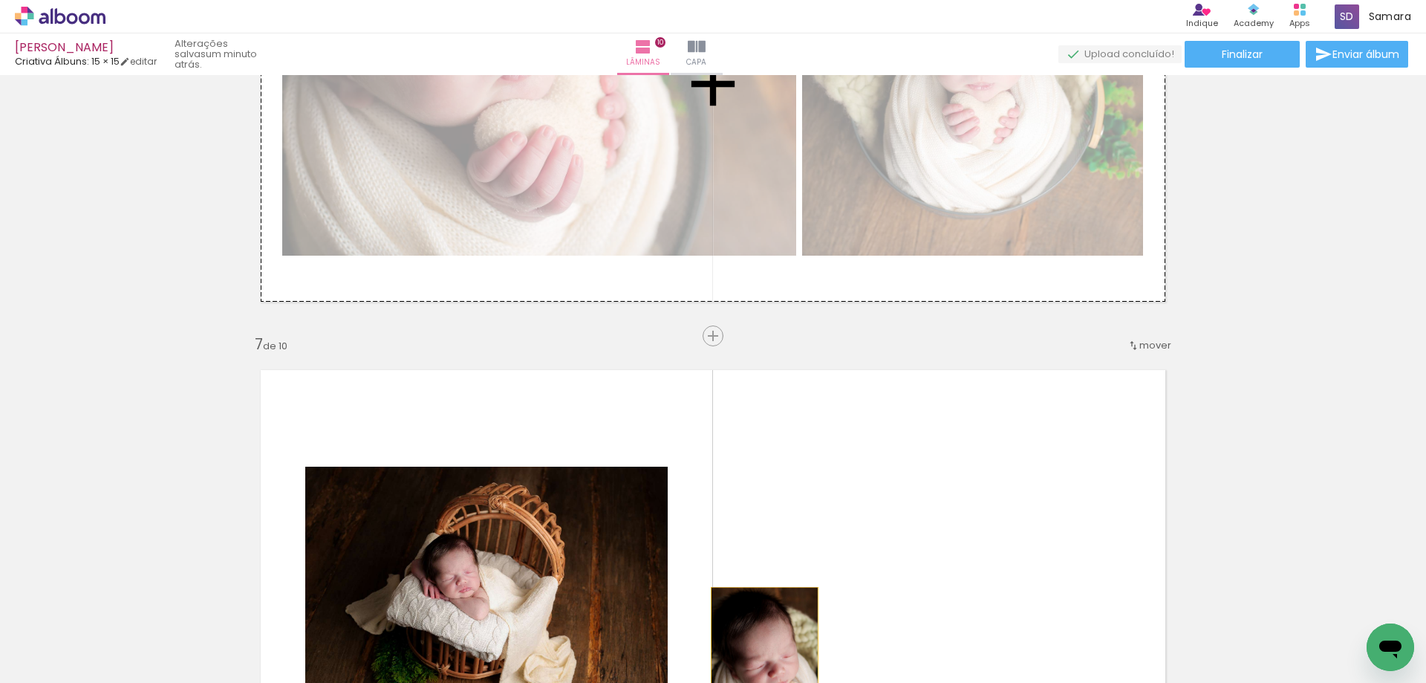
drag, startPoint x: 482, startPoint y: 498, endPoint x: 759, endPoint y: 220, distance: 392.8
click at [759, 220] on div "Inserir lâmina 1 de 10 Inserir lâmina 2 de 10 Inserir lâmina 3 de 10 Inserir lâ…" at bounding box center [713, 64] width 1426 height 5539
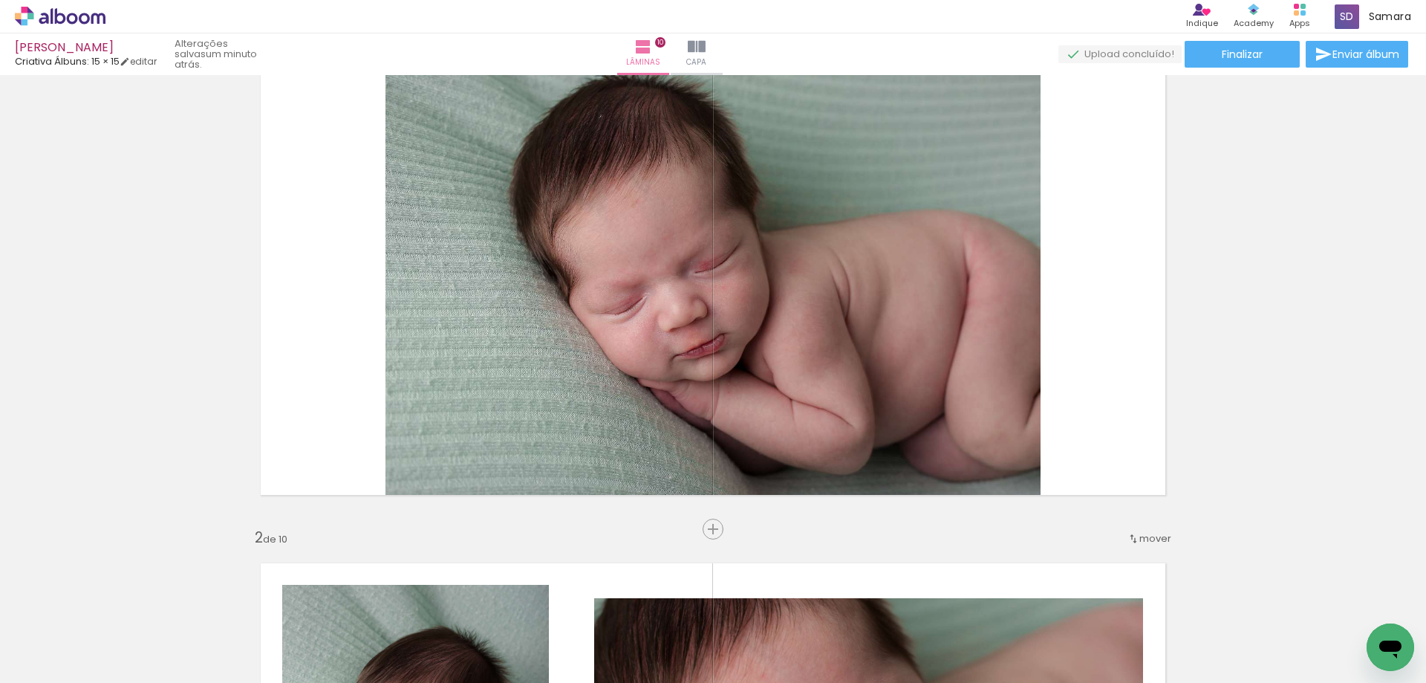
scroll to position [0, 0]
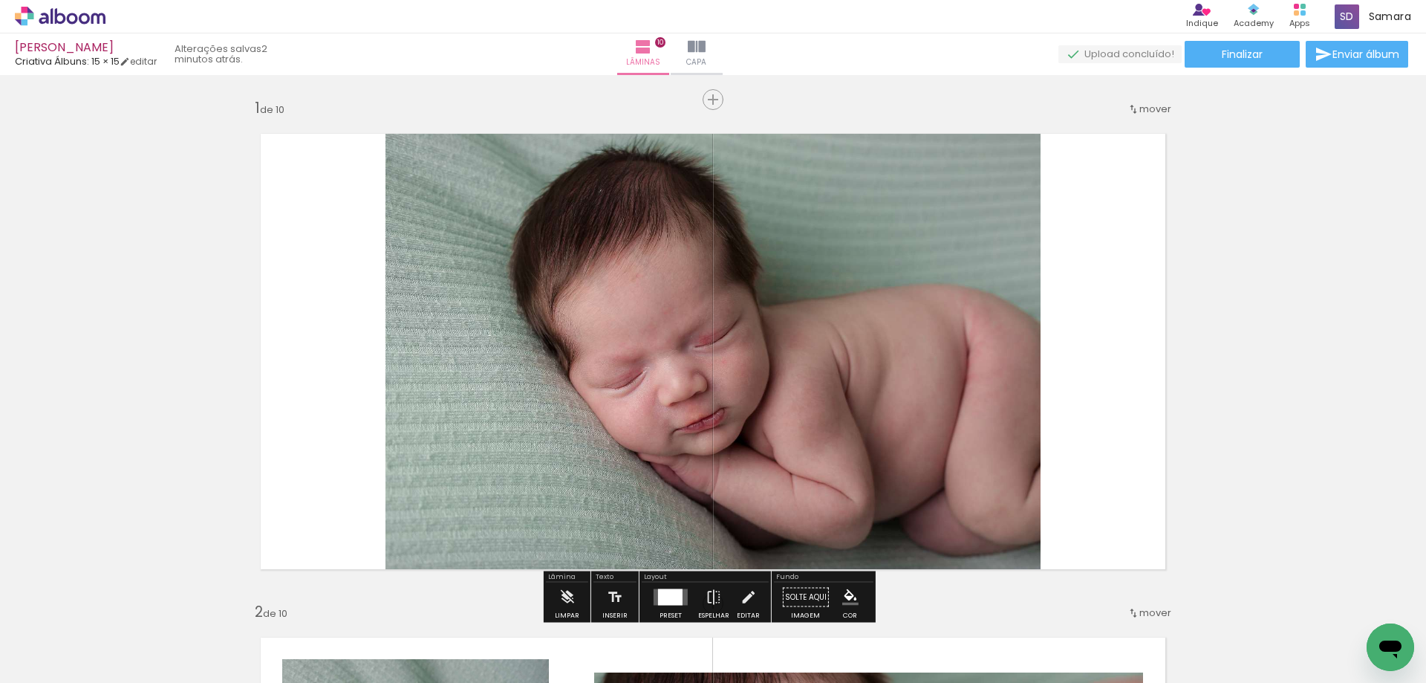
click at [1145, 112] on span "mover" at bounding box center [1155, 109] width 32 height 14
click at [1106, 322] on span "10" at bounding box center [1112, 327] width 12 height 25
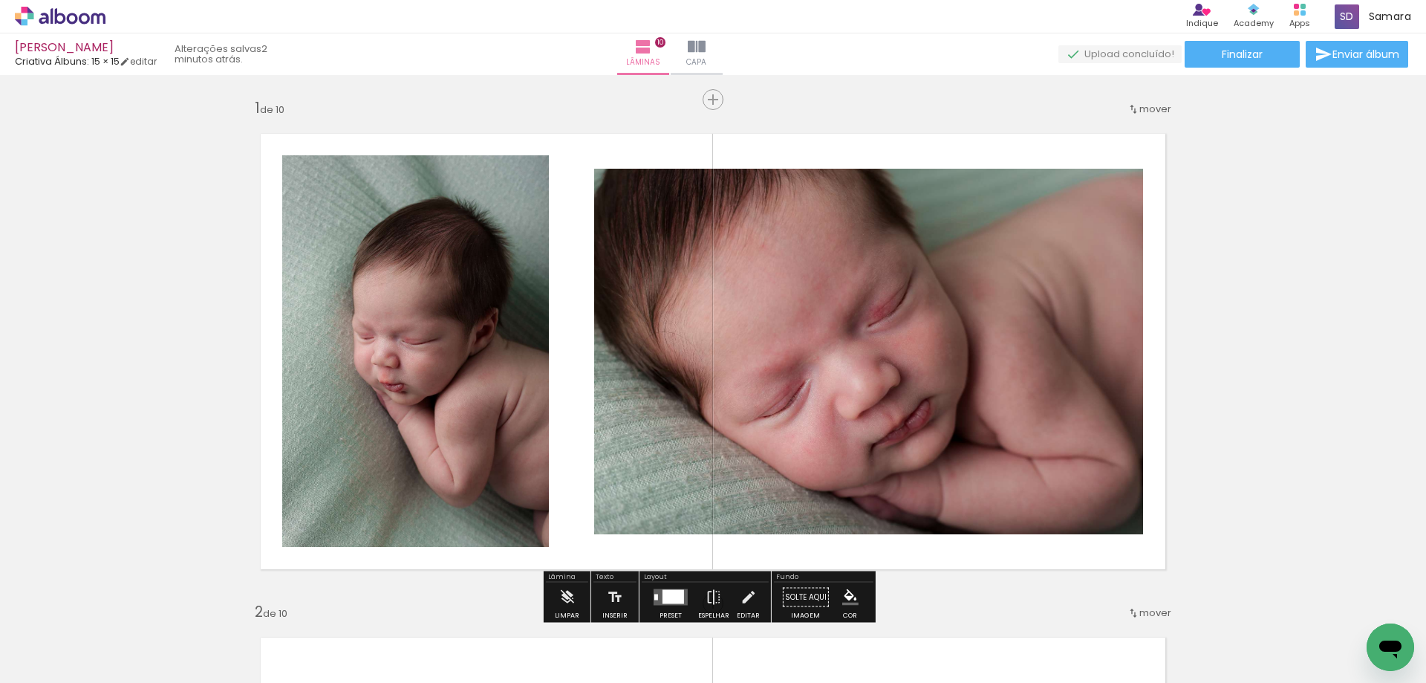
click at [1153, 105] on span "mover" at bounding box center [1155, 109] width 32 height 14
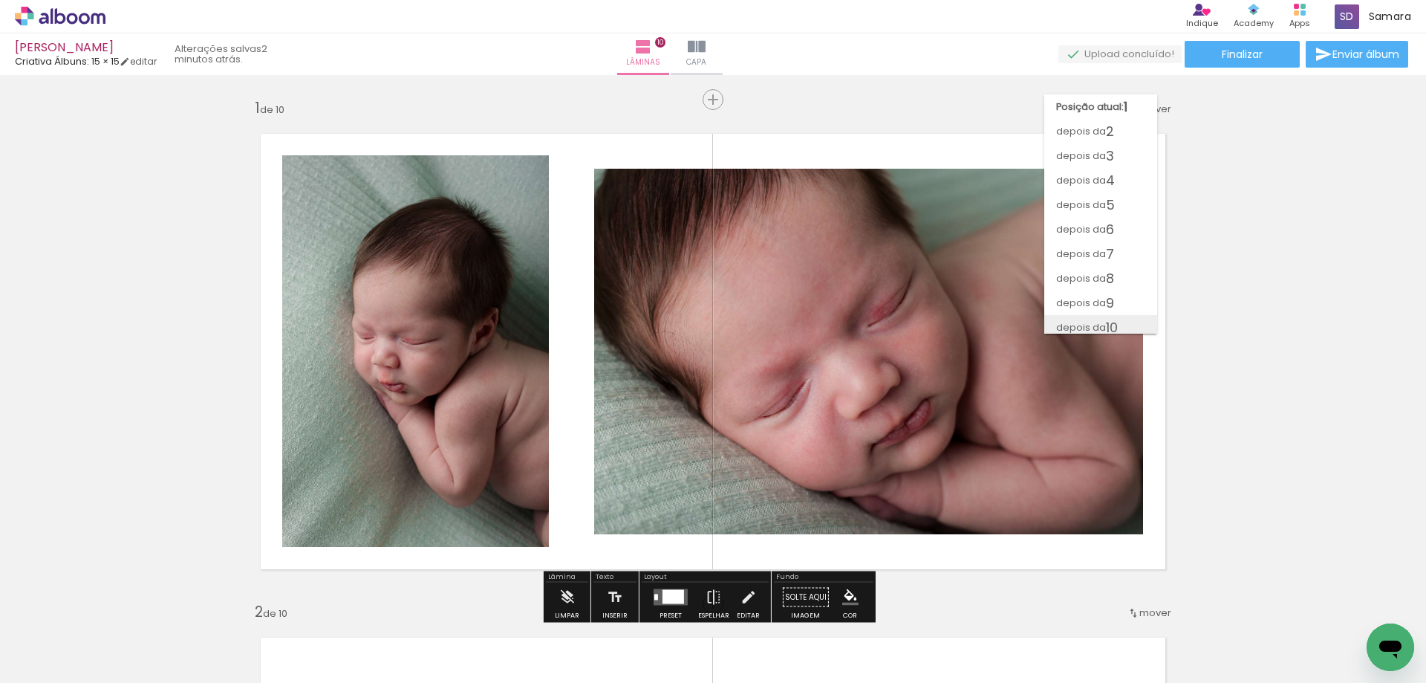
click at [1106, 323] on span "10" at bounding box center [1112, 327] width 12 height 25
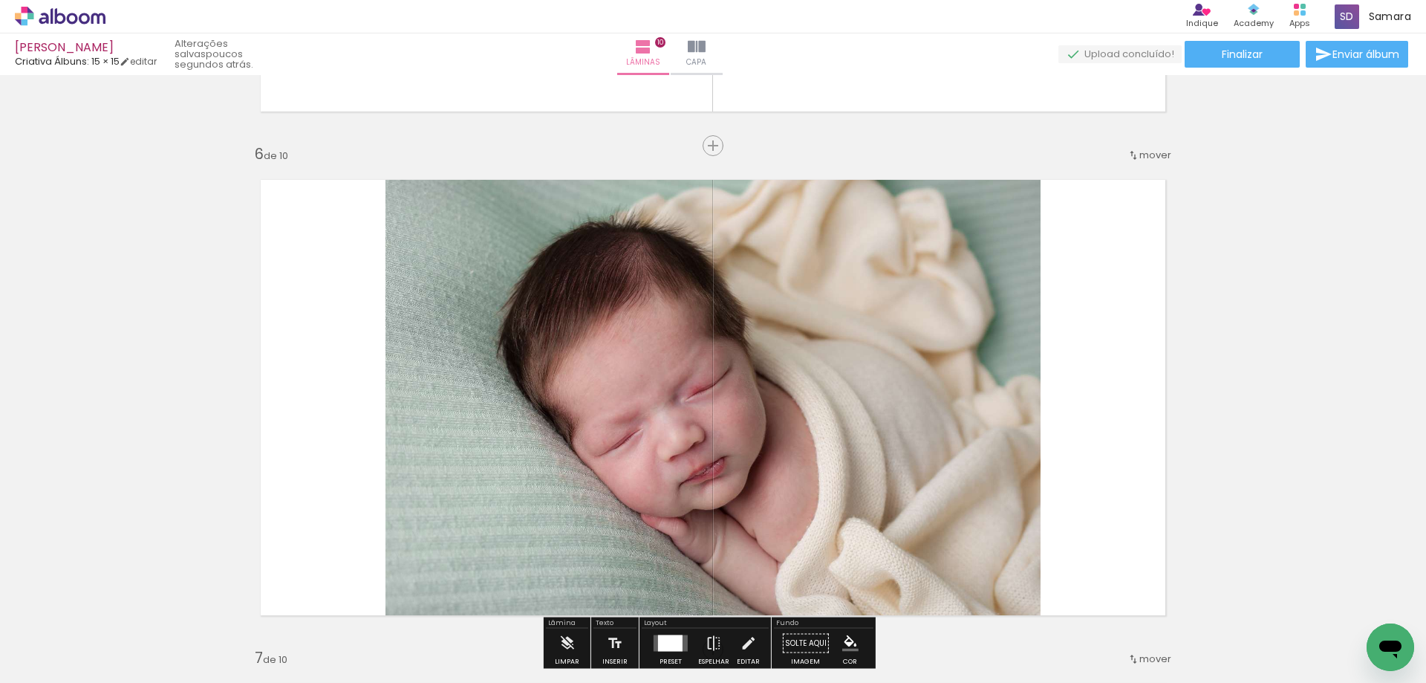
scroll to position [2249, 0]
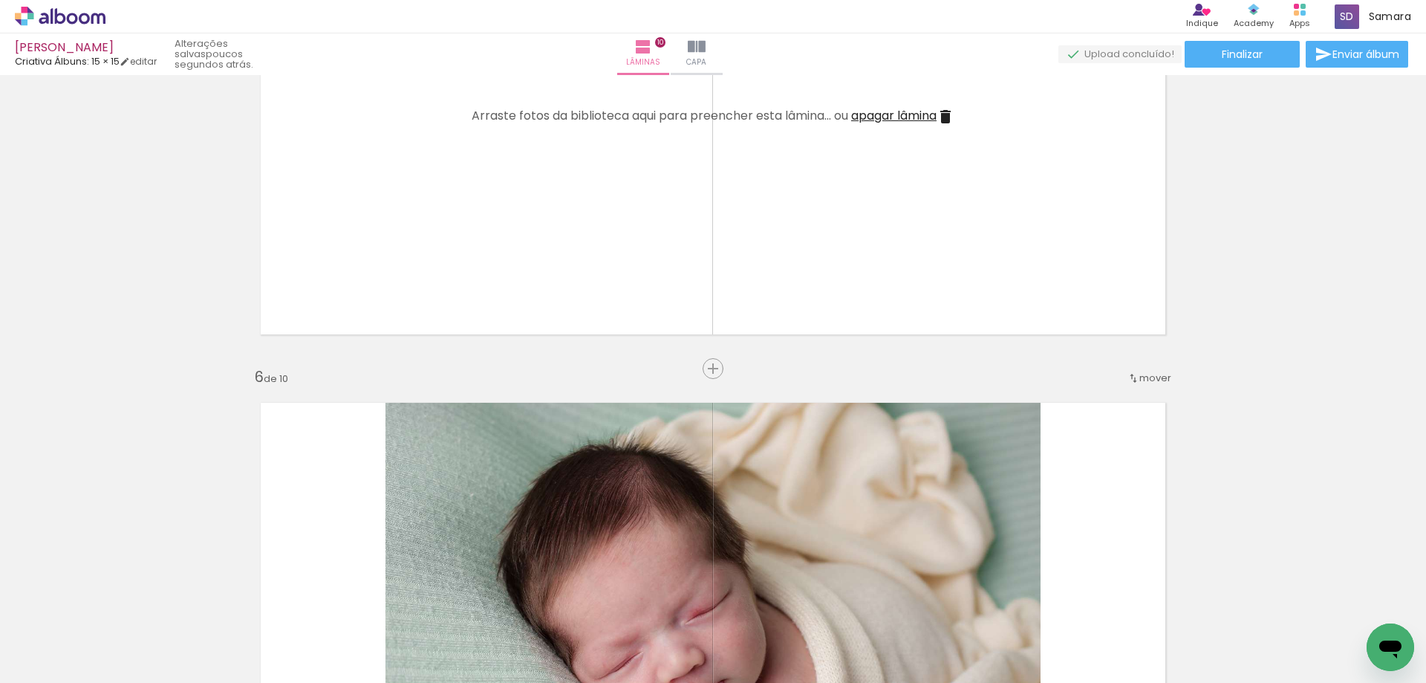
click at [940, 112] on iron-icon at bounding box center [945, 117] width 18 height 18
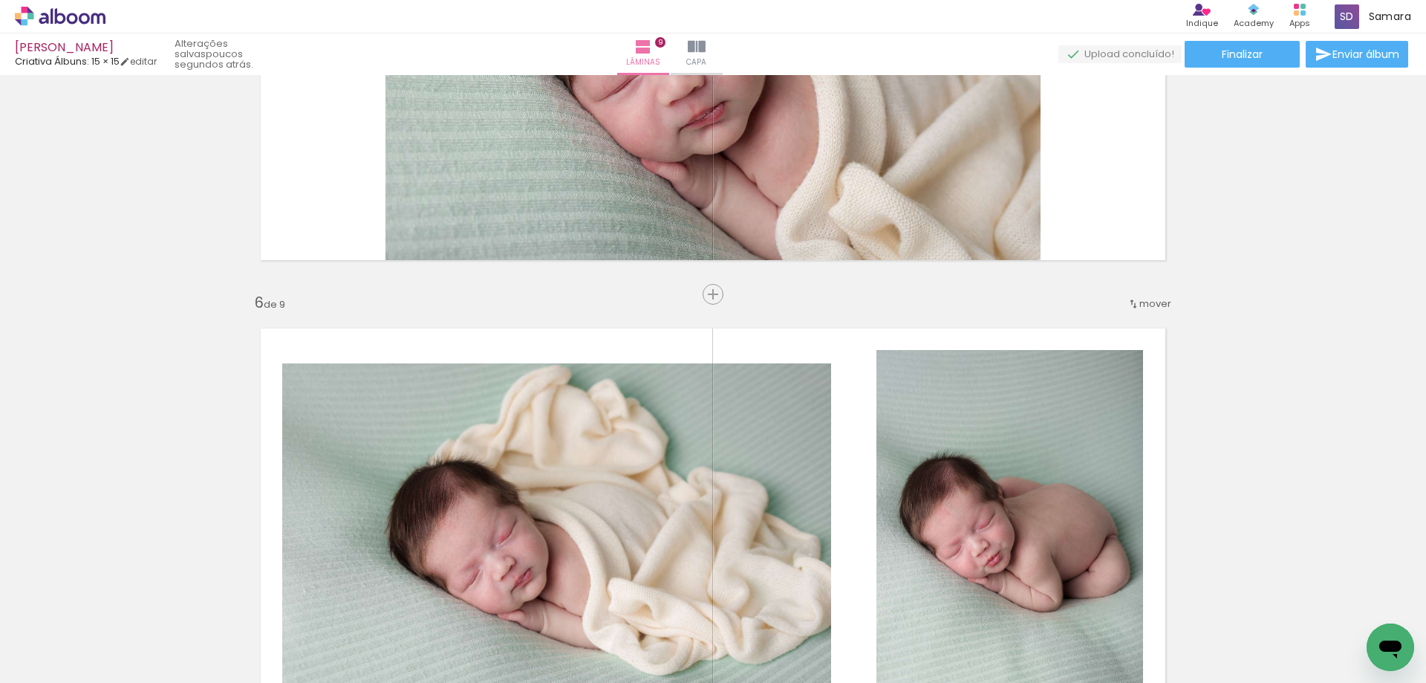
scroll to position [2397, 0]
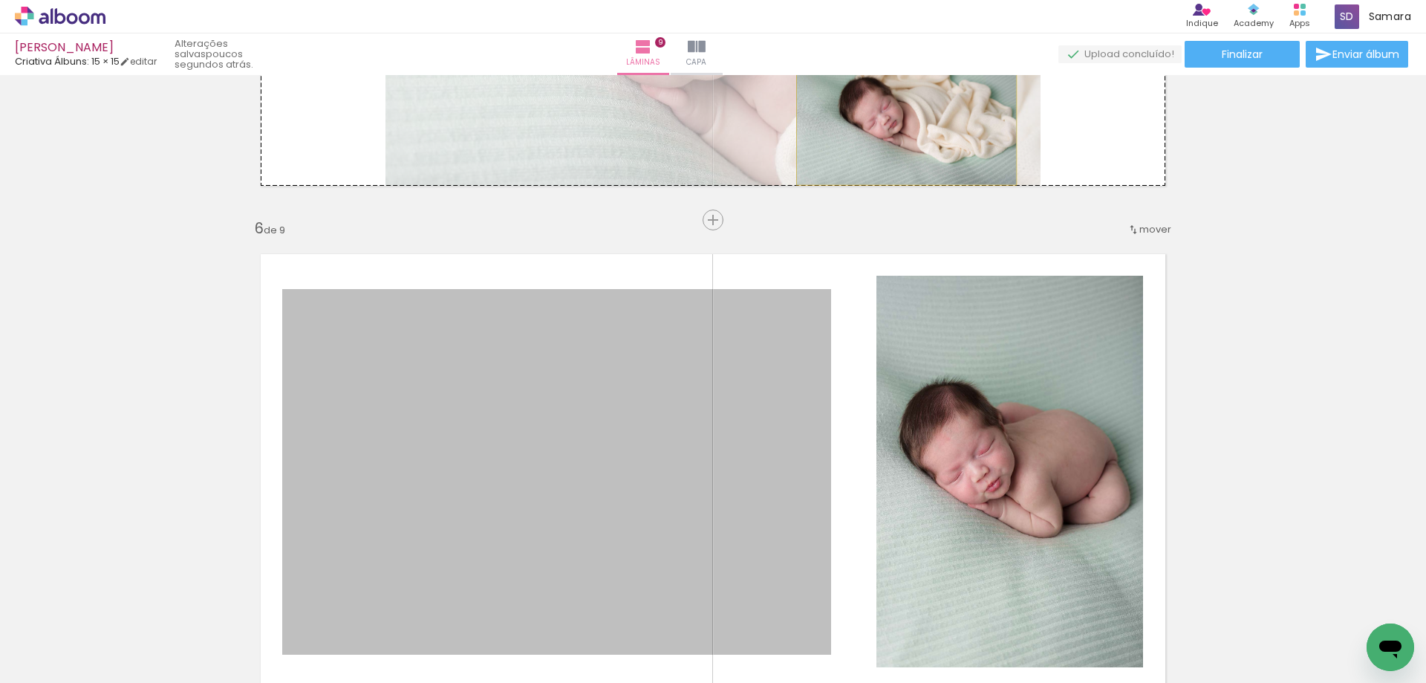
drag, startPoint x: 723, startPoint y: 378, endPoint x: 901, endPoint y: 111, distance: 320.7
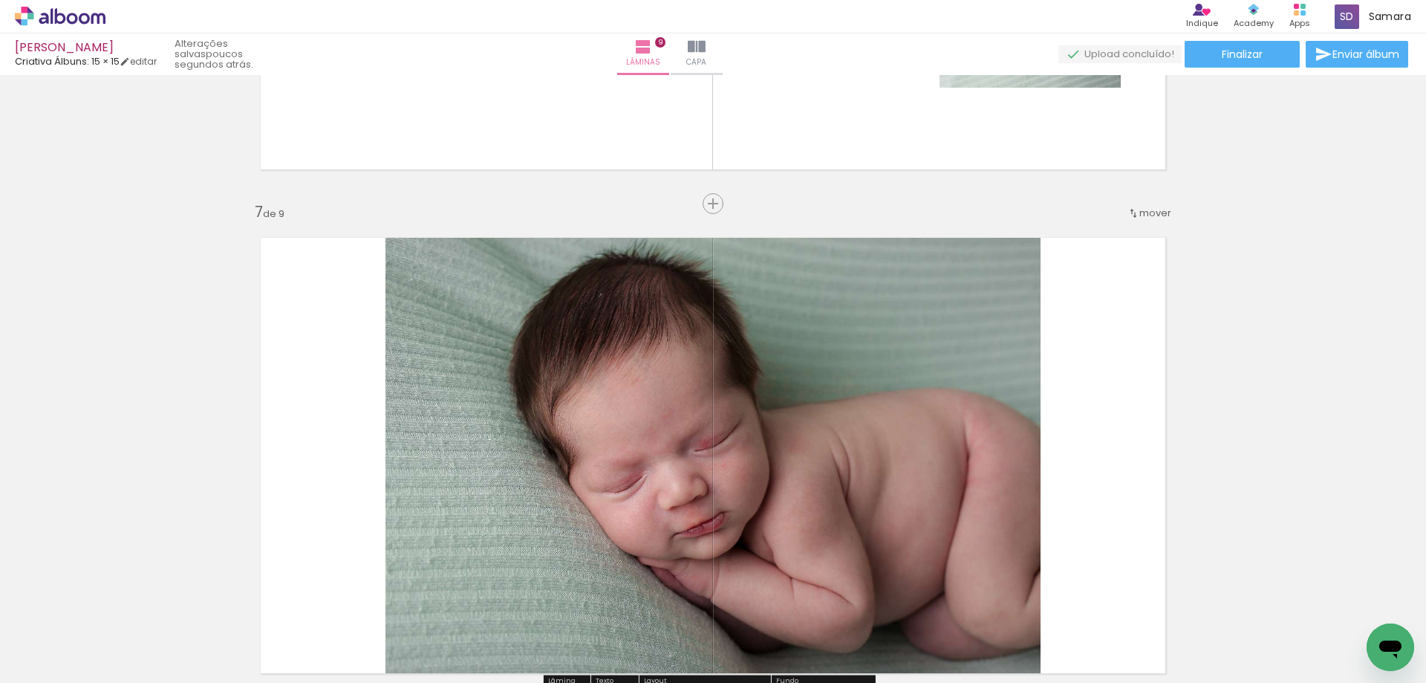
scroll to position [2769, 0]
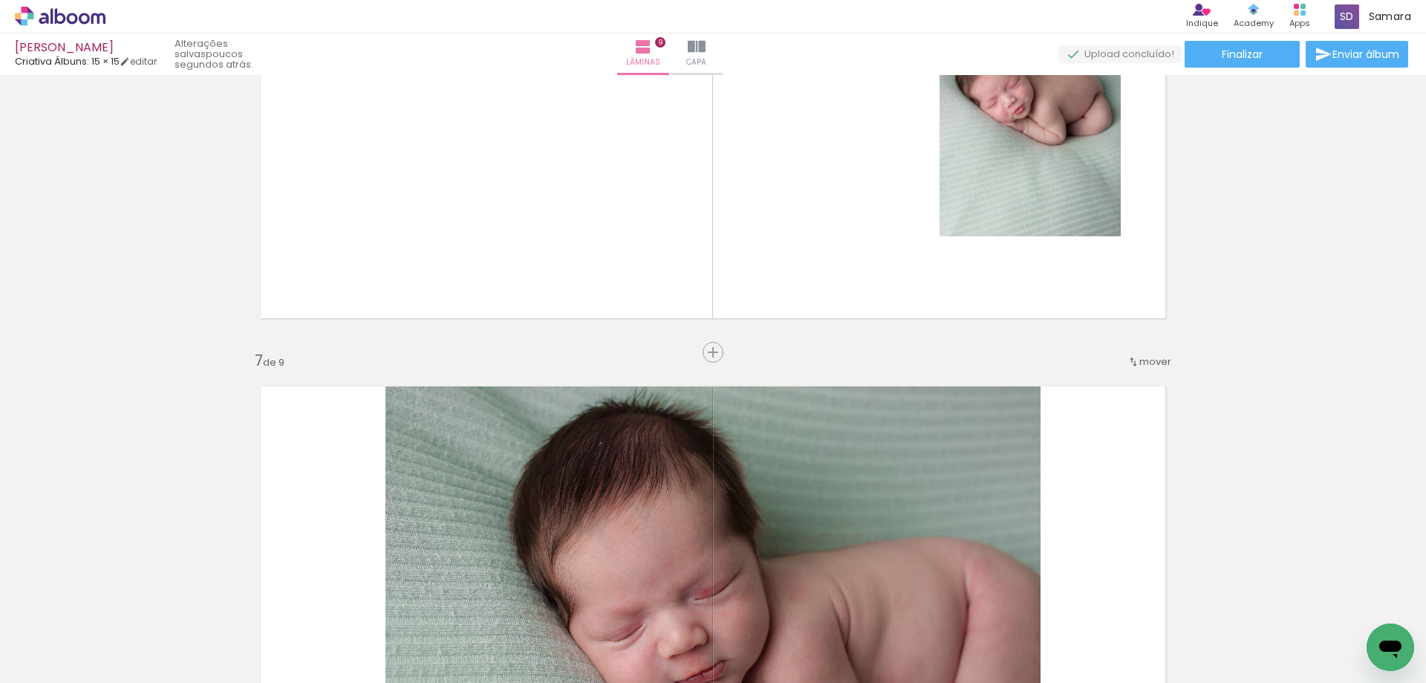
click at [1147, 362] on span "mover" at bounding box center [1155, 361] width 32 height 14
click at [1102, 481] on span "antes da" at bounding box center [1088, 481] width 43 height 25
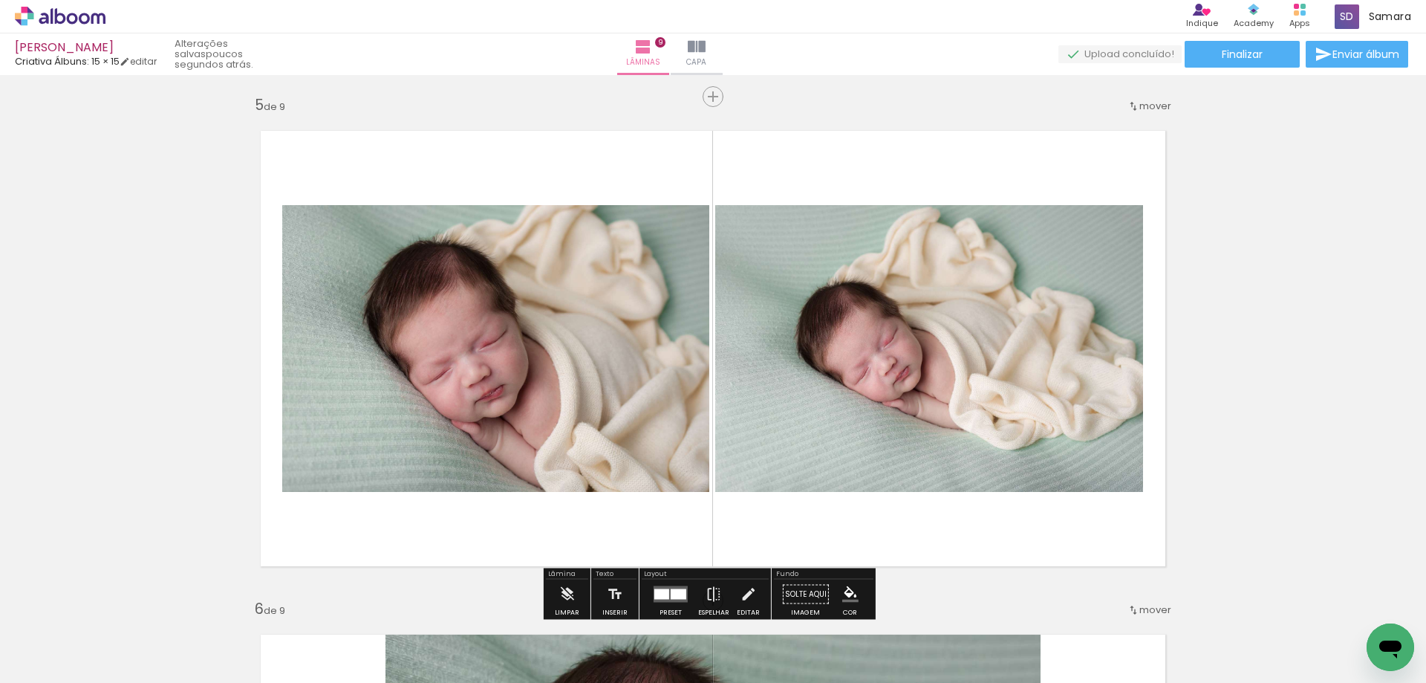
scroll to position [2240, 0]
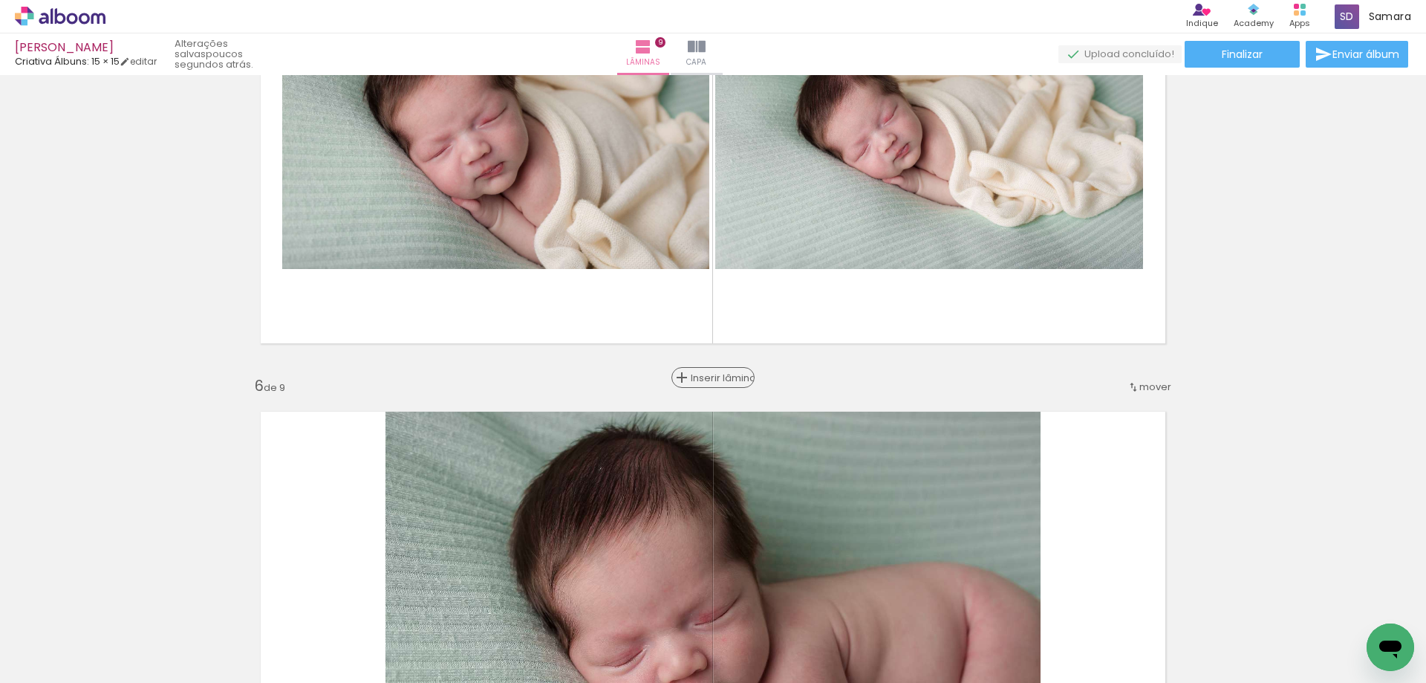
click at [705, 380] on span "Inserir lâmina" at bounding box center [720, 378] width 58 height 10
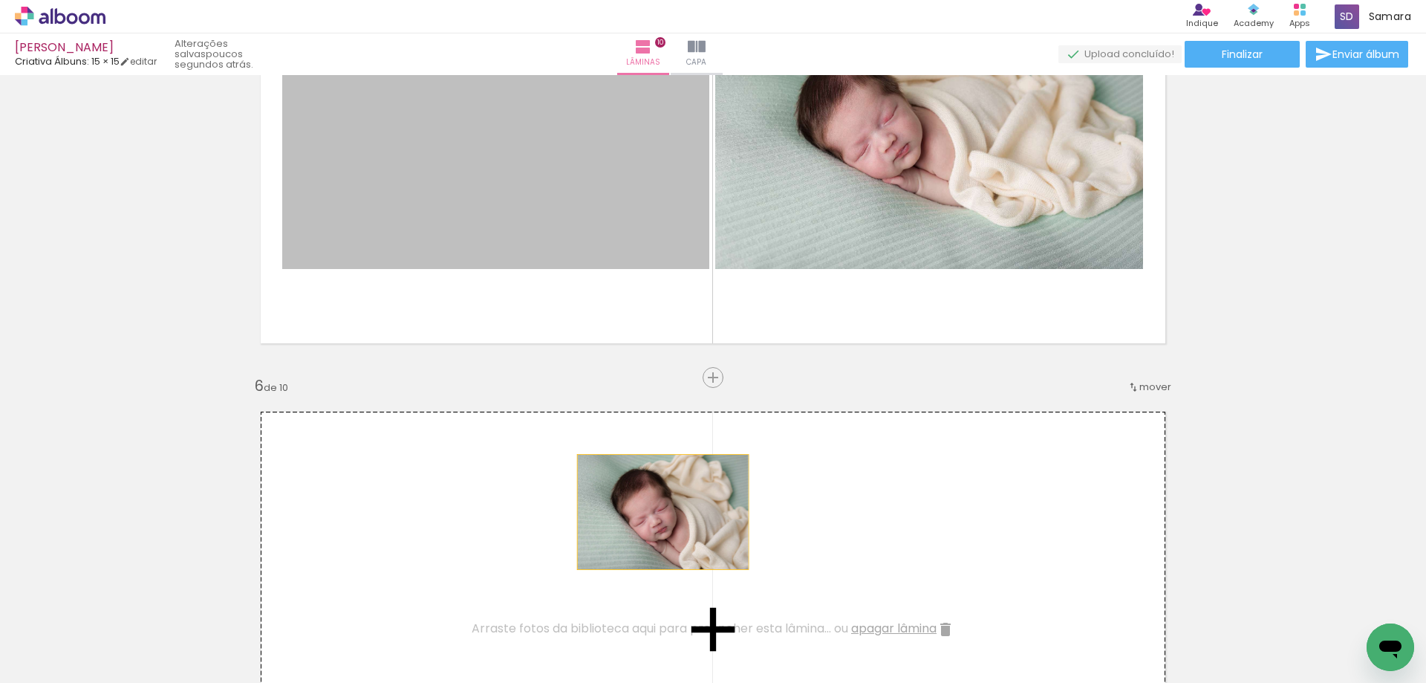
drag, startPoint x: 628, startPoint y: 203, endPoint x: 657, endPoint y: 512, distance: 310.4
click at [657, 512] on div "Inserir lâmina 1 de 10 Inserir lâmina 2 de 10 Inserir lâmina 3 de 10 Inserir lâ…" at bounding box center [713, 609] width 1426 height 5539
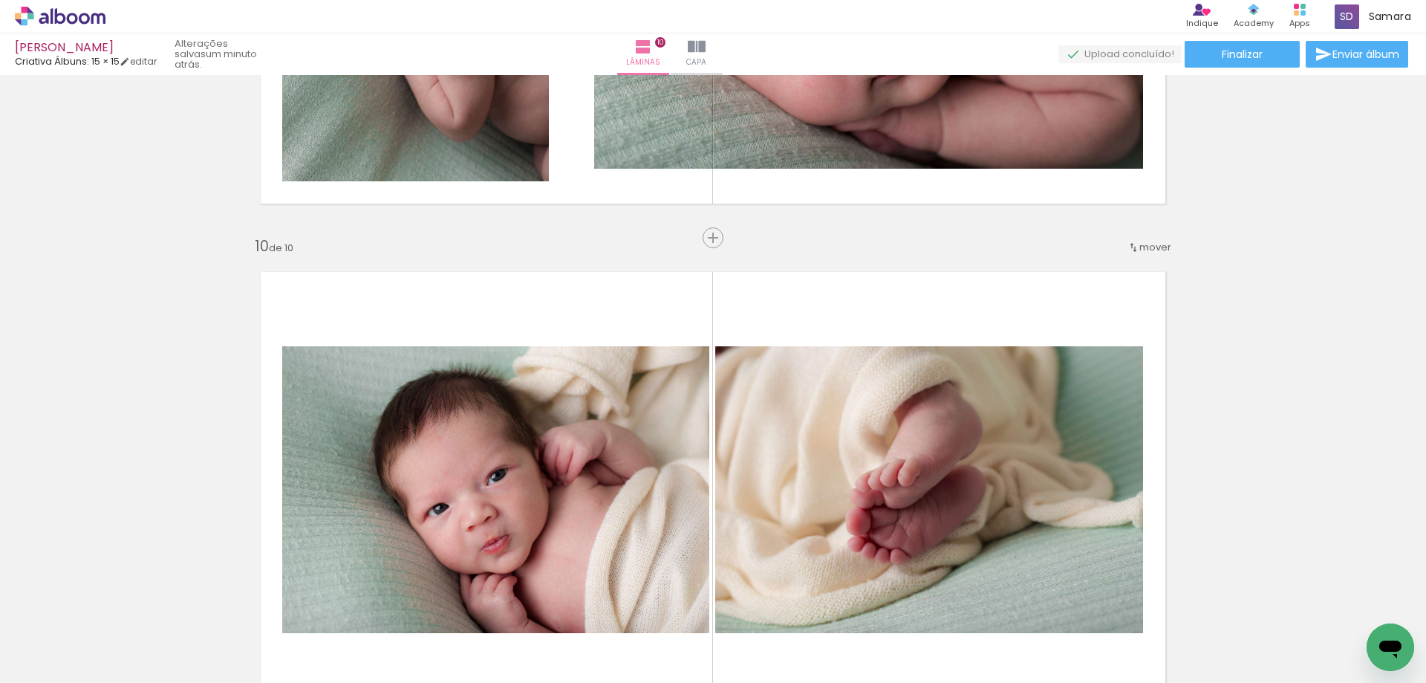
scroll to position [4319, 0]
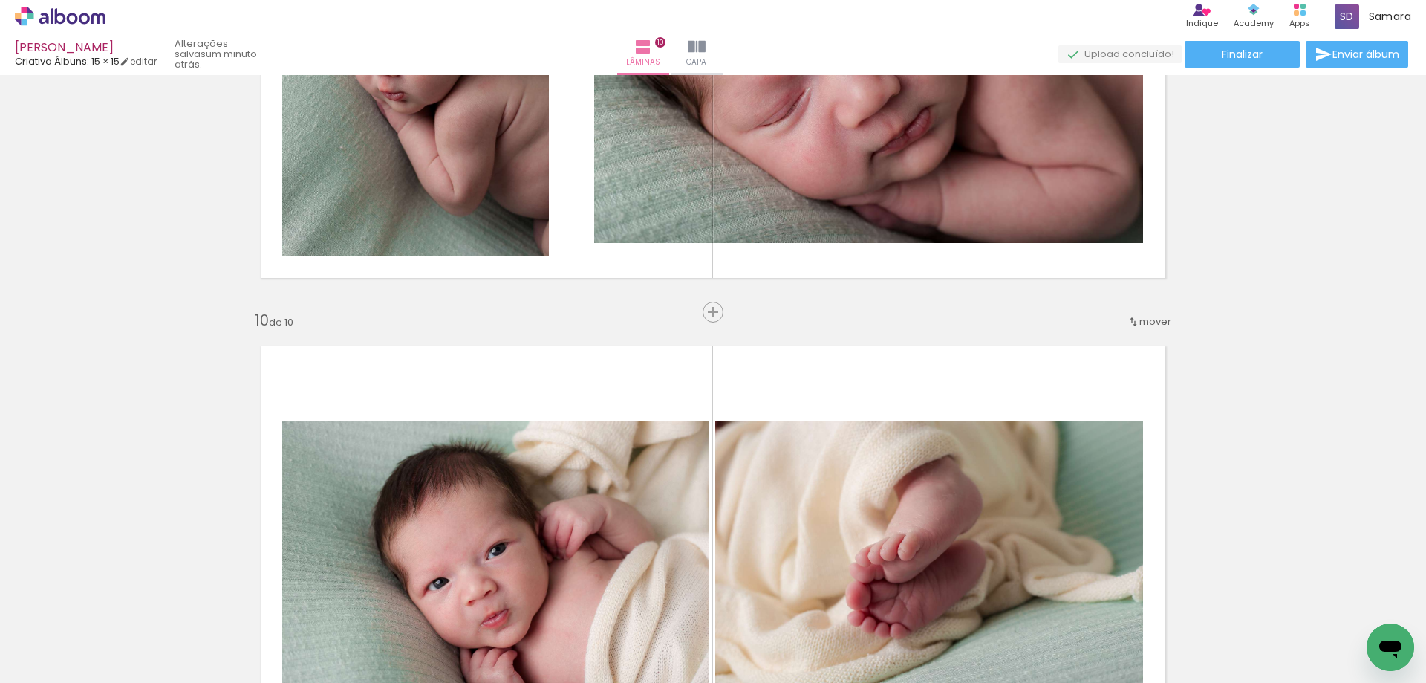
click at [1139, 316] on span "mover" at bounding box center [1155, 321] width 32 height 14
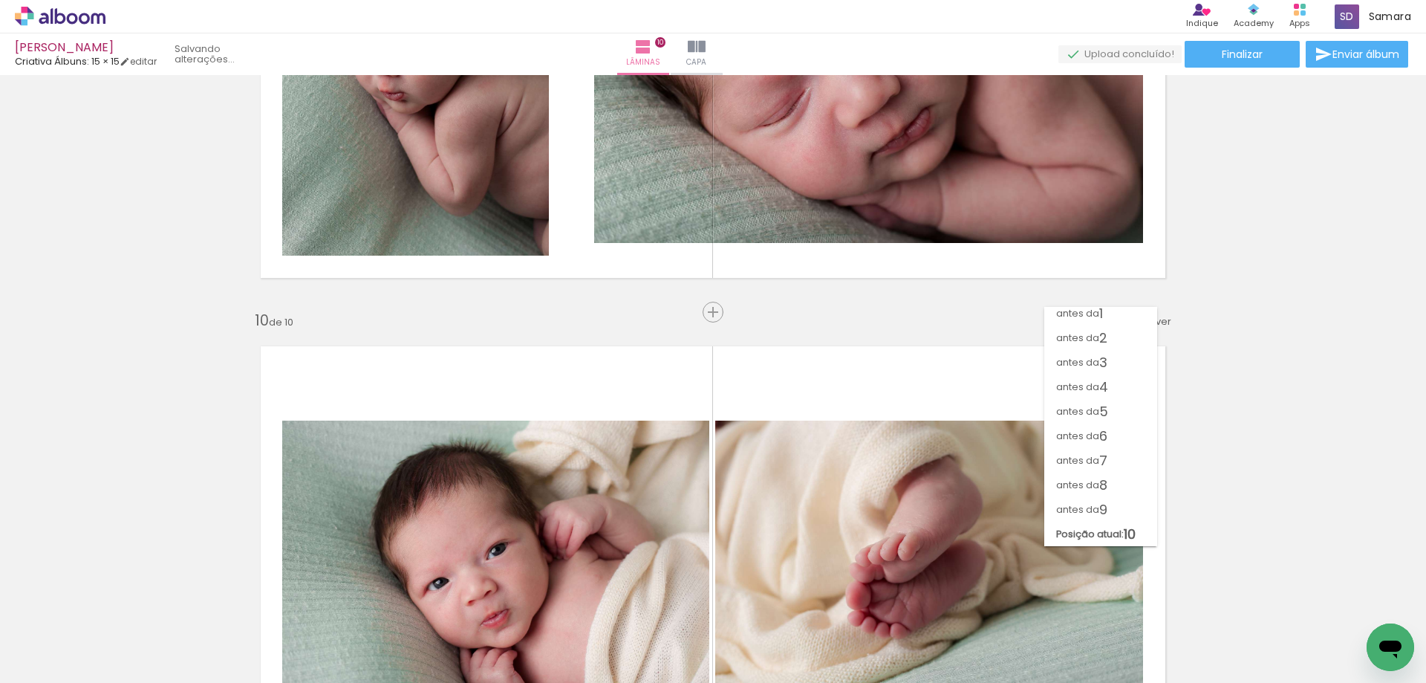
scroll to position [6, 0]
click at [1107, 488] on span "8" at bounding box center [1103, 484] width 8 height 25
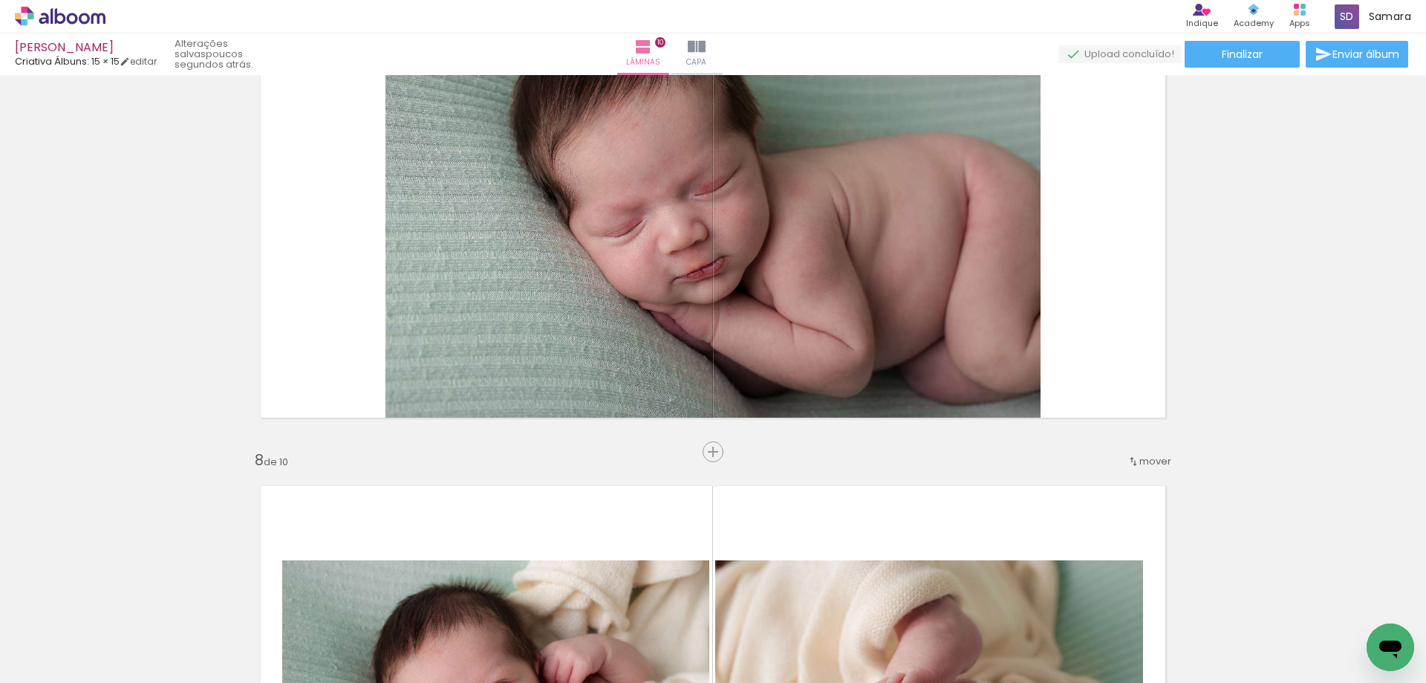
scroll to position [3470, 0]
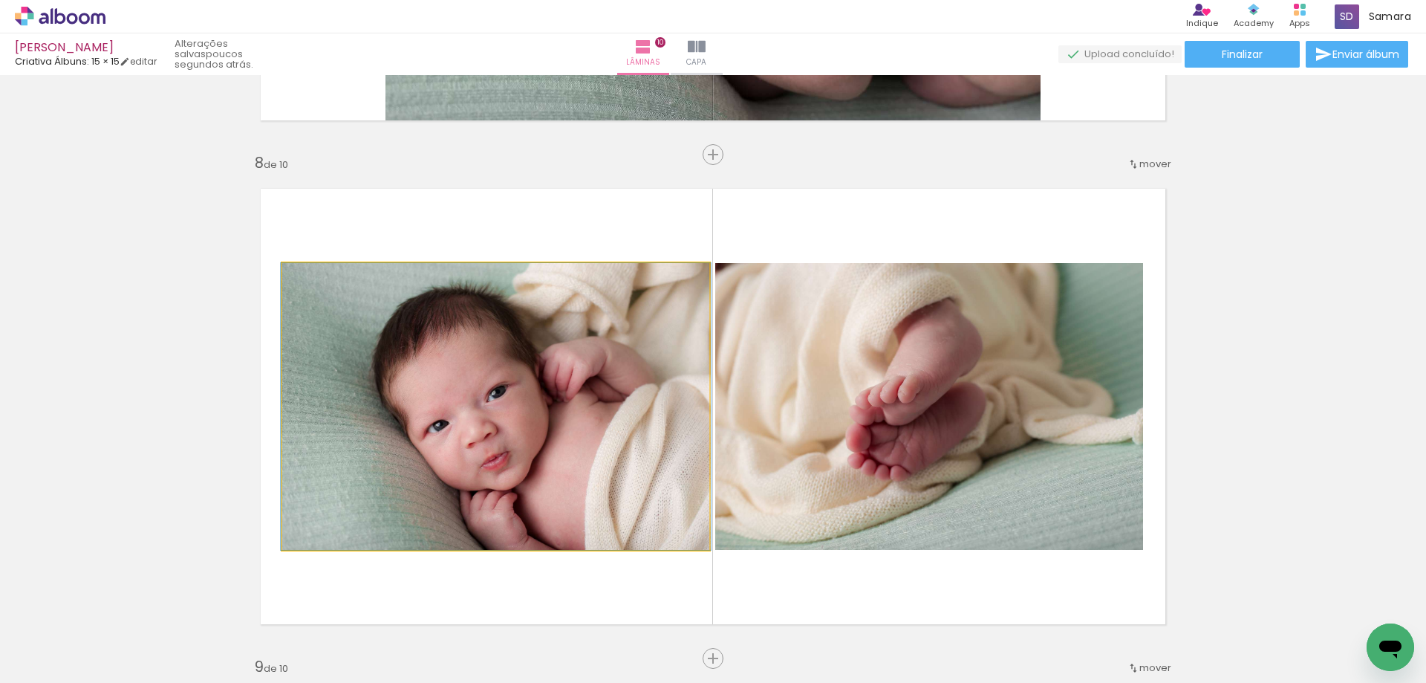
click at [611, 406] on quentale-photo at bounding box center [495, 406] width 427 height 287
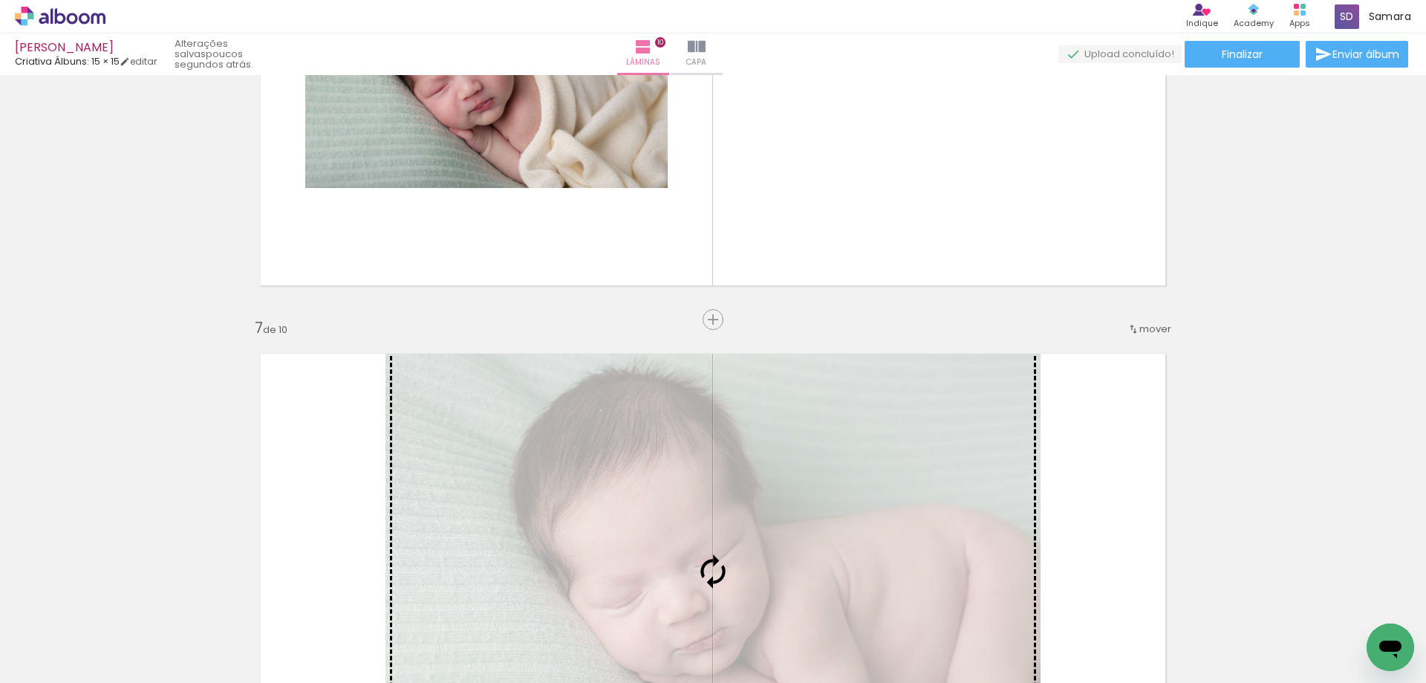
scroll to position [2579, 0]
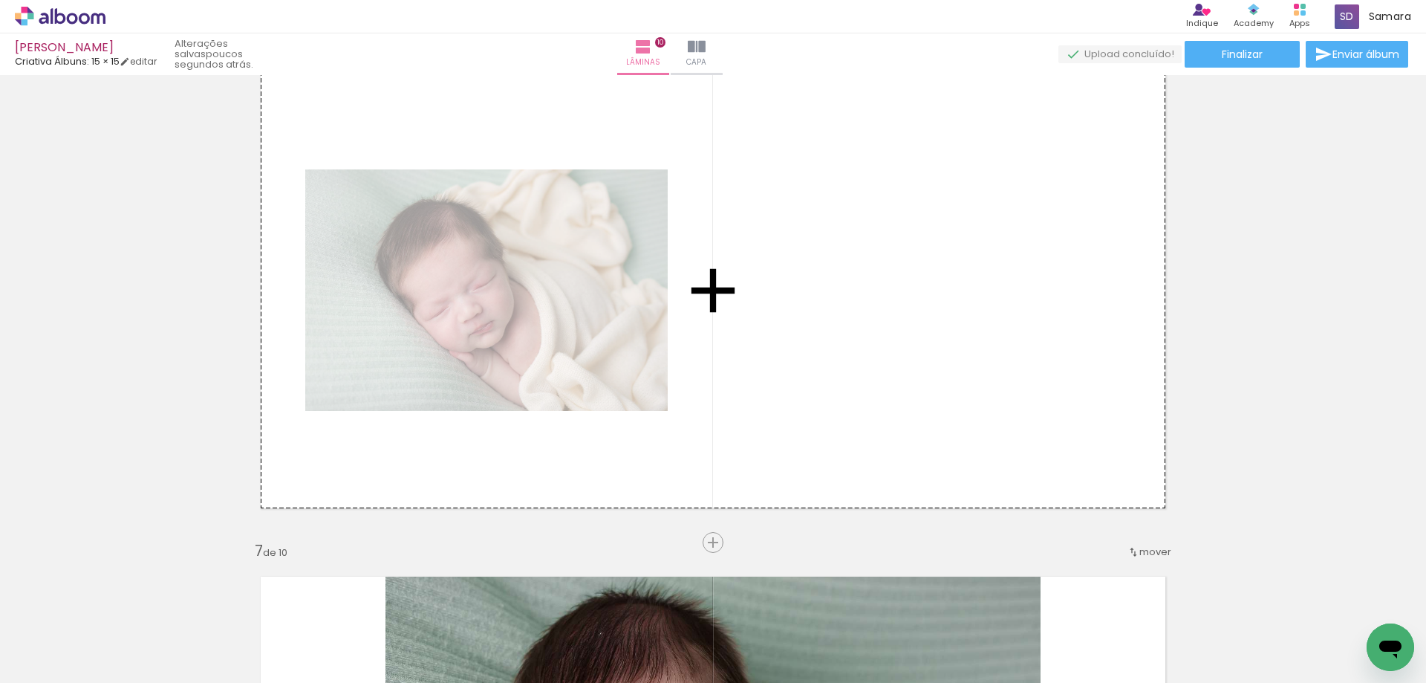
drag, startPoint x: 600, startPoint y: 414, endPoint x: 823, endPoint y: 302, distance: 249.8
click at [823, 302] on div "Inserir lâmina 1 de 10 Inserir lâmina 2 de 10 Inserir lâmina 3 de 10 Inserir lâ…" at bounding box center [713, 271] width 1426 height 5539
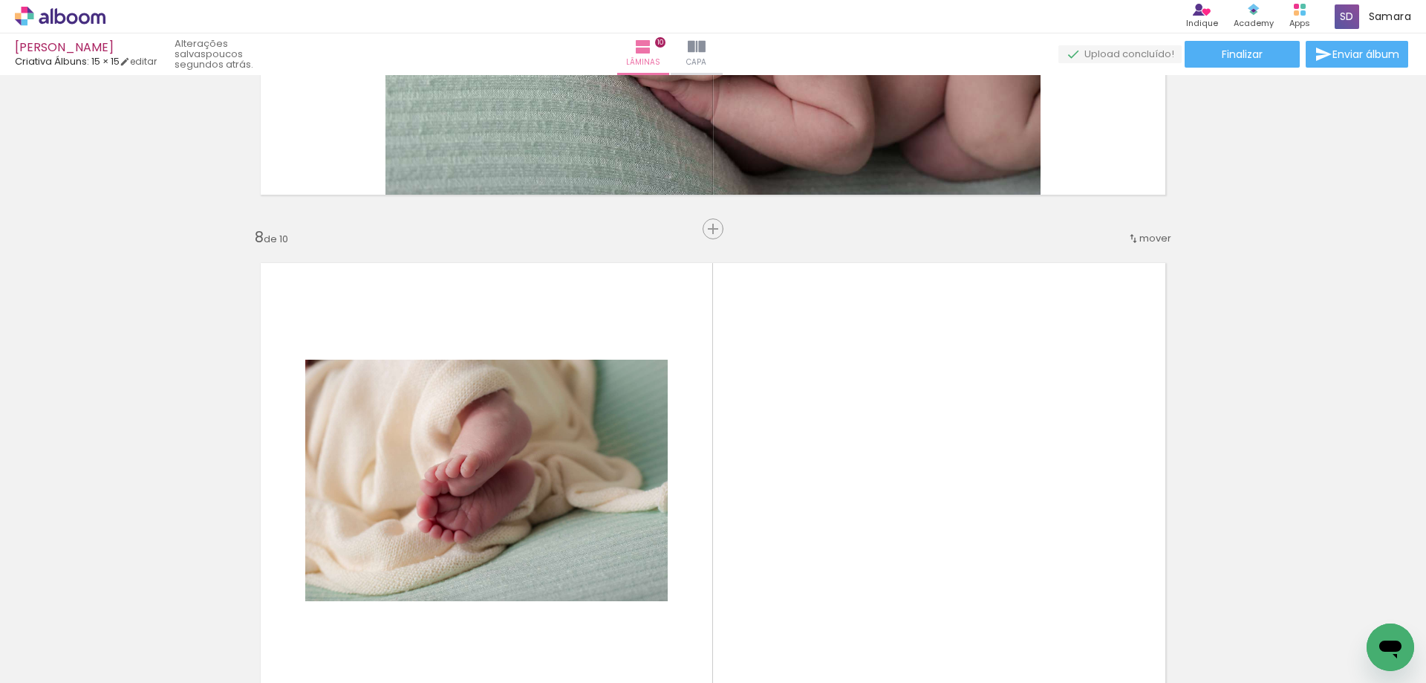
scroll to position [3841, 0]
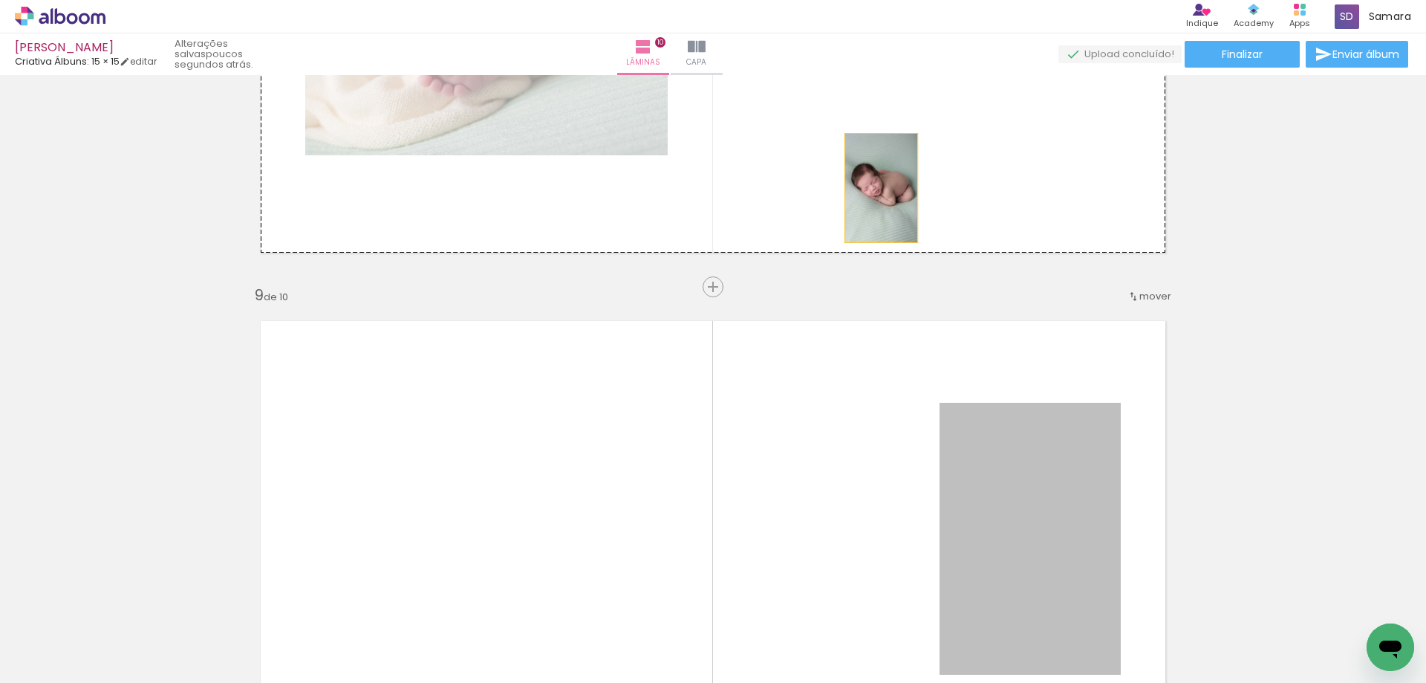
drag, startPoint x: 984, startPoint y: 518, endPoint x: 864, endPoint y: 172, distance: 366.2
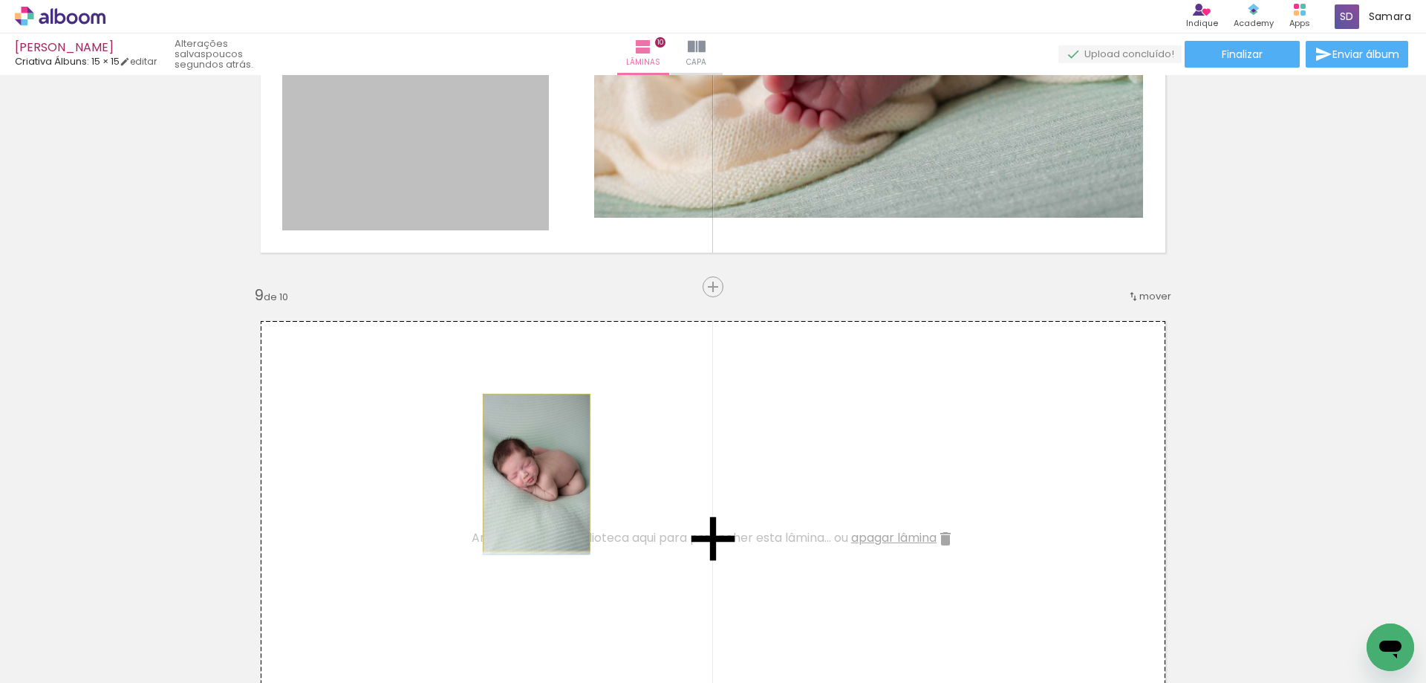
drag, startPoint x: 475, startPoint y: 183, endPoint x: 531, endPoint y: 472, distance: 294.2
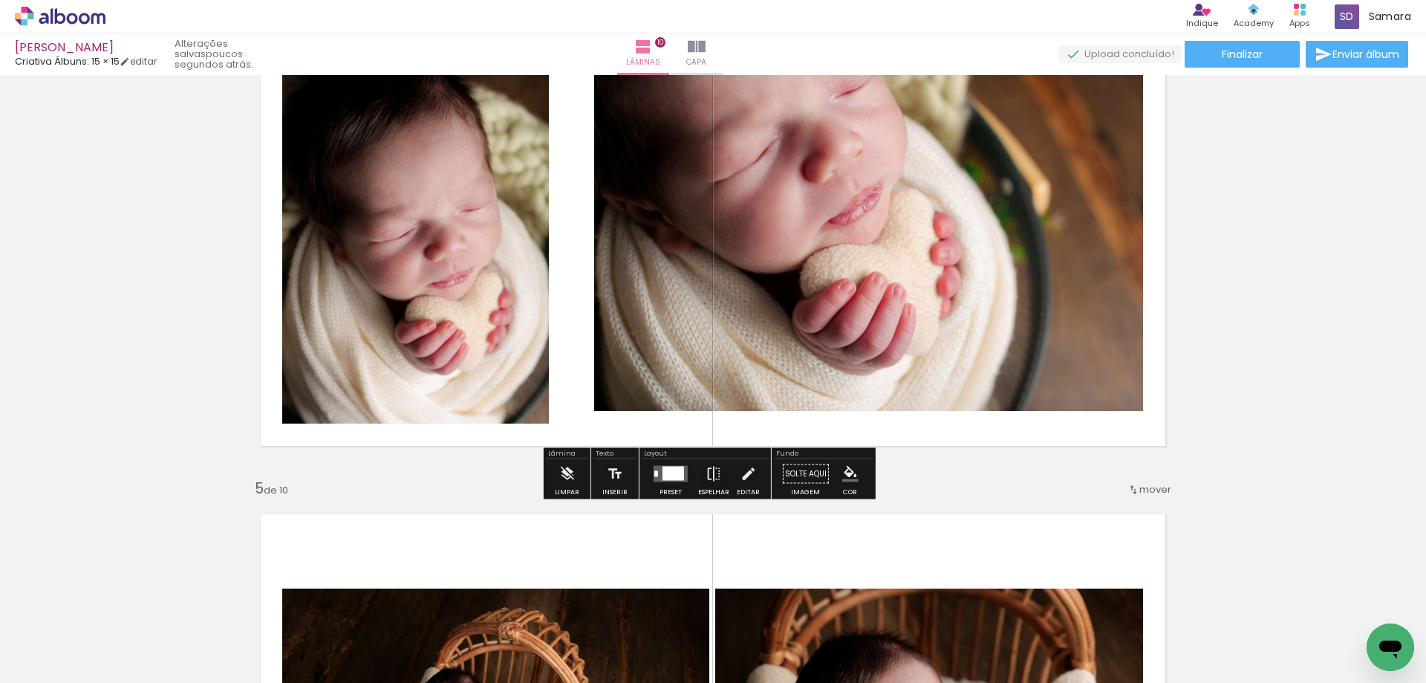
scroll to position [0, 31]
click at [717, 464] on iron-icon at bounding box center [714, 474] width 16 height 30
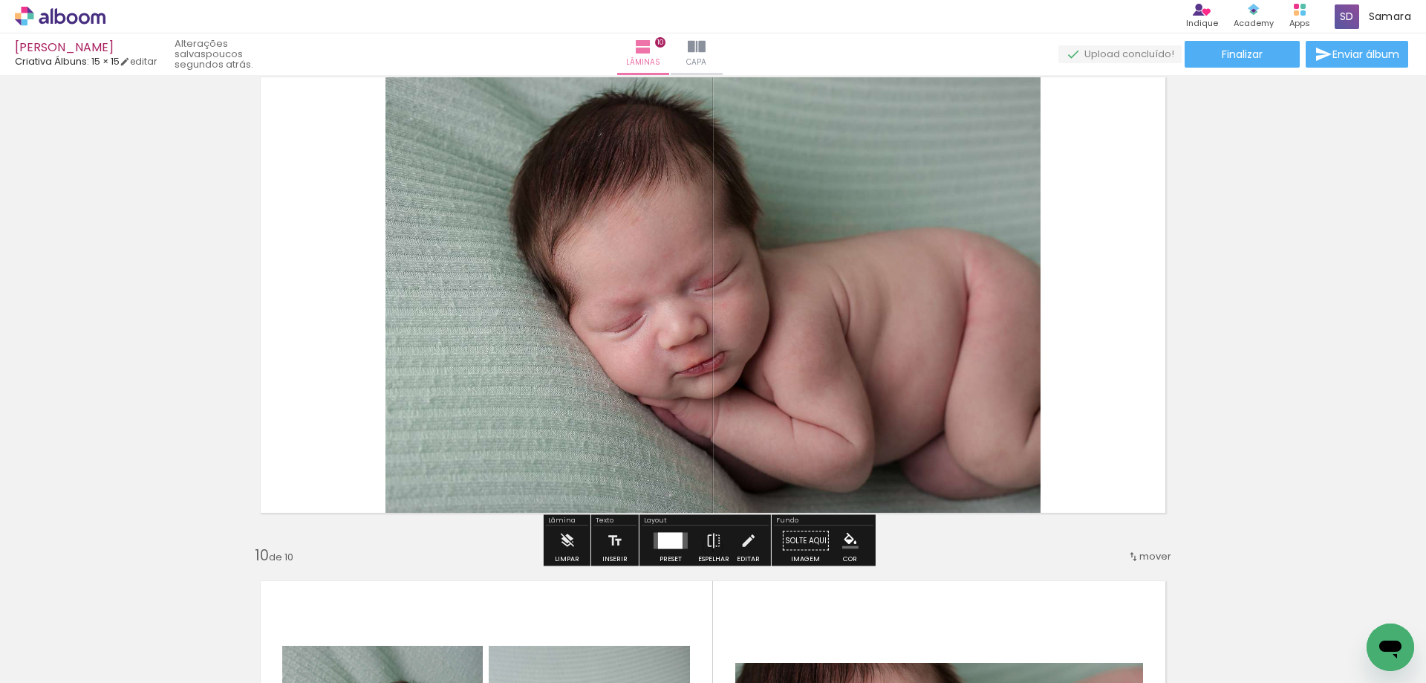
scroll to position [4233, 0]
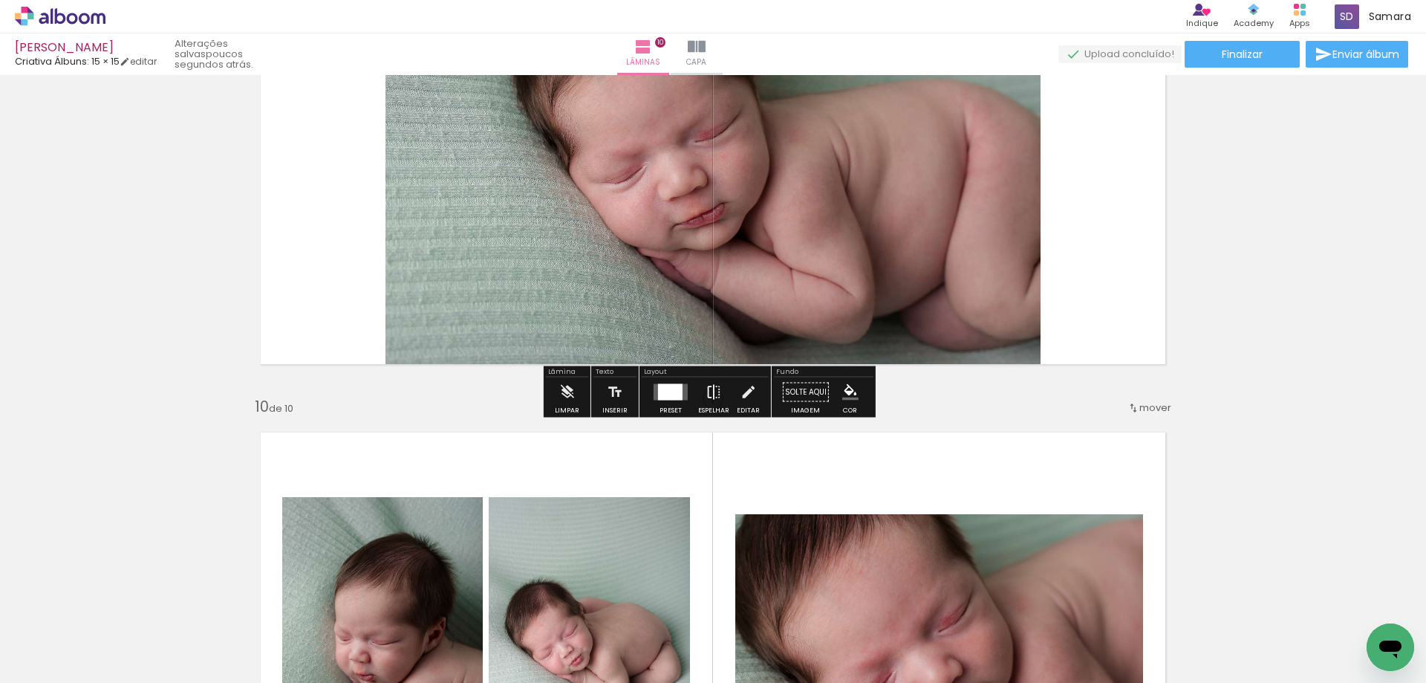
click at [720, 394] on paper-button "Espelhar" at bounding box center [713, 396] width 39 height 38
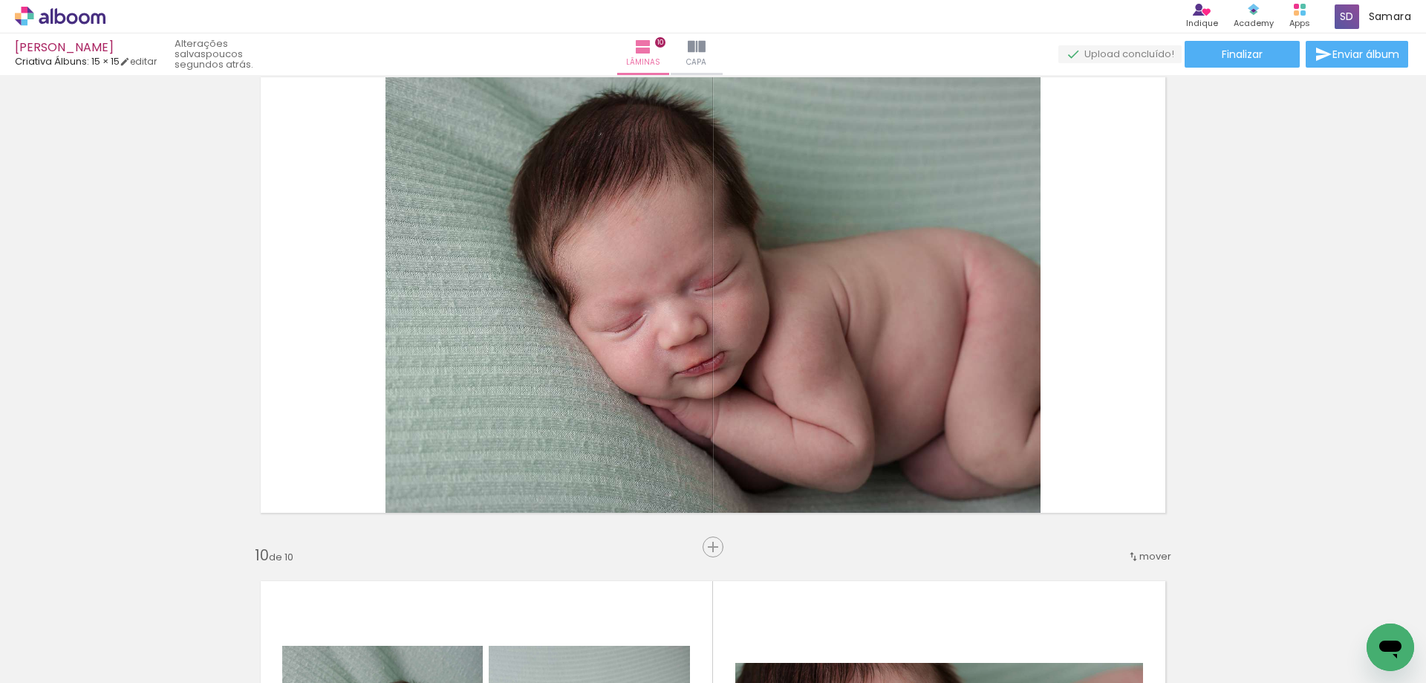
scroll to position [4530, 0]
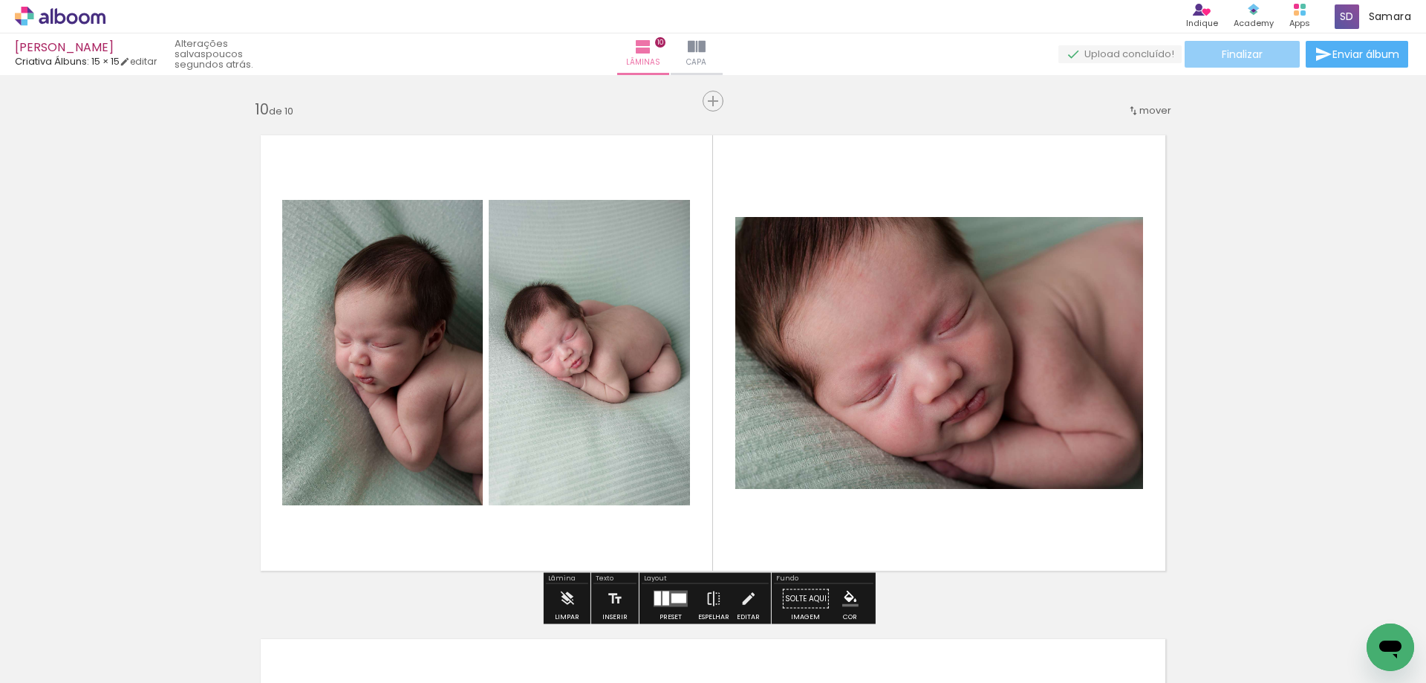
click at [1251, 55] on span "Finalizar" at bounding box center [1242, 54] width 41 height 10
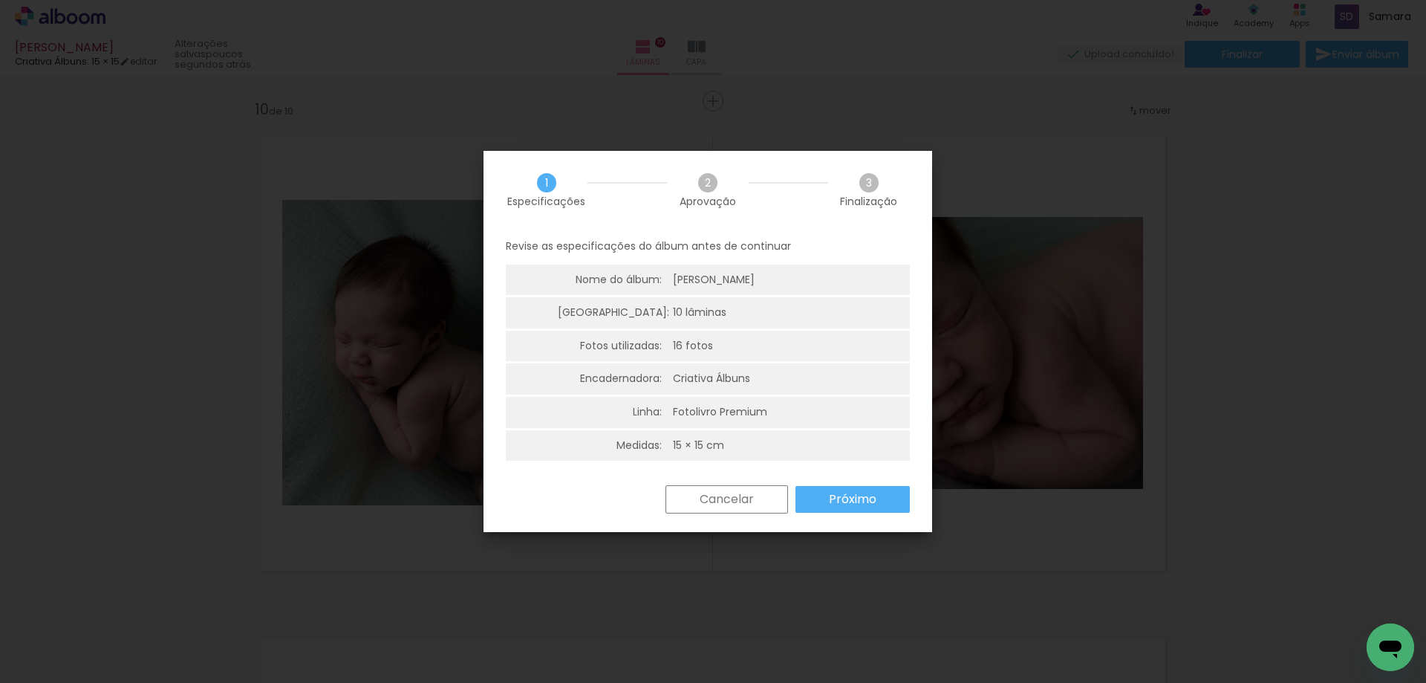
click at [0, 0] on slot "Próximo" at bounding box center [0, 0] width 0 height 0
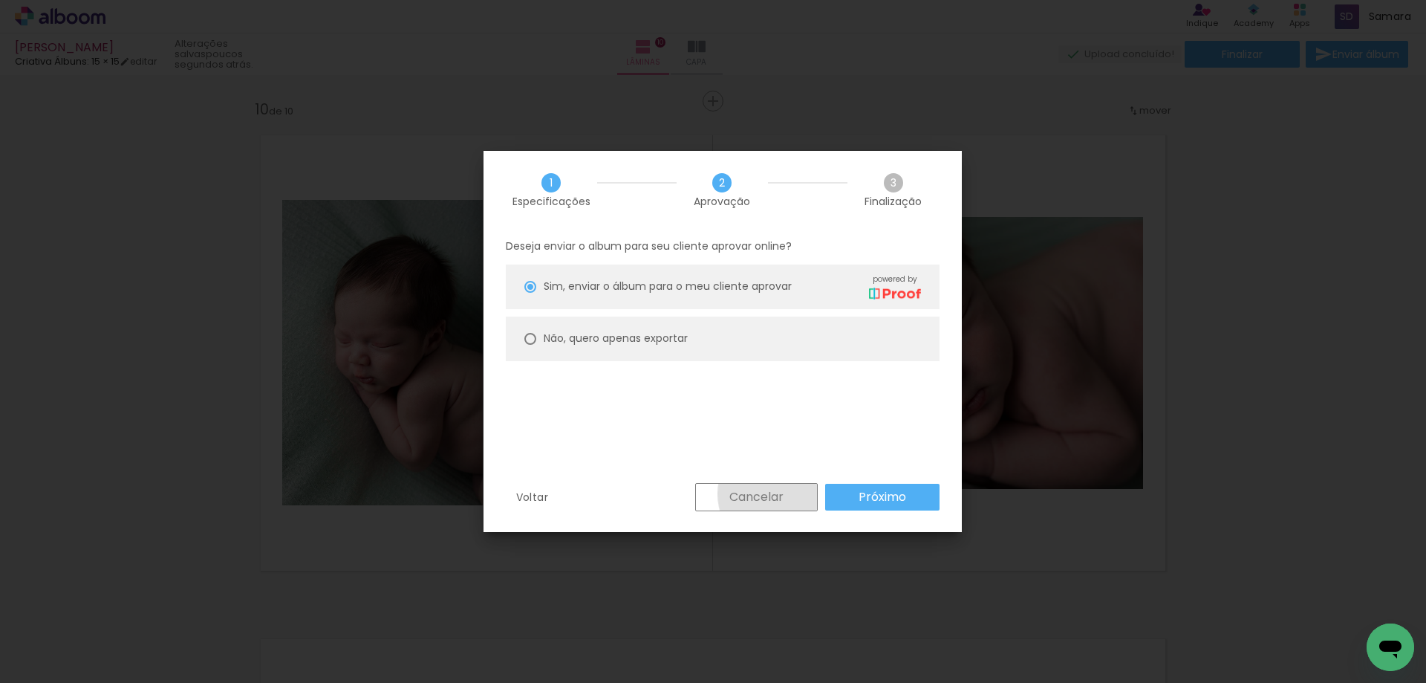
click at [0, 0] on slot "Cancelar" at bounding box center [0, 0] width 0 height 0
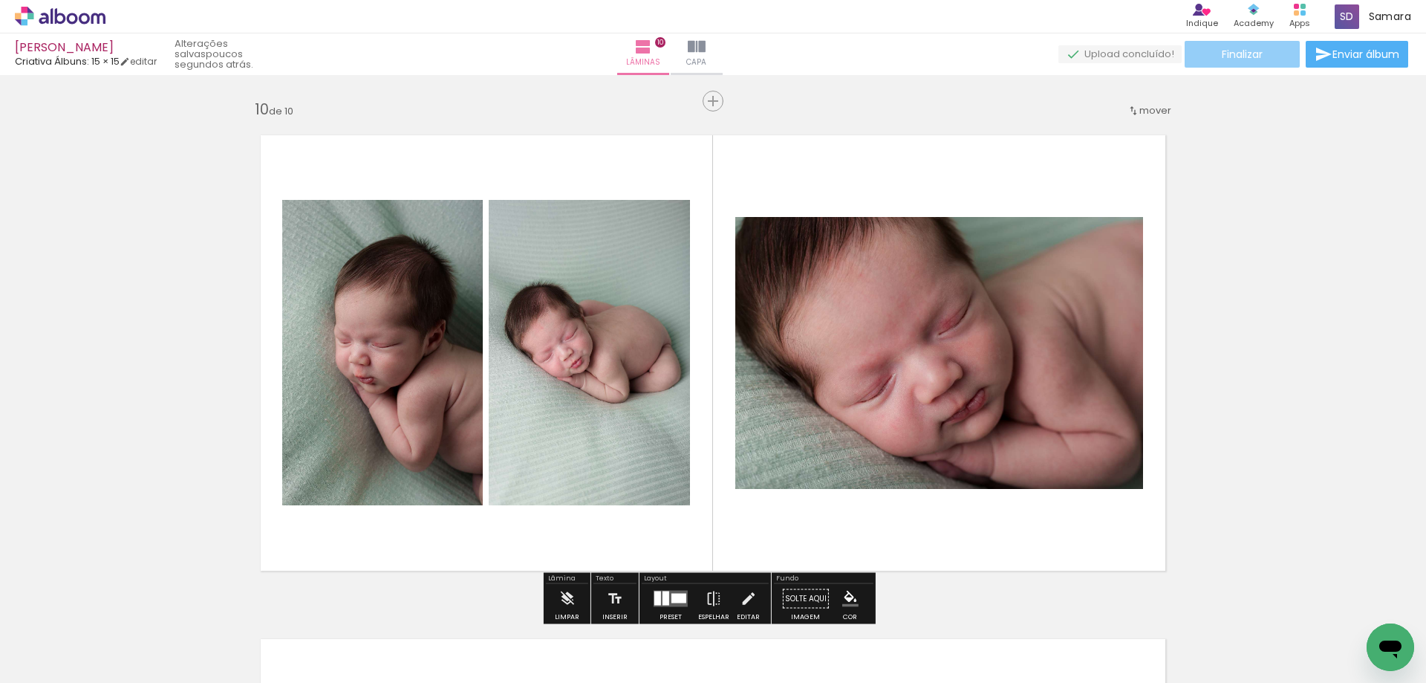
click at [1262, 53] on paper-button "Finalizar" at bounding box center [1242, 54] width 115 height 27
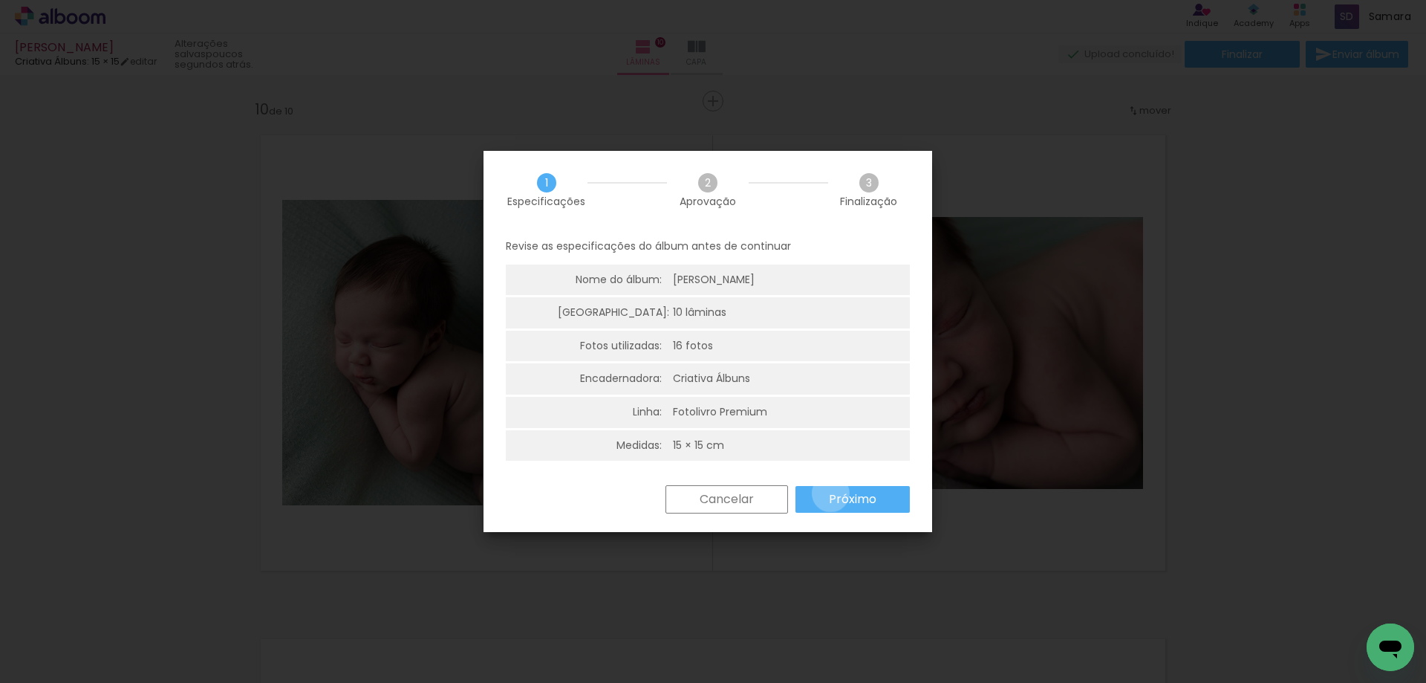
click at [0, 0] on slot "Próximo" at bounding box center [0, 0] width 0 height 0
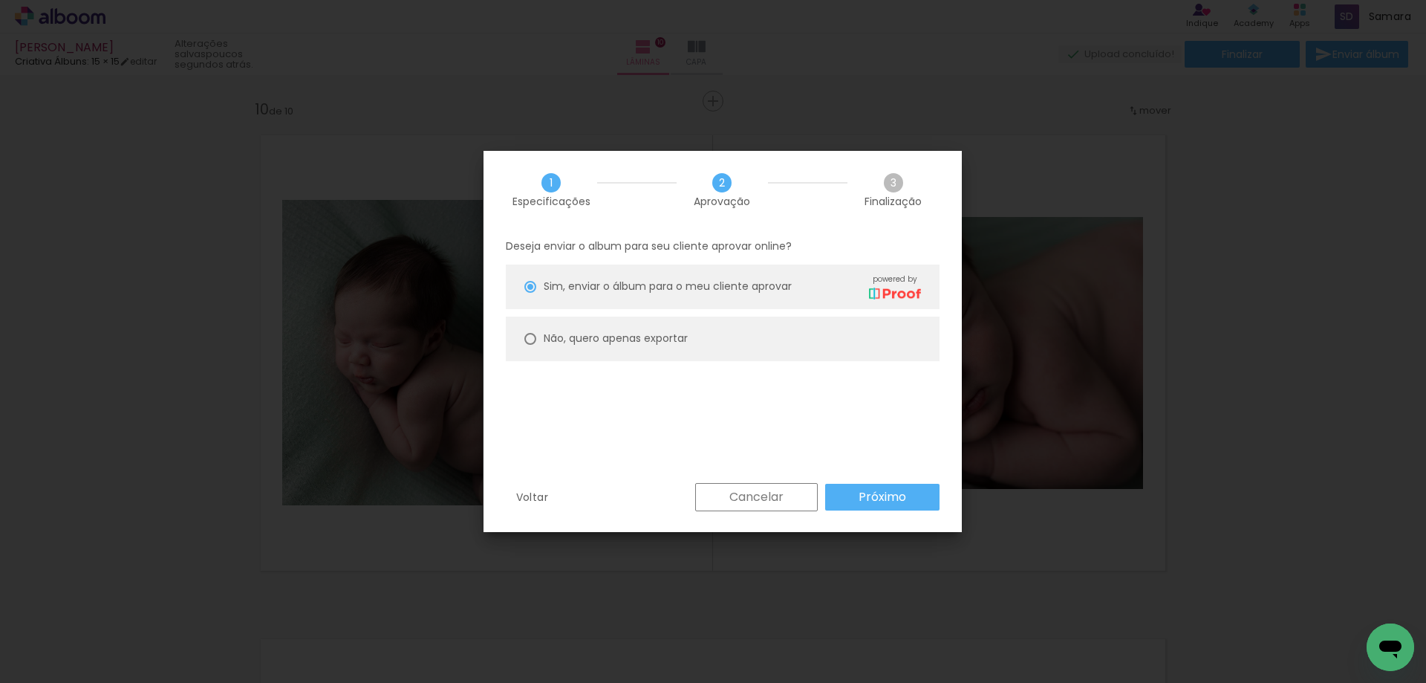
click at [830, 493] on paper-button "Próximo" at bounding box center [882, 496] width 114 height 27
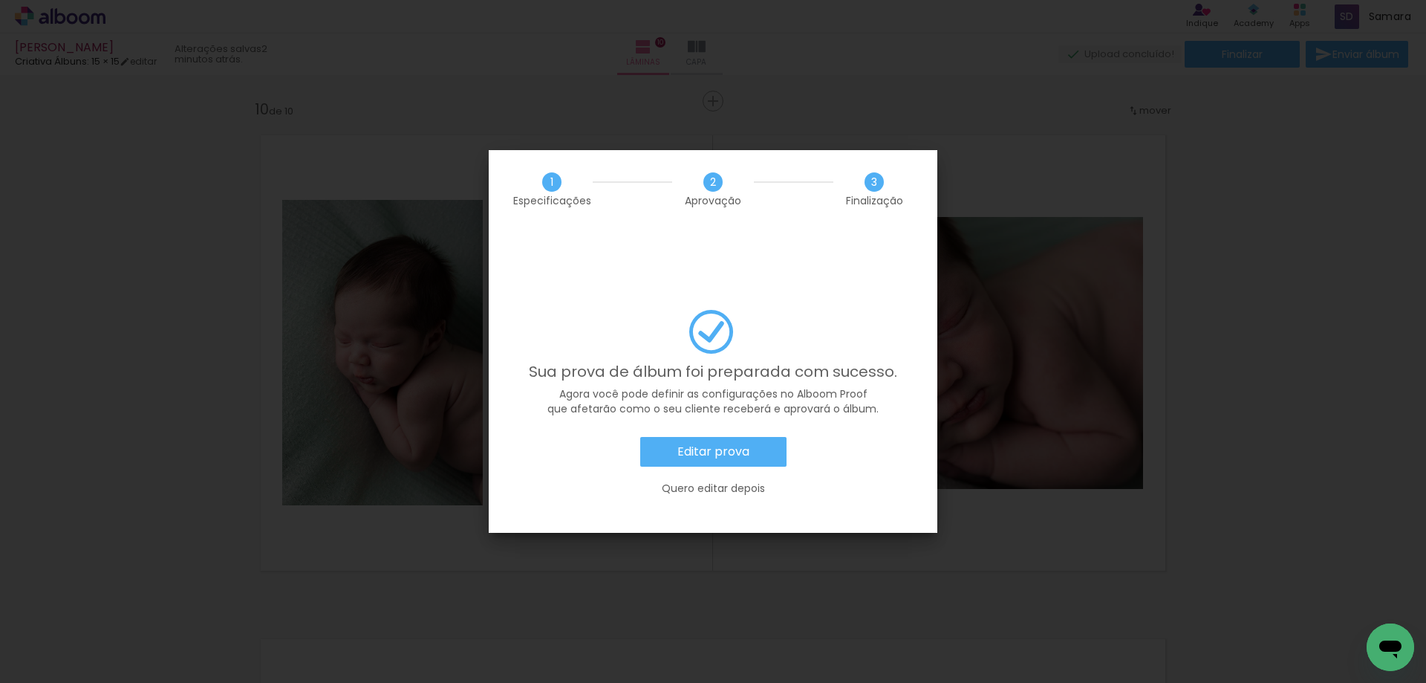
click at [665, 437] on paper-button "Editar prova" at bounding box center [713, 452] width 146 height 30
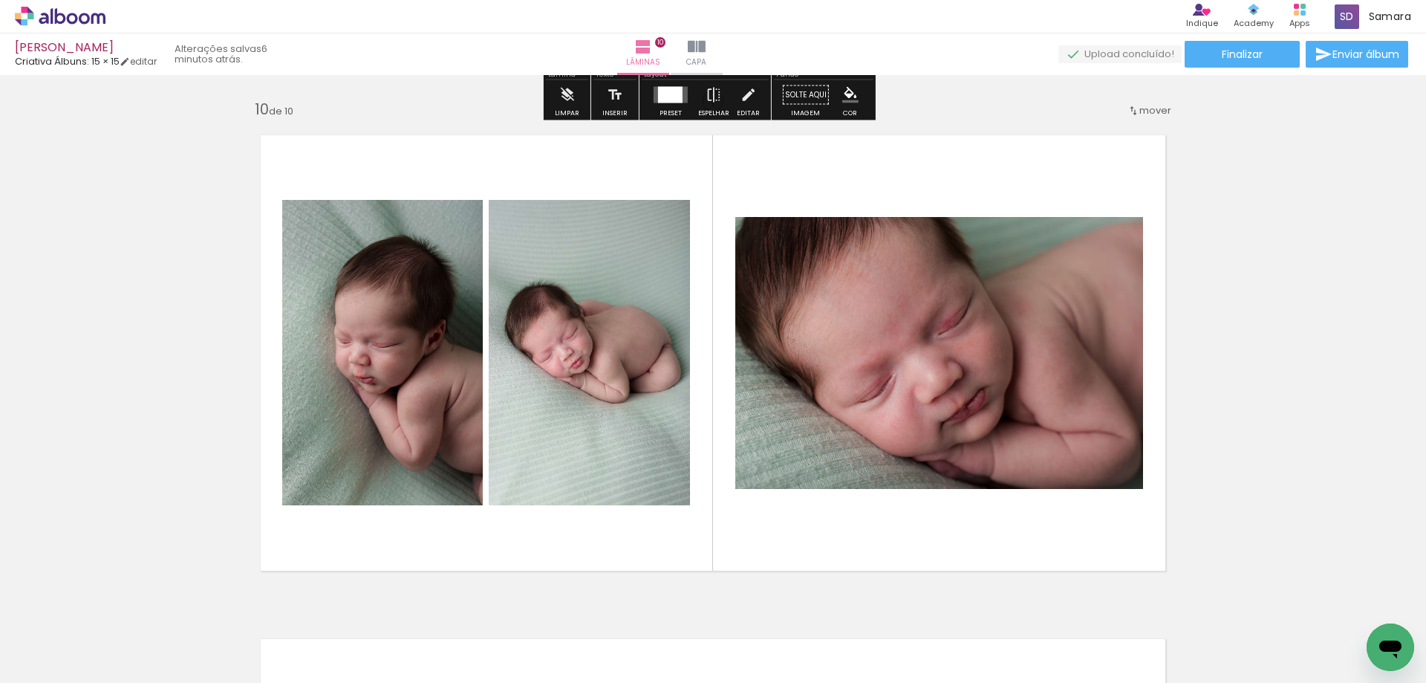
click at [60, 21] on icon at bounding box center [60, 16] width 91 height 19
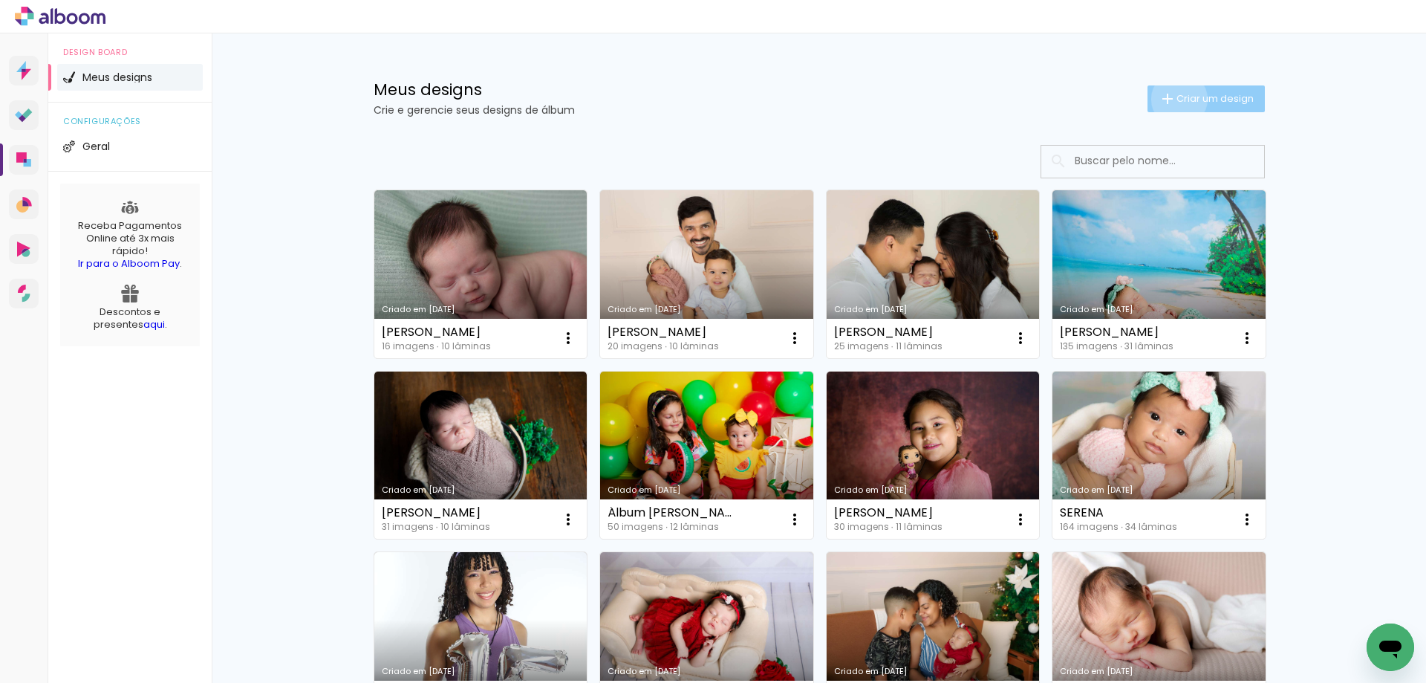
click at [1176, 99] on span "Criar um design" at bounding box center [1214, 99] width 77 height 10
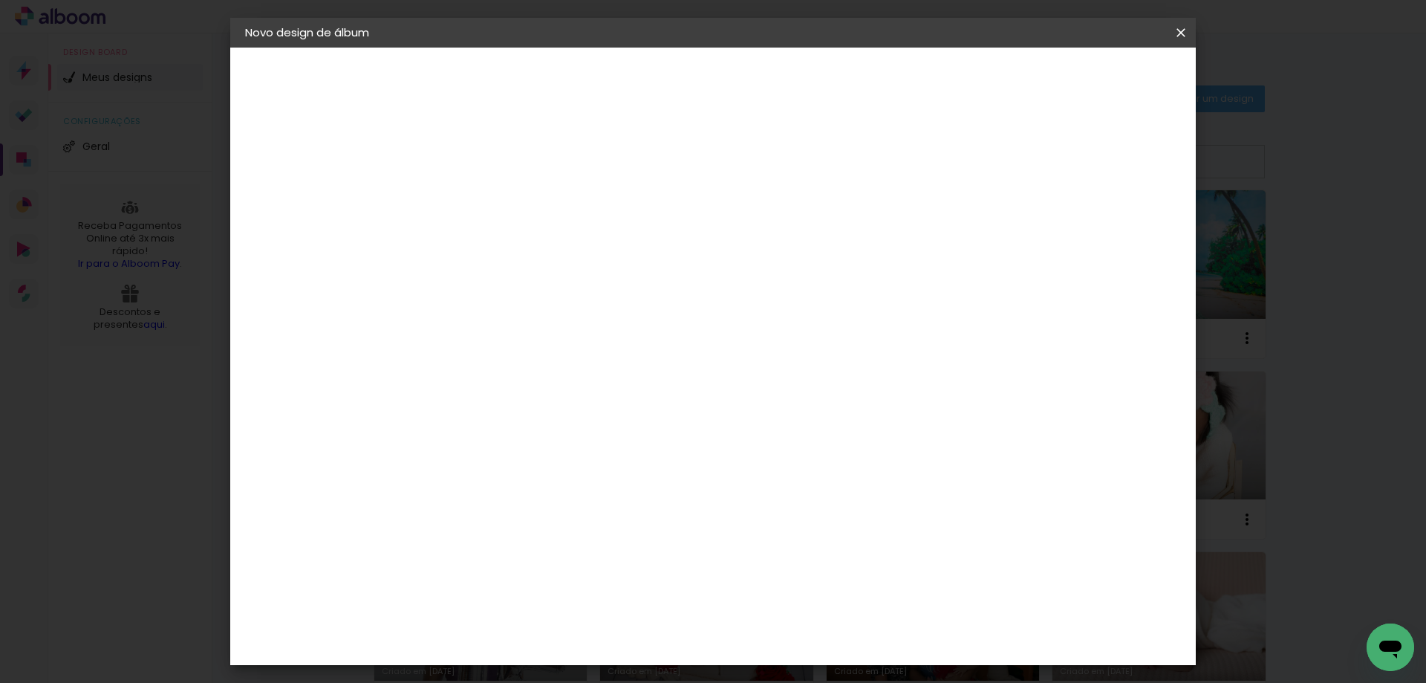
click at [488, 204] on input at bounding box center [488, 199] width 0 height 23
type input "Ingrid"
type paper-input "Ingrid"
click at [0, 0] on slot "Avançar" at bounding box center [0, 0] width 0 height 0
drag, startPoint x: 815, startPoint y: 269, endPoint x: 817, endPoint y: 261, distance: 7.6
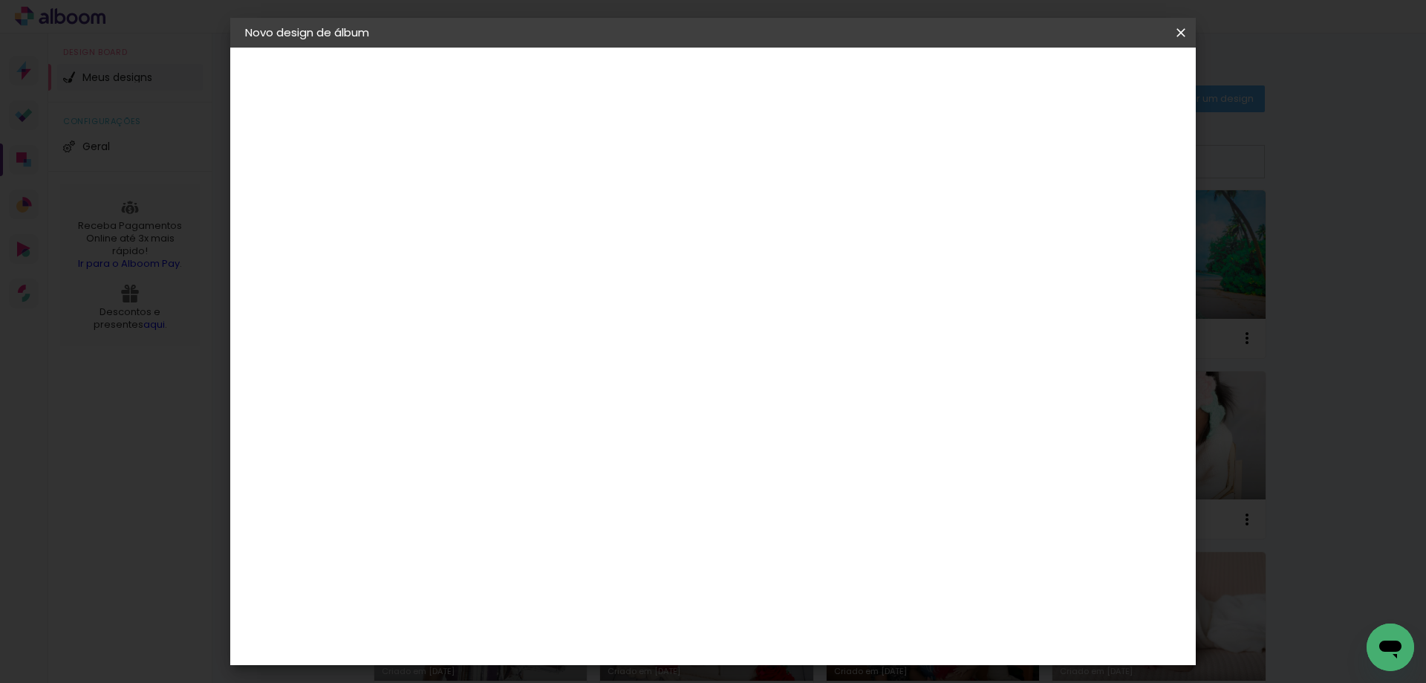
click at [758, 261] on div "Encadernadora Criativa Álbuns" at bounding box center [602, 225] width 312 height 162
click at [720, 253] on paper-item "Criativa Álbuns" at bounding box center [602, 246] width 238 height 39
click at [758, 69] on paper-button "Avançar" at bounding box center [721, 78] width 73 height 25
click at [546, 250] on input "text" at bounding box center [517, 258] width 58 height 23
drag, startPoint x: 746, startPoint y: 253, endPoint x: 742, endPoint y: 283, distance: 30.8
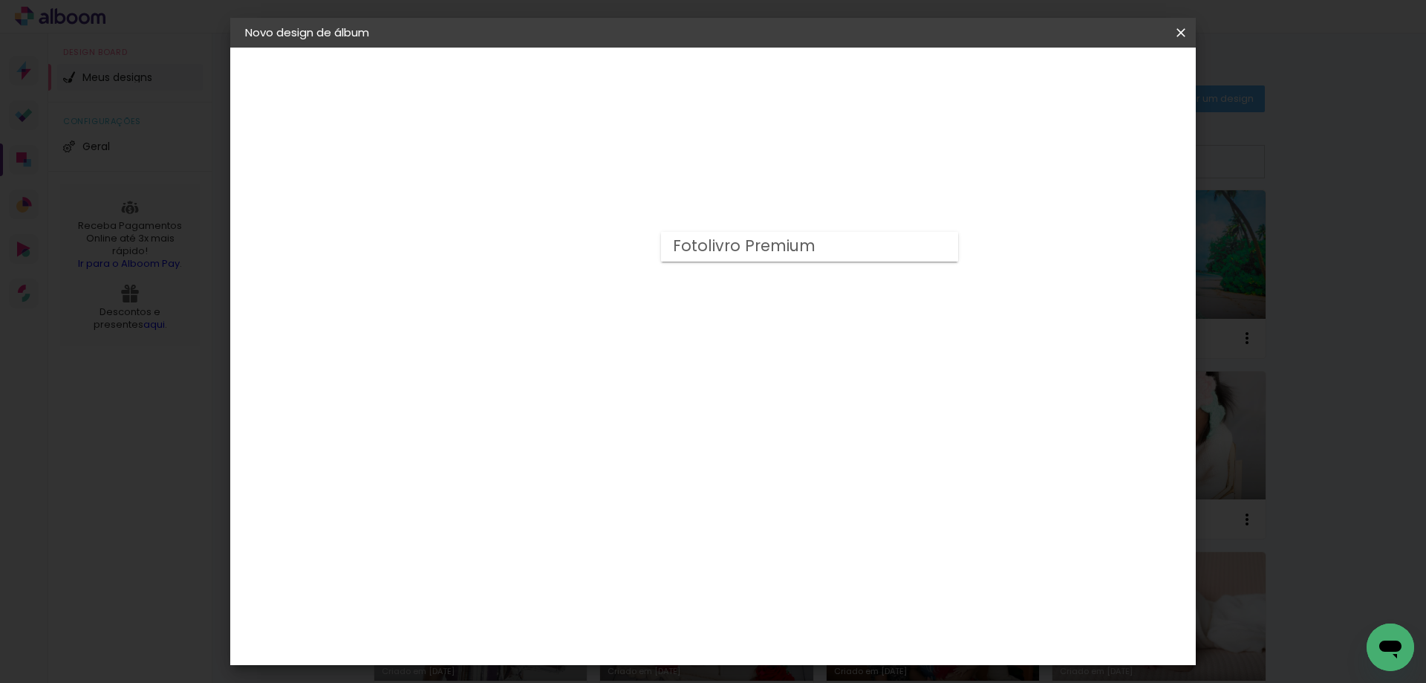
click at [746, 256] on paper-item "Fotolivro Premium" at bounding box center [809, 247] width 297 height 30
type input "Fotolivro Premium"
click at [588, 468] on span "20 × 20" at bounding box center [553, 487] width 69 height 39
click at [0, 0] on slot "Avançar" at bounding box center [0, 0] width 0 height 0
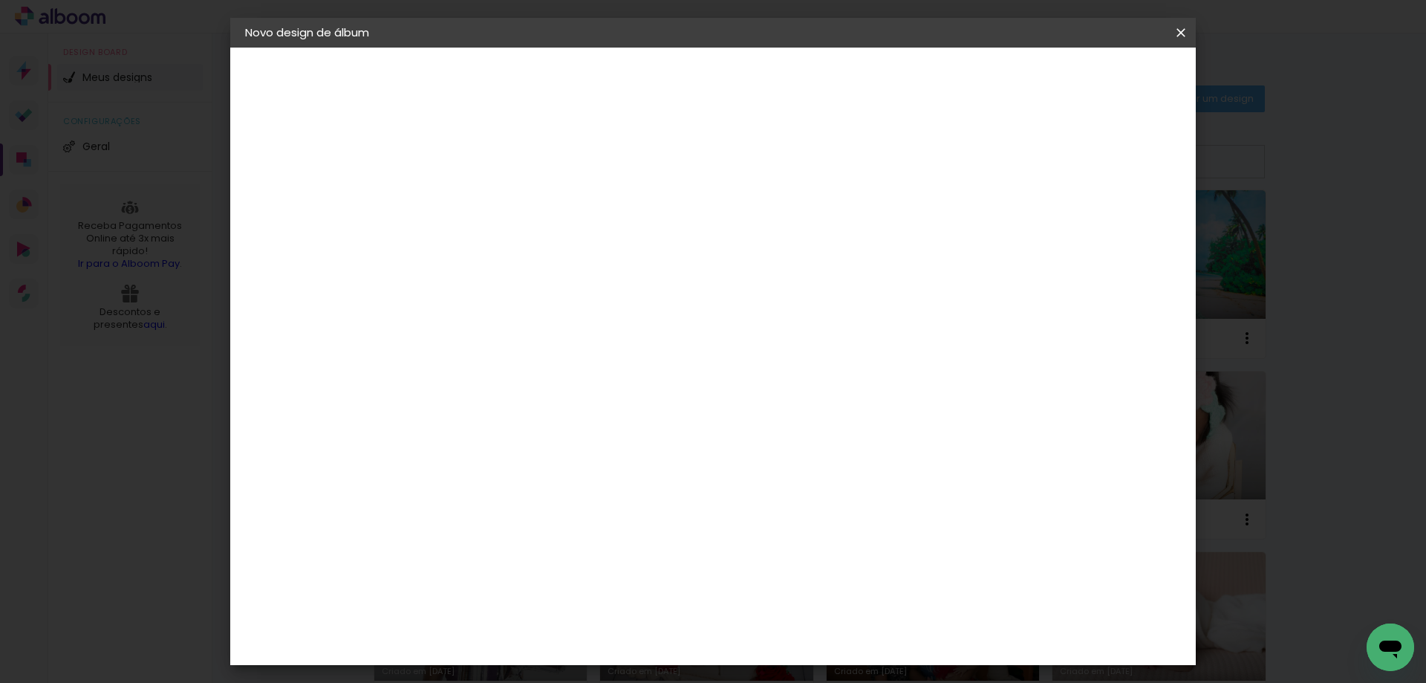
click at [1088, 76] on span "Iniciar design" at bounding box center [1054, 79] width 68 height 10
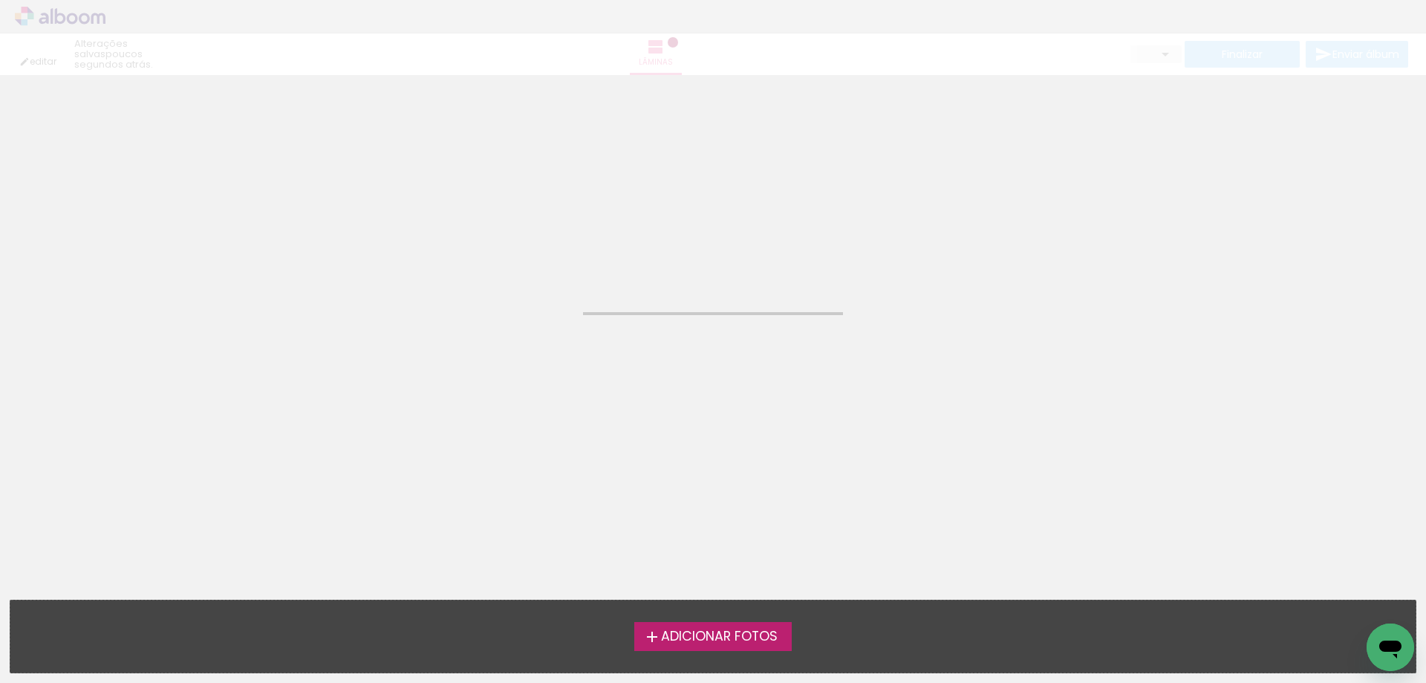
click at [706, 630] on span "Adicionar Fotos" at bounding box center [719, 636] width 117 height 13
click at [0, 0] on input "file" at bounding box center [0, 0] width 0 height 0
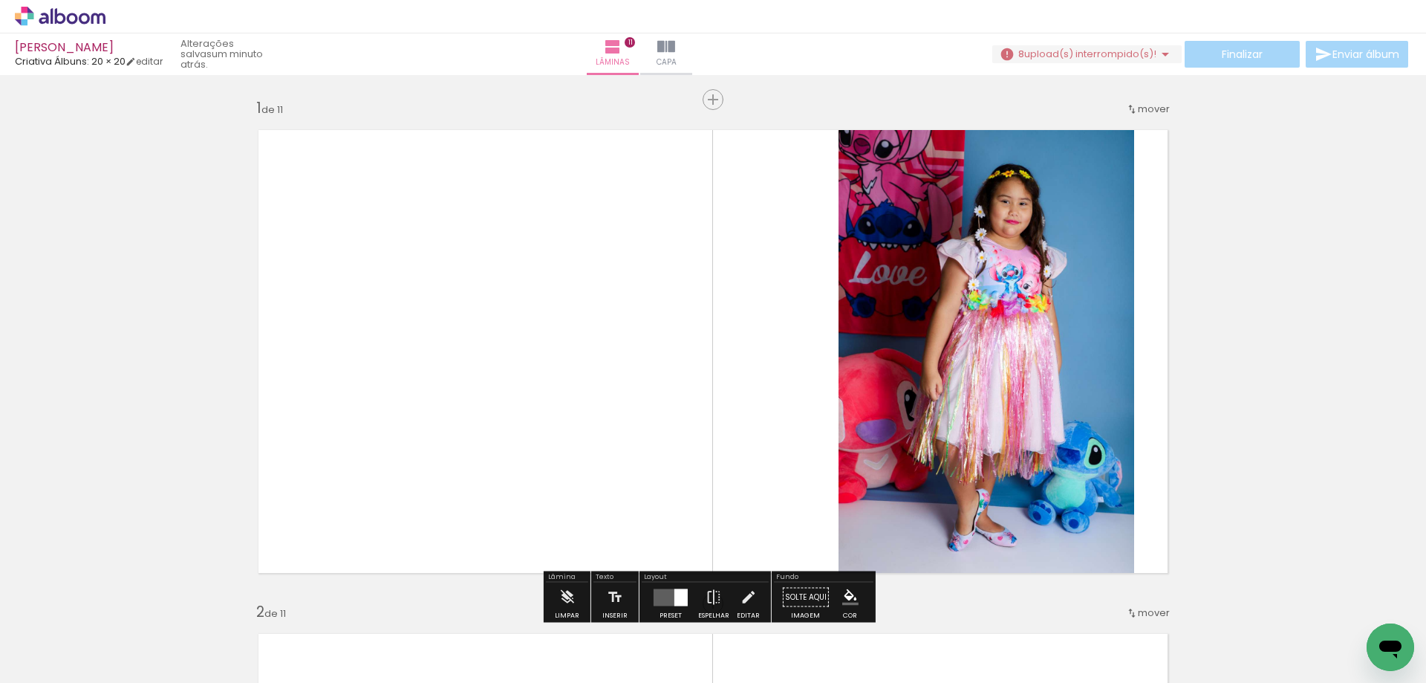
click at [1143, 49] on span "upload(s) interrompido(s)!" at bounding box center [1090, 54] width 132 height 14
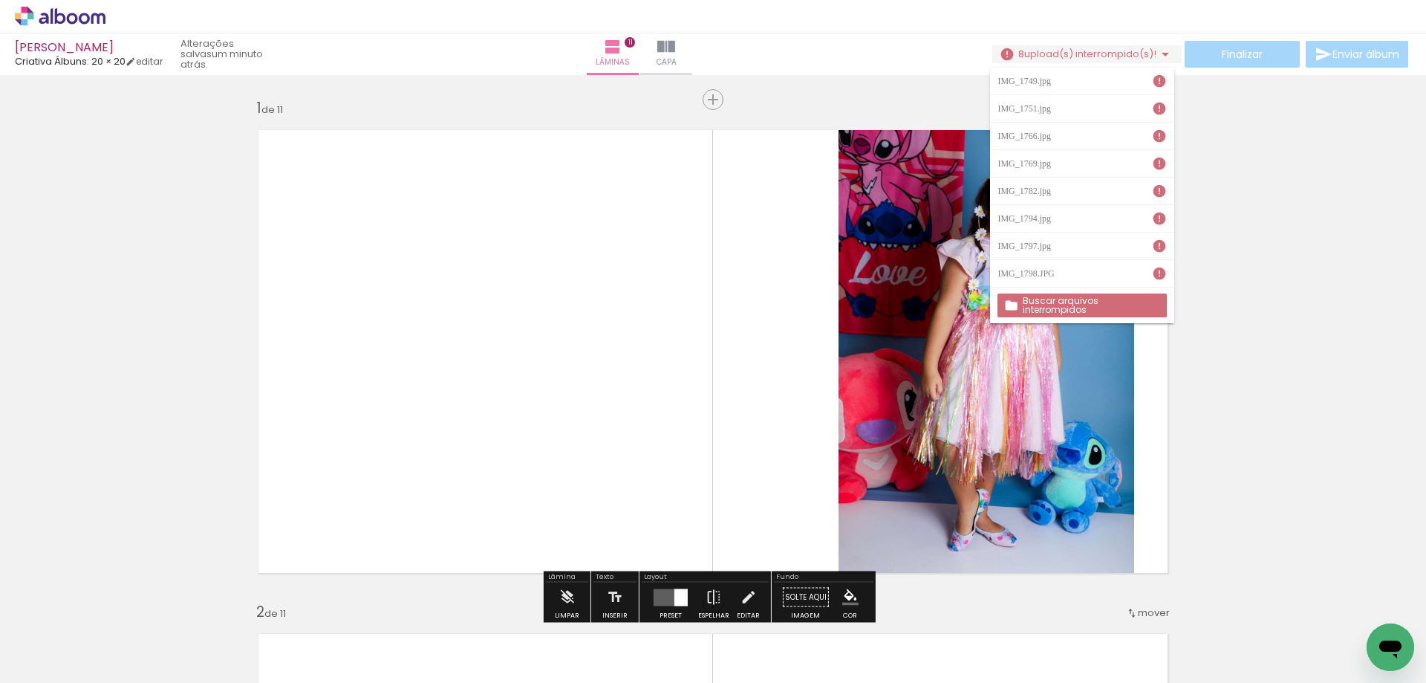
click at [0, 0] on slot "Buscar arquivos interrompidos" at bounding box center [0, 0] width 0 height 0
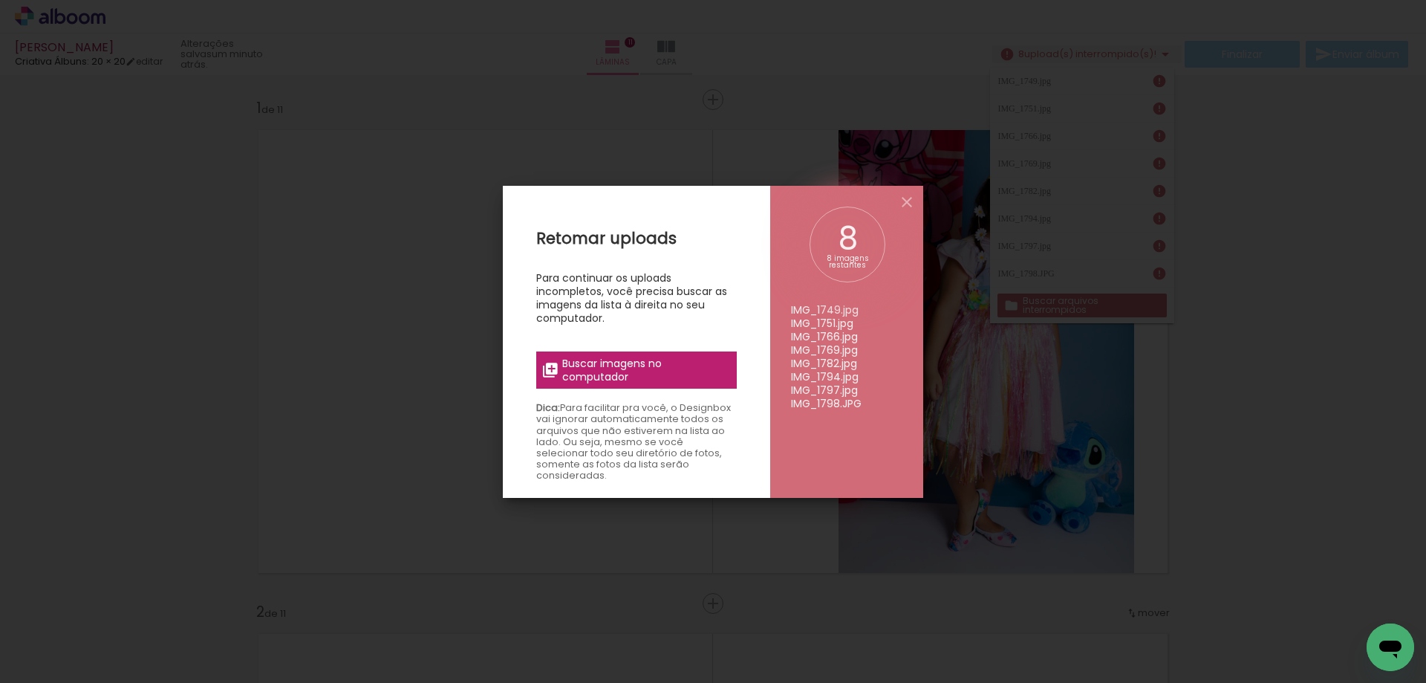
click at [663, 359] on span "Buscar imagens no computador" at bounding box center [645, 369] width 166 height 27
click at [0, 0] on input "file" at bounding box center [0, 0] width 0 height 0
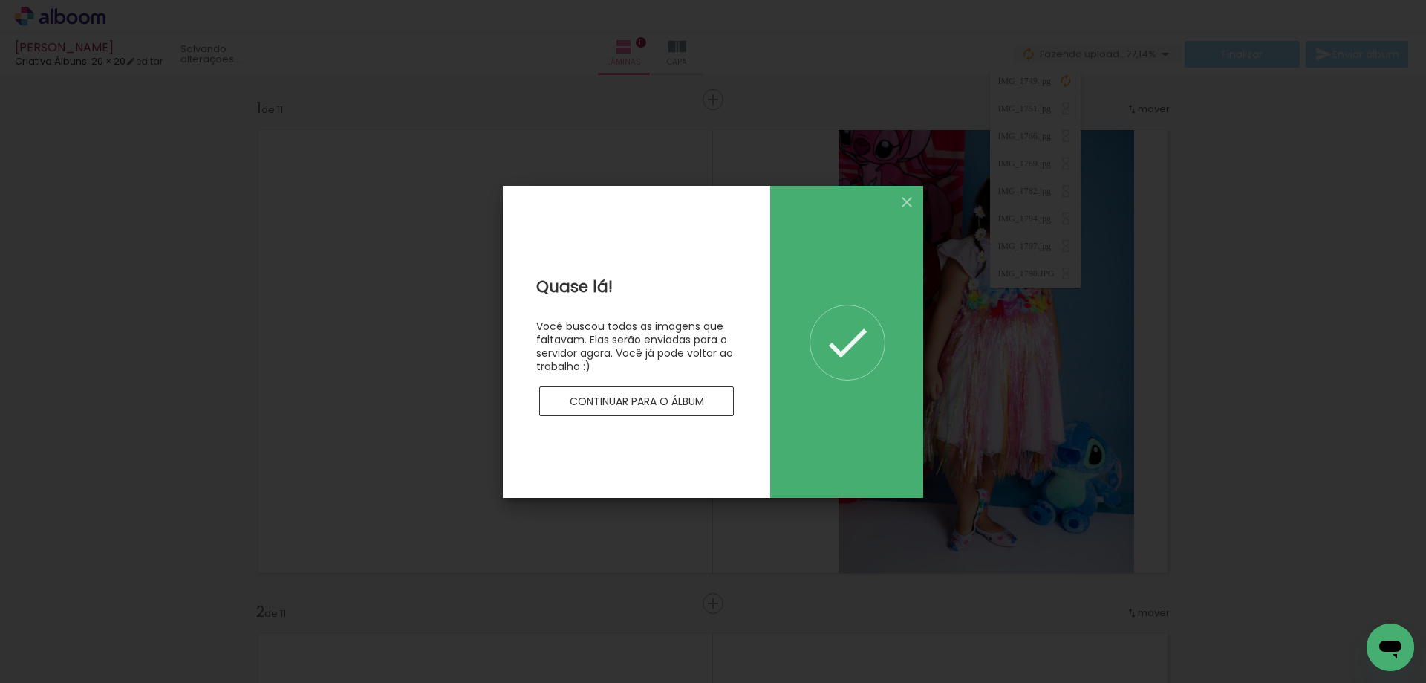
click at [0, 0] on slot "Continuar para o álbum" at bounding box center [0, 0] width 0 height 0
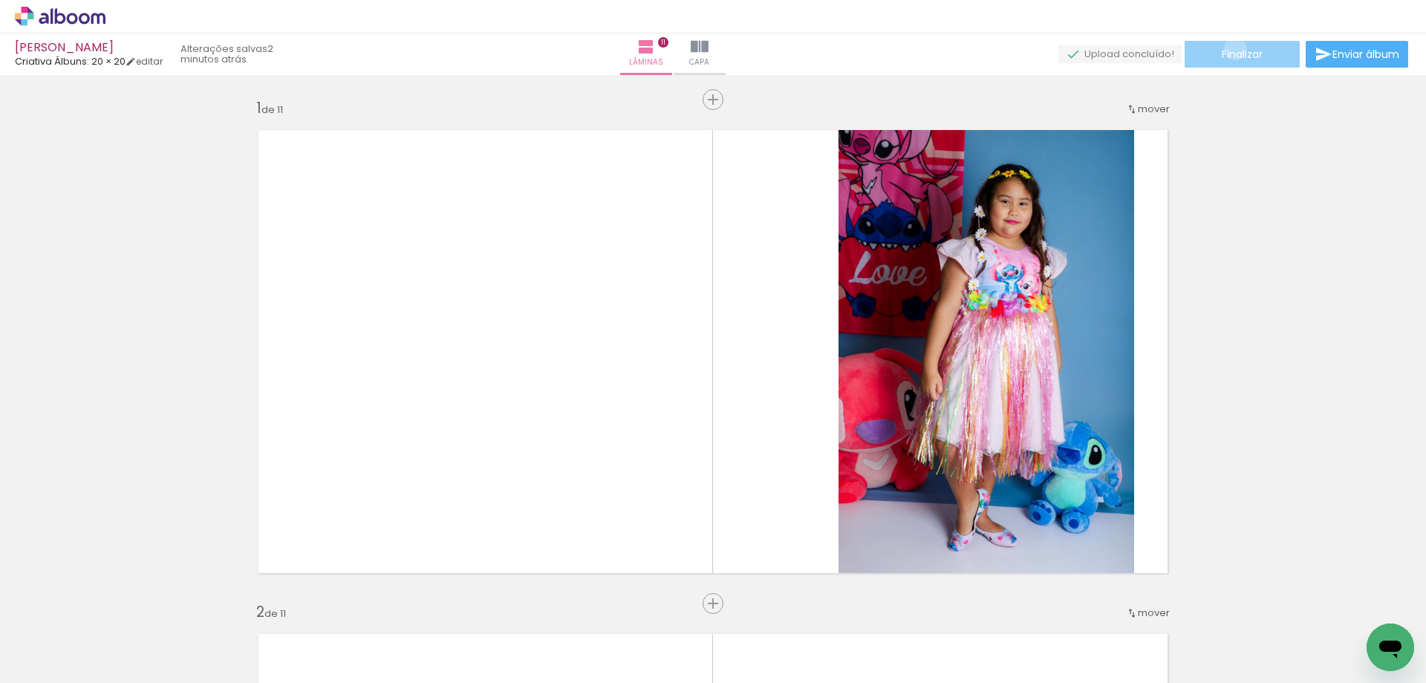
click at [1230, 49] on span "Finalizar" at bounding box center [1242, 54] width 41 height 10
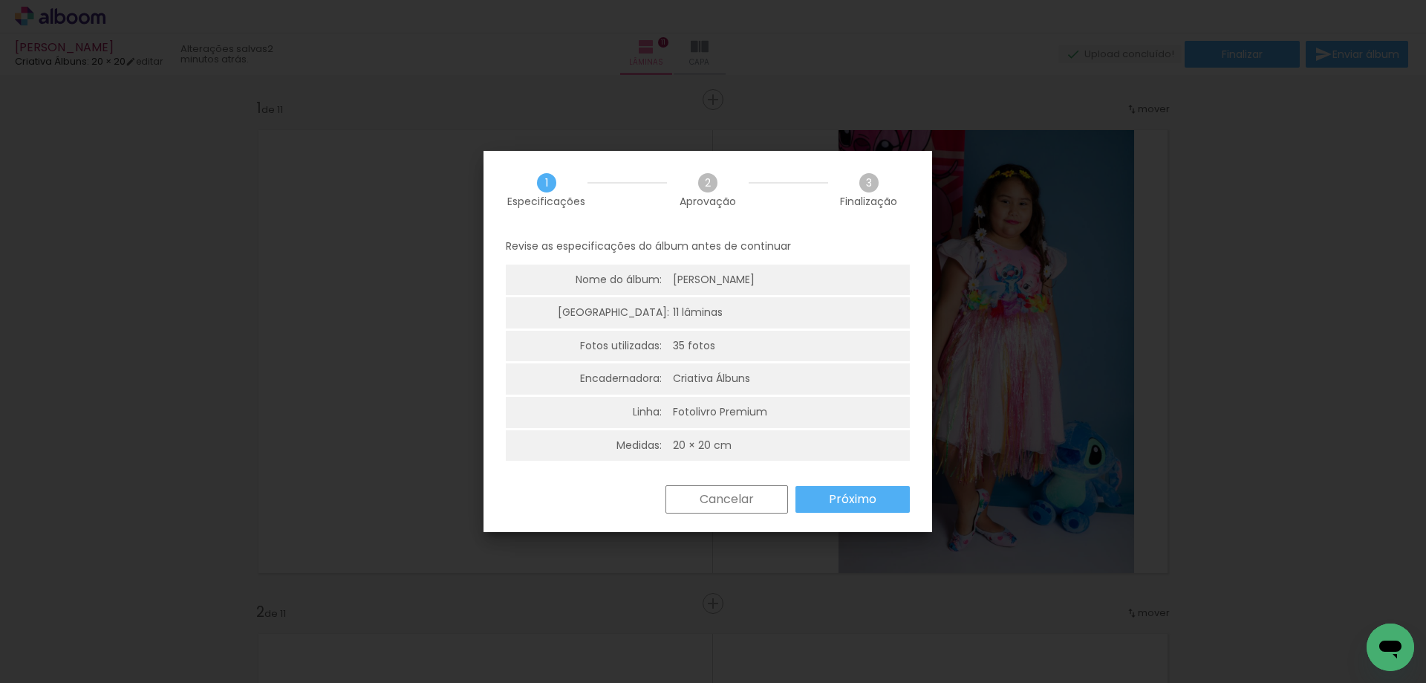
click at [828, 506] on paper-button "Próximo" at bounding box center [852, 499] width 114 height 27
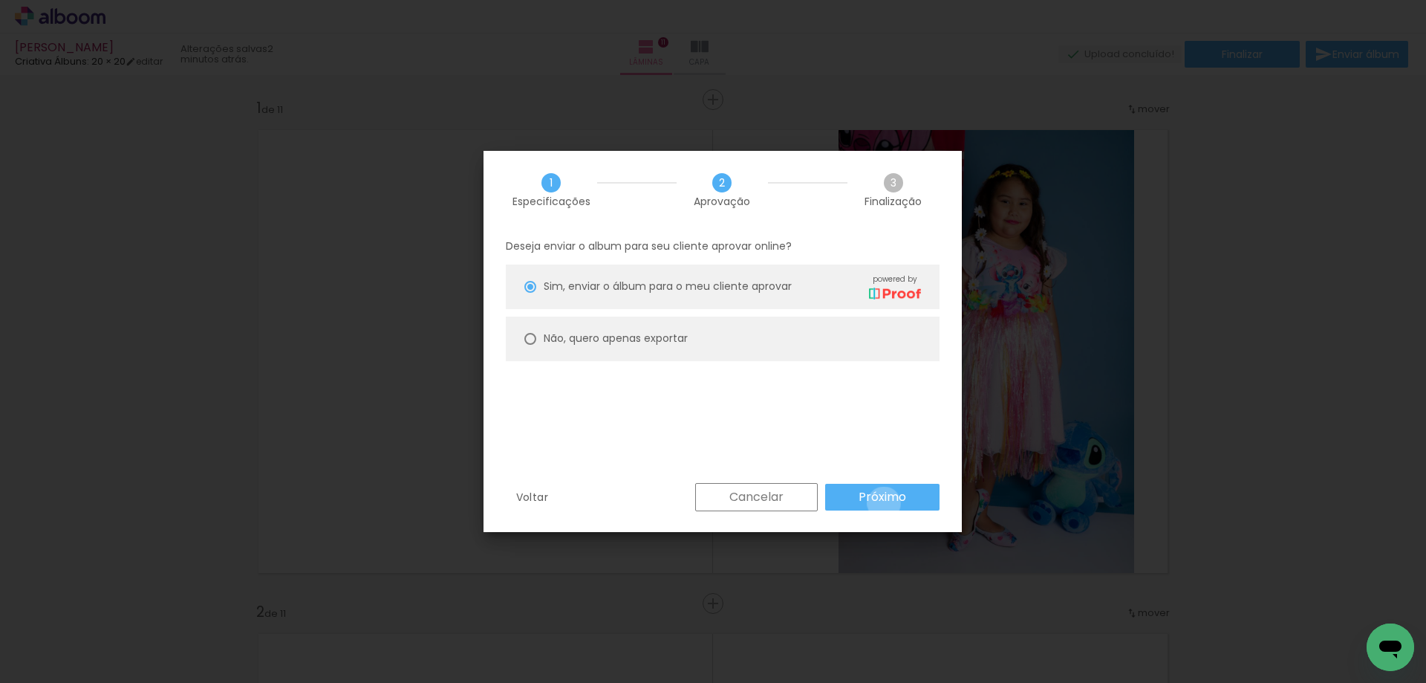
click at [0, 0] on slot "Próximo" at bounding box center [0, 0] width 0 height 0
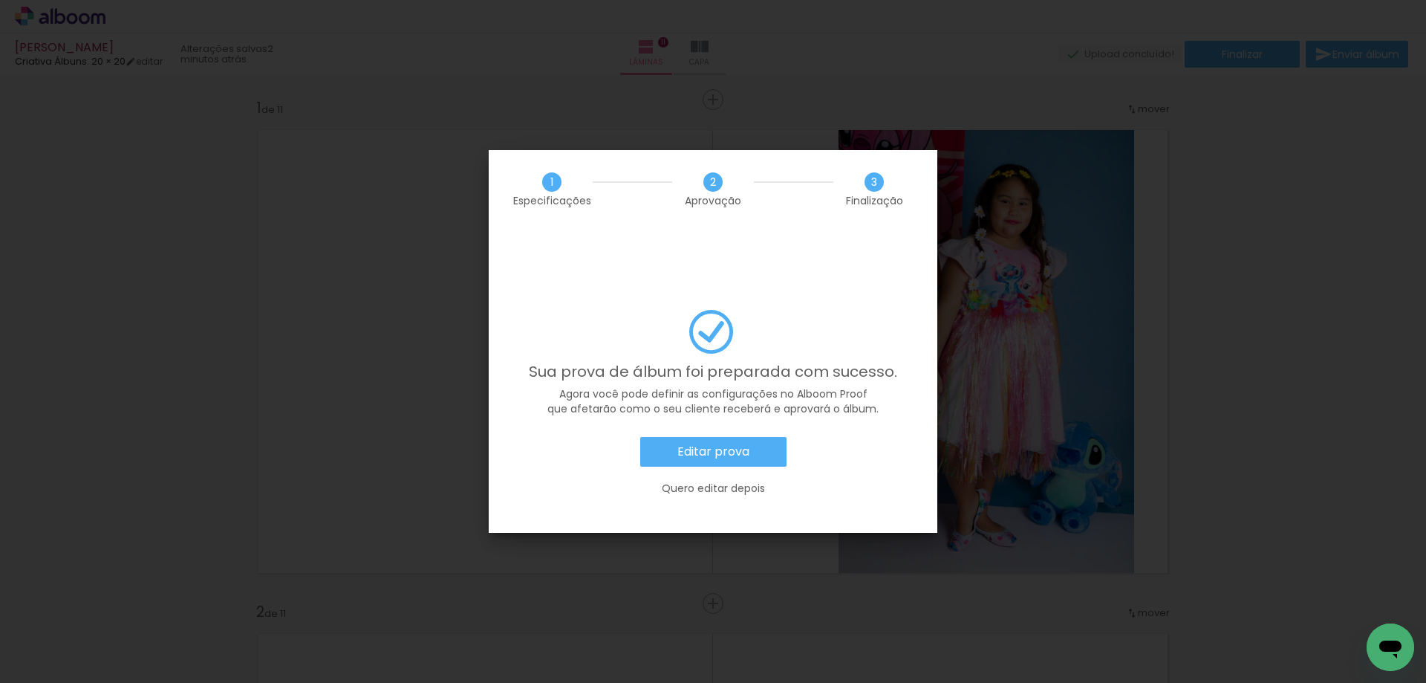
click at [0, 0] on slot "Editar prova" at bounding box center [0, 0] width 0 height 0
